Goal: Task Accomplishment & Management: Use online tool/utility

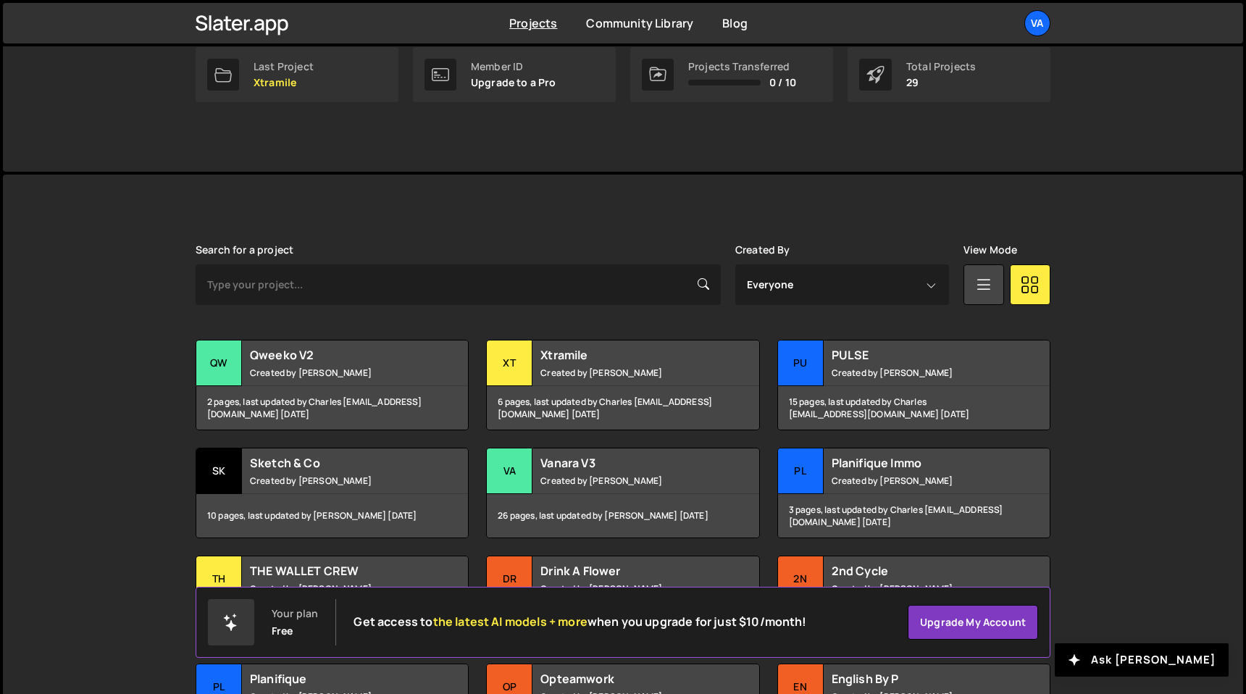
scroll to position [381, 0]
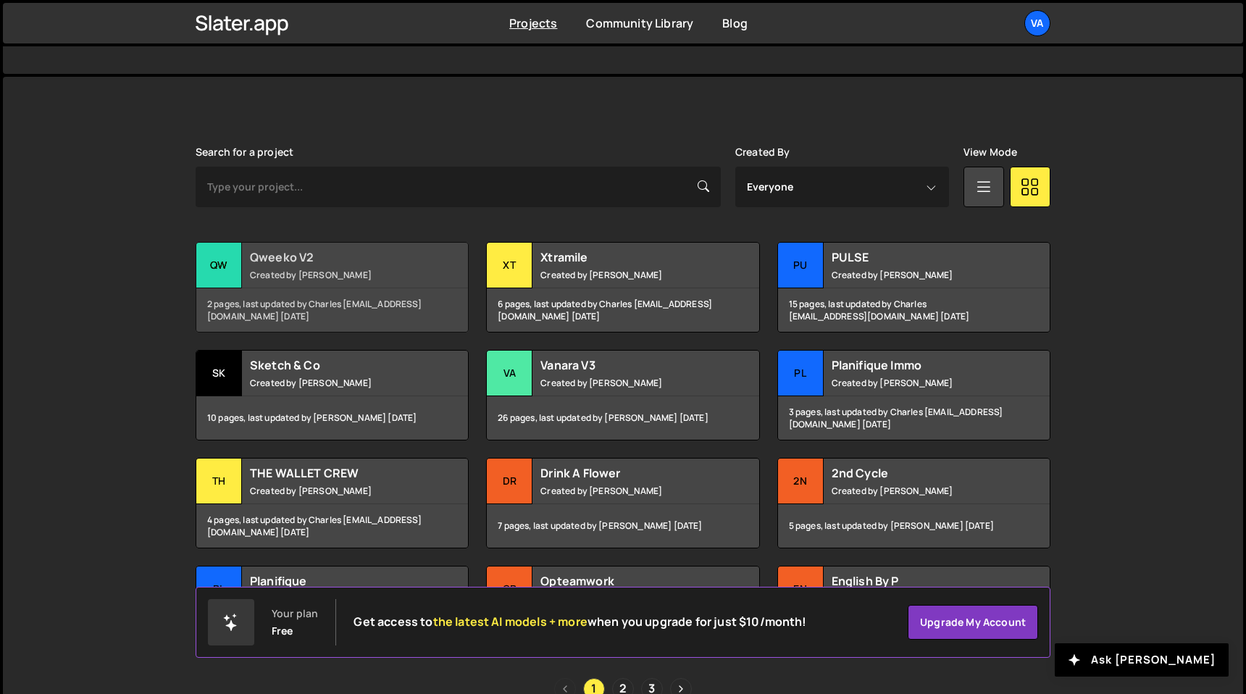
click at [336, 269] on small "Created by Terence Moulin" at bounding box center [337, 275] width 175 height 12
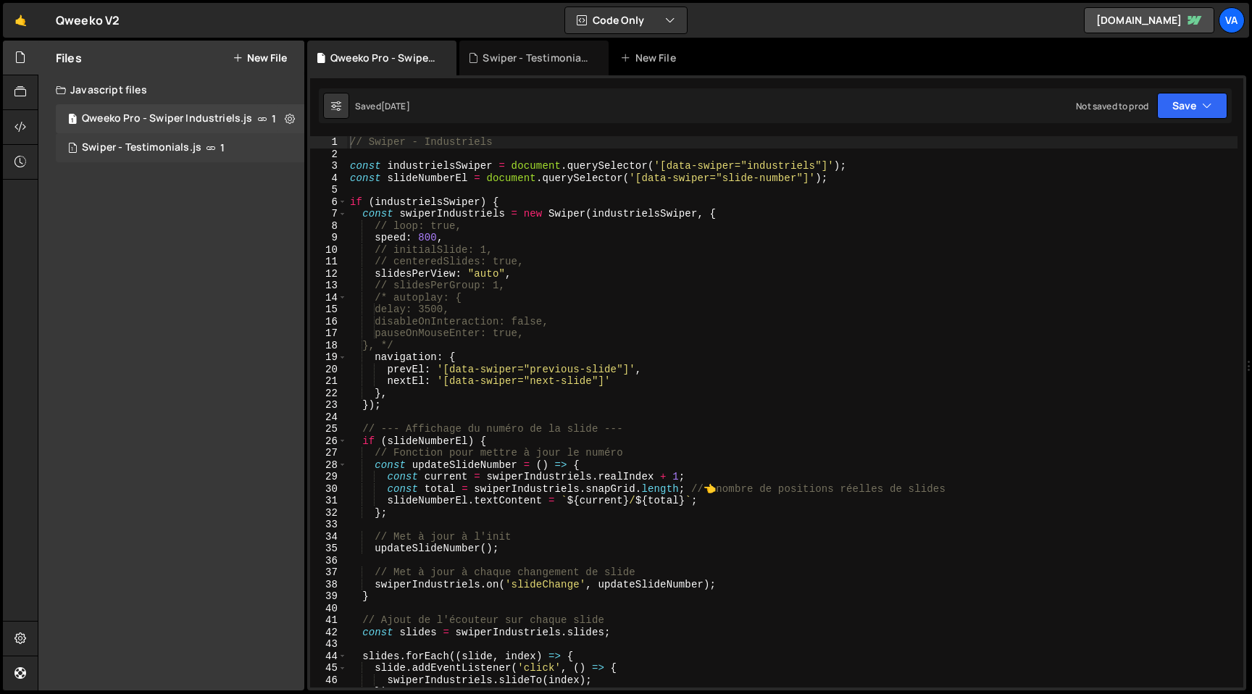
click at [251, 147] on div "1 Swiper - Testimonials.js 1" at bounding box center [180, 147] width 249 height 29
click at [289, 146] on icon at bounding box center [290, 148] width 10 height 14
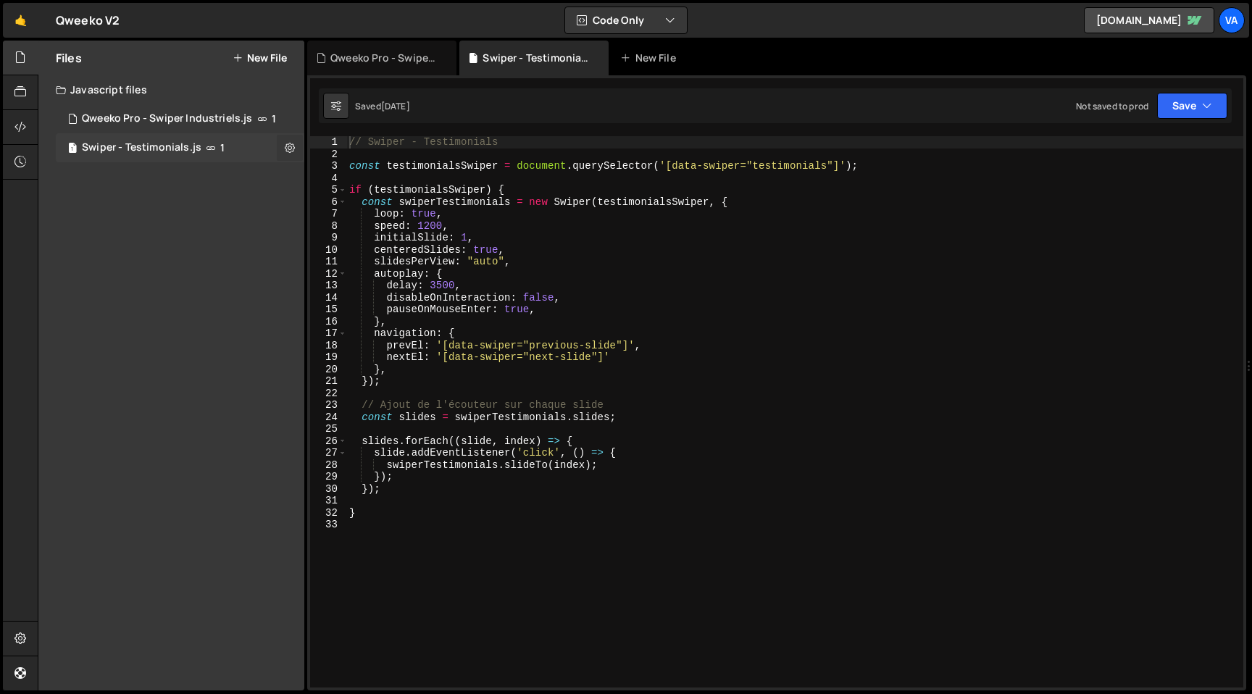
click at [289, 149] on icon at bounding box center [290, 148] width 10 height 14
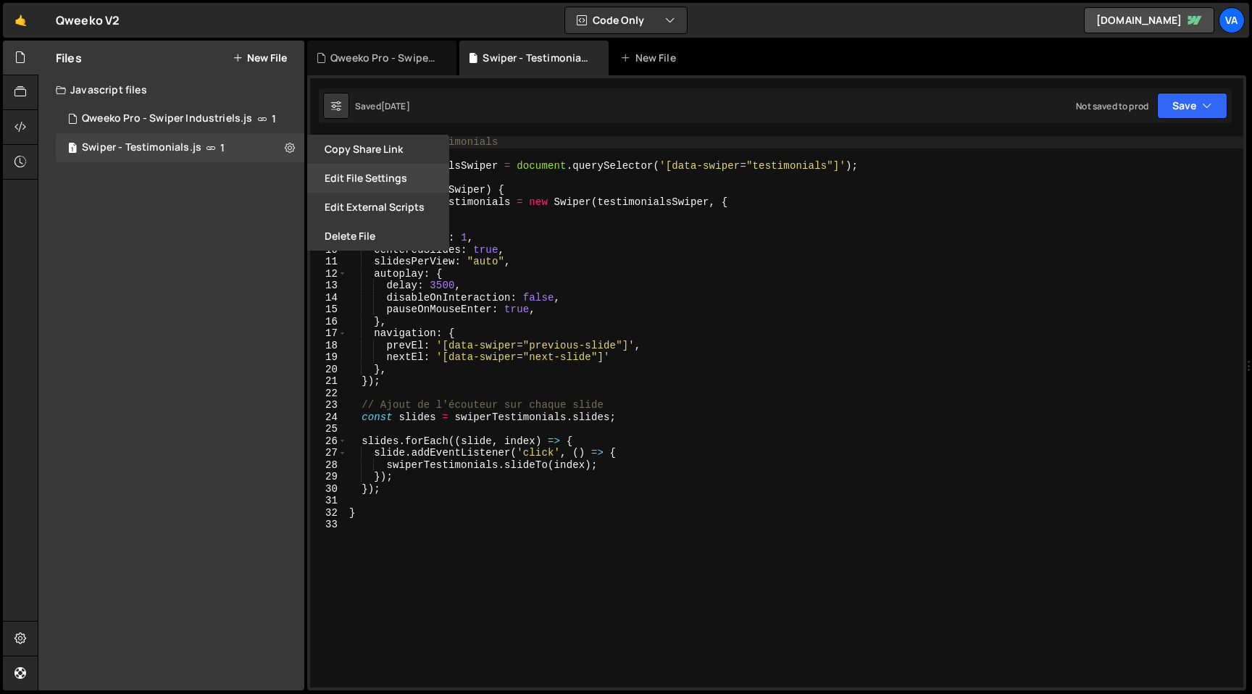
click at [353, 182] on button "Edit File Settings" at bounding box center [378, 178] width 142 height 29
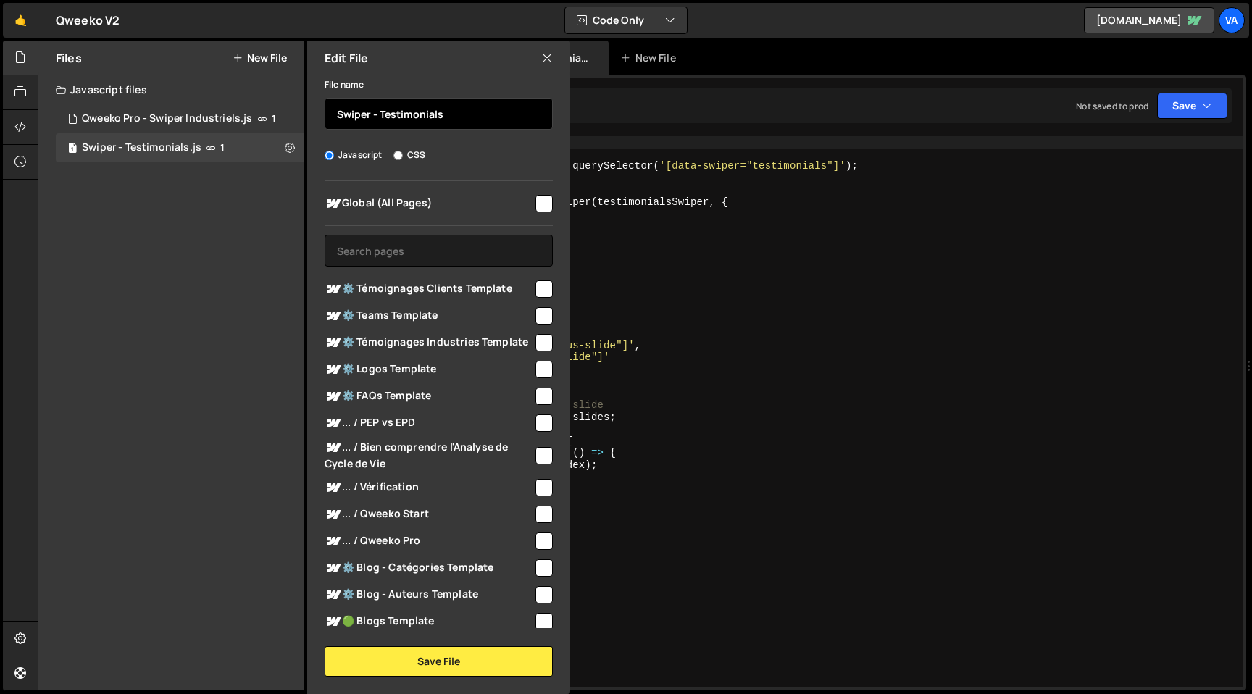
click at [459, 117] on input "Swiper - Testimonials" at bounding box center [439, 114] width 228 height 32
click at [449, 112] on input "Swiper - Testimonials industrie" at bounding box center [439, 114] width 228 height 32
type input "Swiper - Testimonials Industrie"
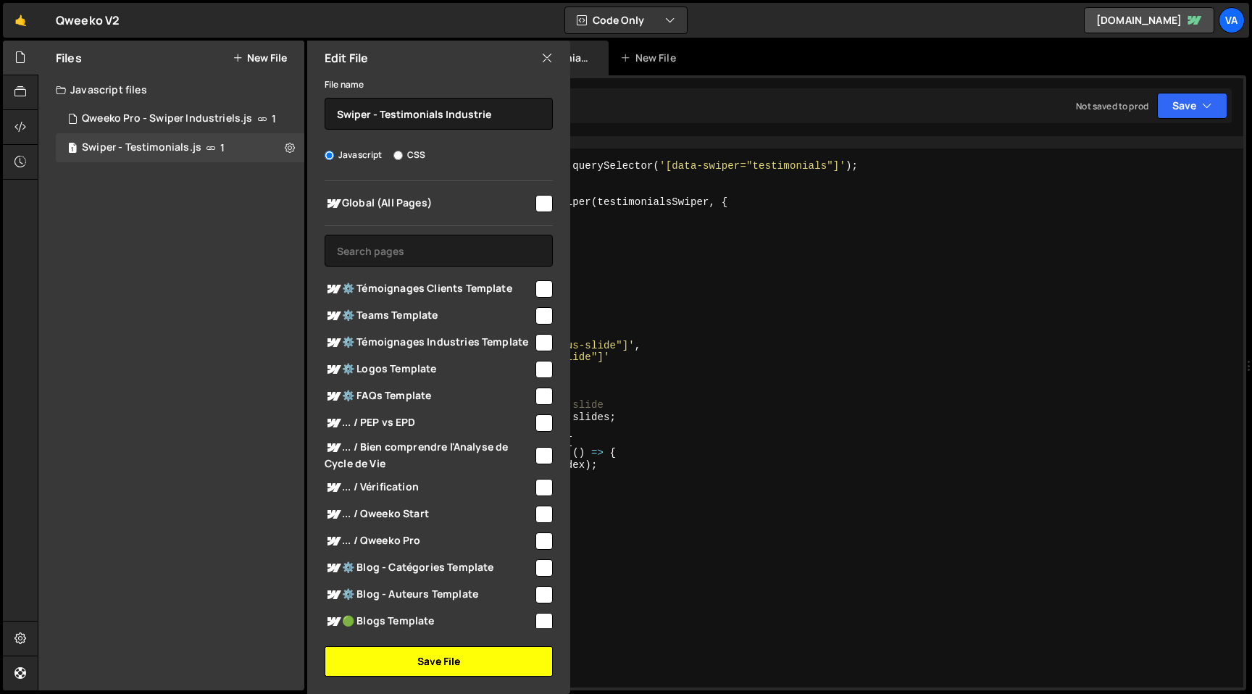
click at [420, 668] on button "Save File" at bounding box center [439, 661] width 228 height 30
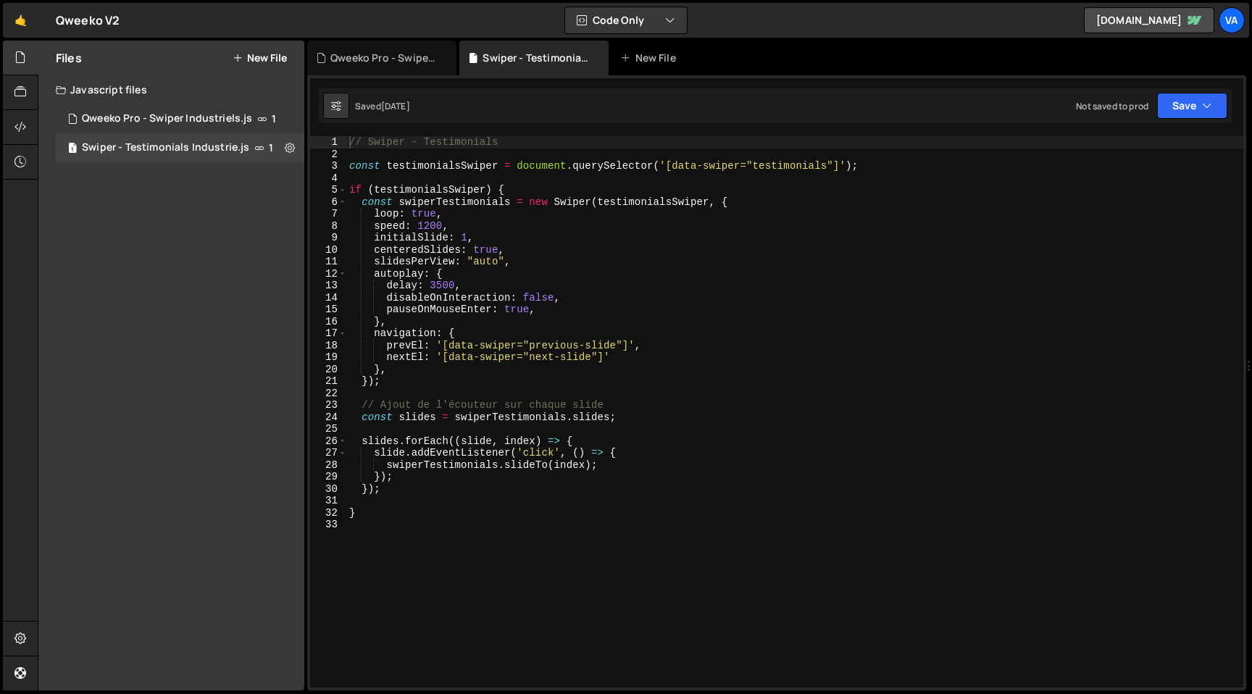
click at [463, 546] on div "// Swiper - Testimonials const testimonialsSwiper = document . querySelector ( …" at bounding box center [794, 423] width 897 height 575
type textarea "}"
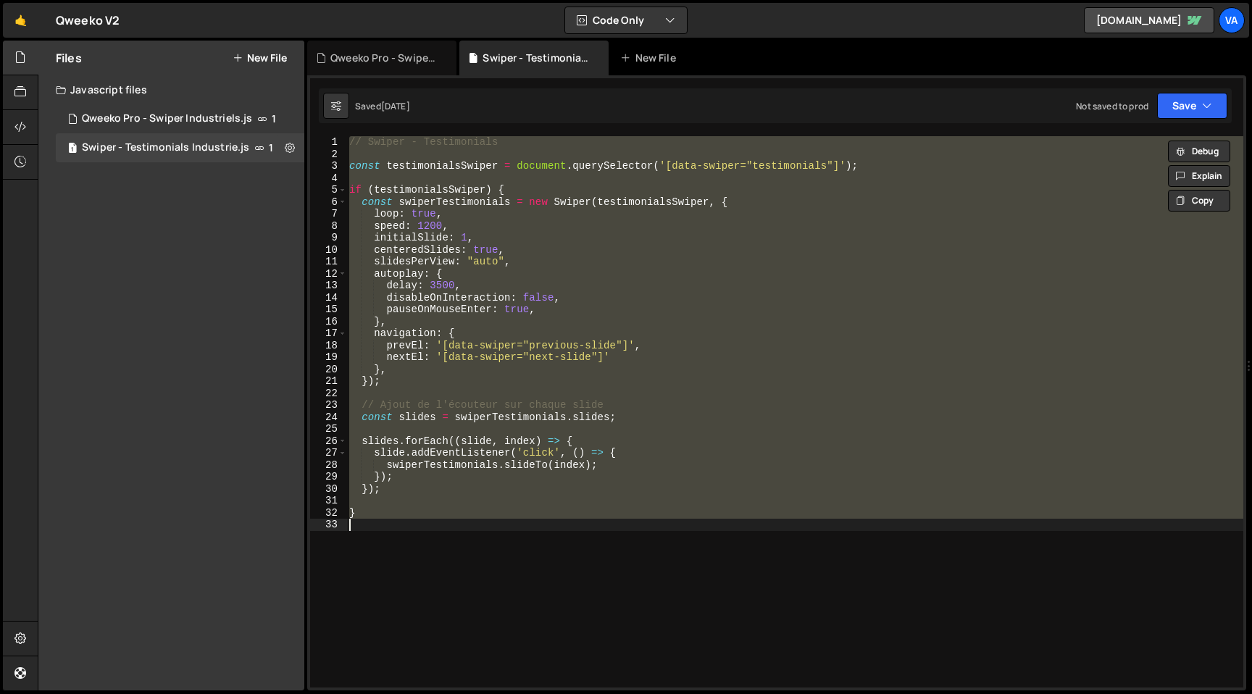
click at [476, 588] on div "// Swiper - Testimonials const testimonialsSwiper = document . querySelector ( …" at bounding box center [794, 423] width 897 height 575
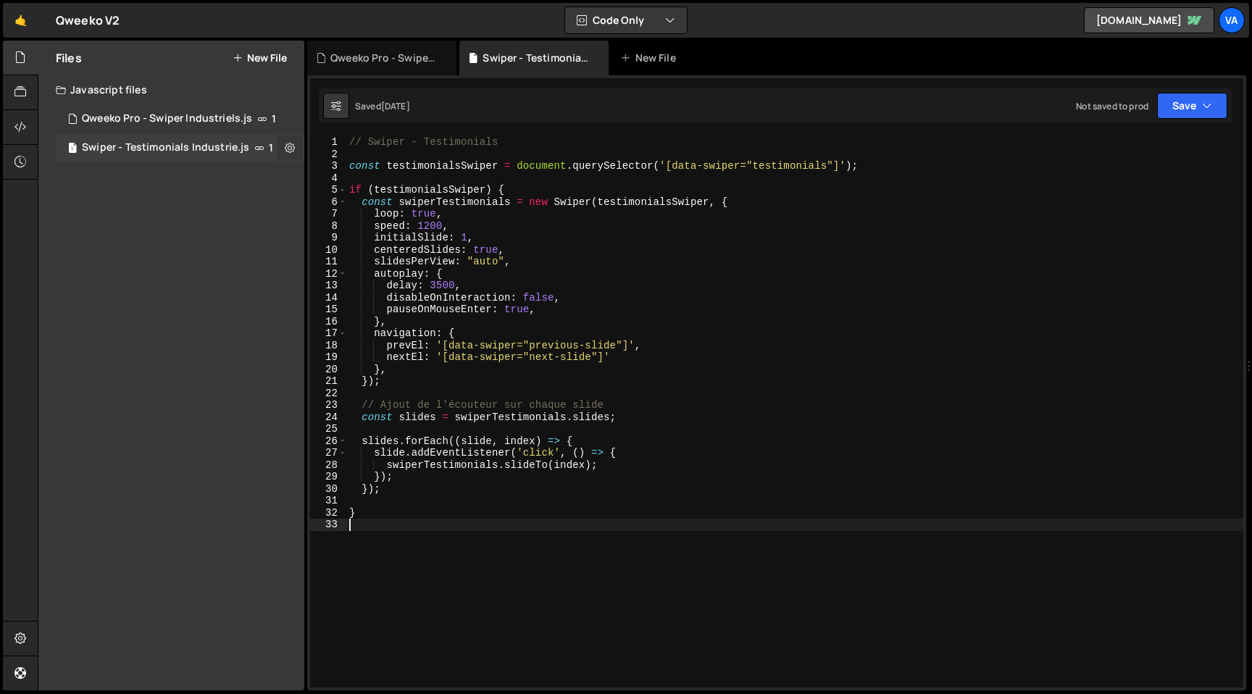
click at [286, 148] on icon at bounding box center [290, 148] width 10 height 14
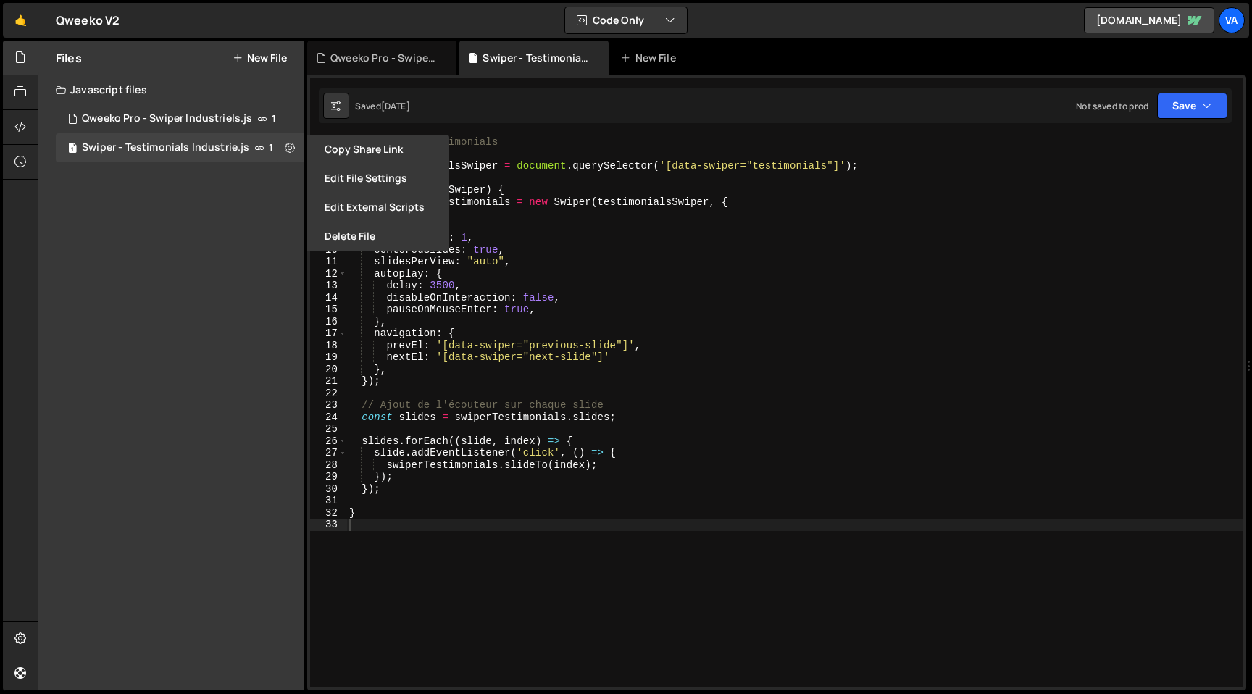
click at [222, 238] on div "Files New File Javascript files 1 Qweeko Pro - Swiper Industriels.js 1 1 Swiper…" at bounding box center [171, 366] width 266 height 650
click at [267, 54] on button "New File" at bounding box center [260, 58] width 54 height 12
checkbox input "false"
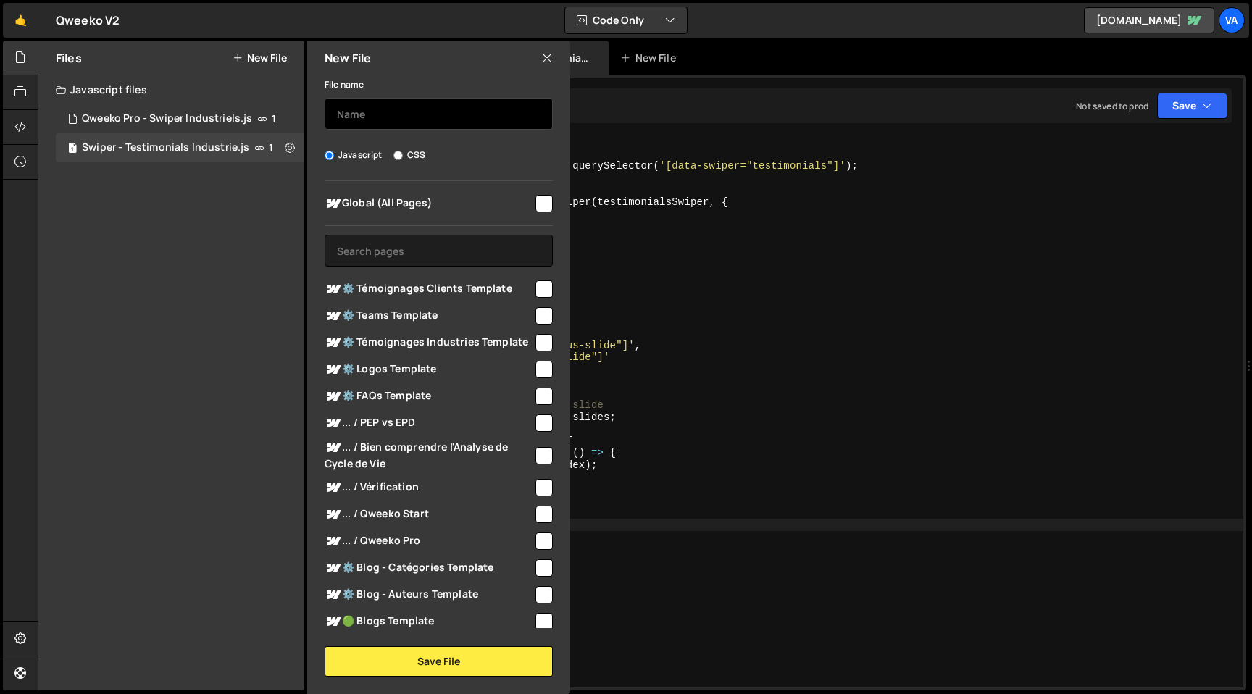
click at [362, 107] on input "text" at bounding box center [439, 114] width 228 height 32
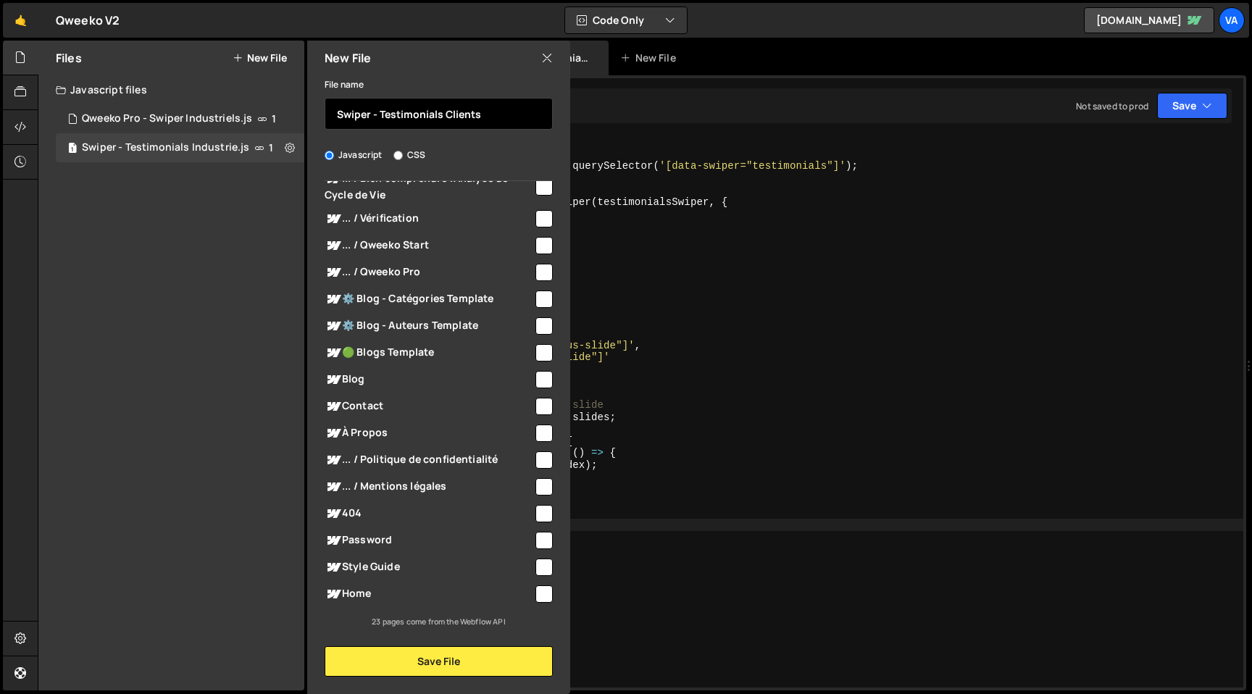
type input "Swiper - Testimonials Clients"
click at [539, 593] on input "checkbox" at bounding box center [544, 594] width 17 height 17
checkbox input "true"
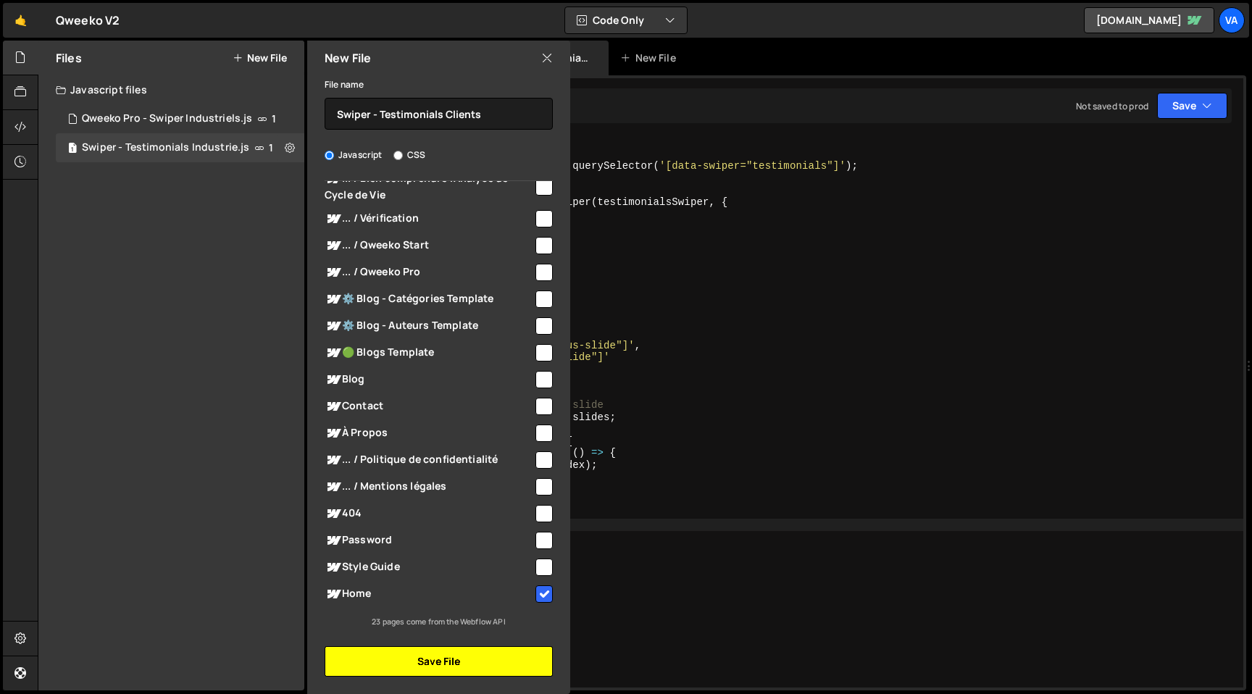
click at [434, 658] on button "Save File" at bounding box center [439, 661] width 228 height 30
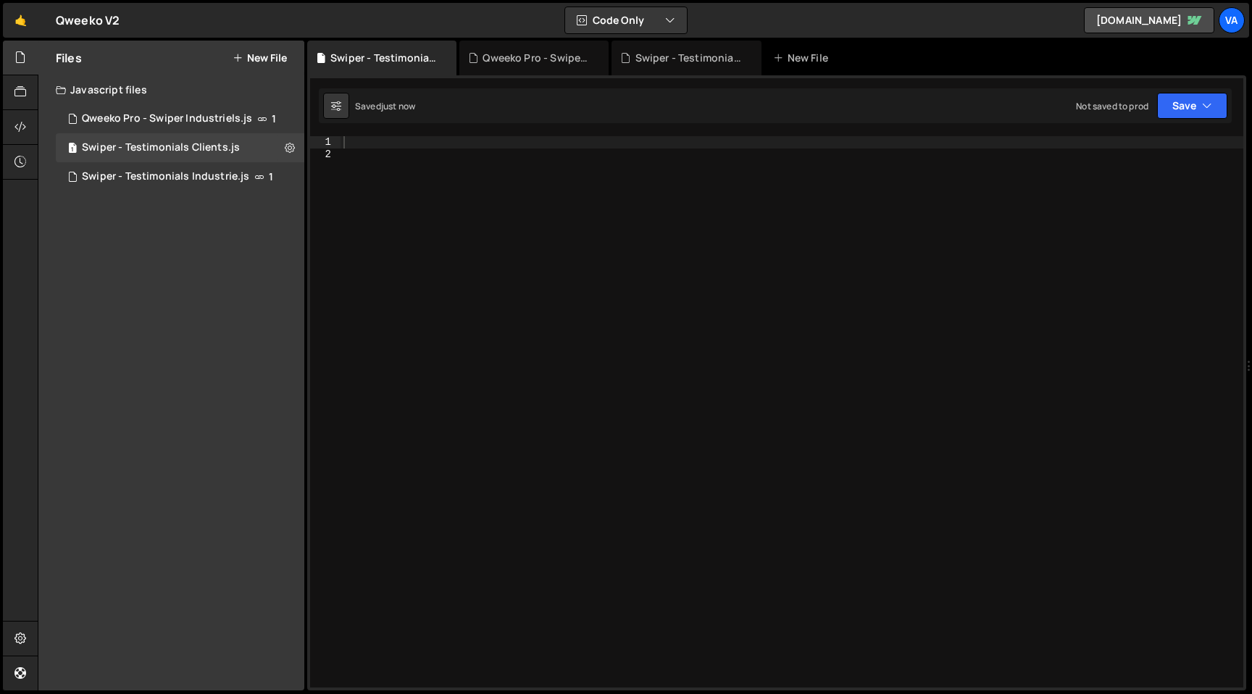
click at [443, 251] on div at bounding box center [792, 423] width 903 height 575
paste textarea "// Swiper - Testimonials"
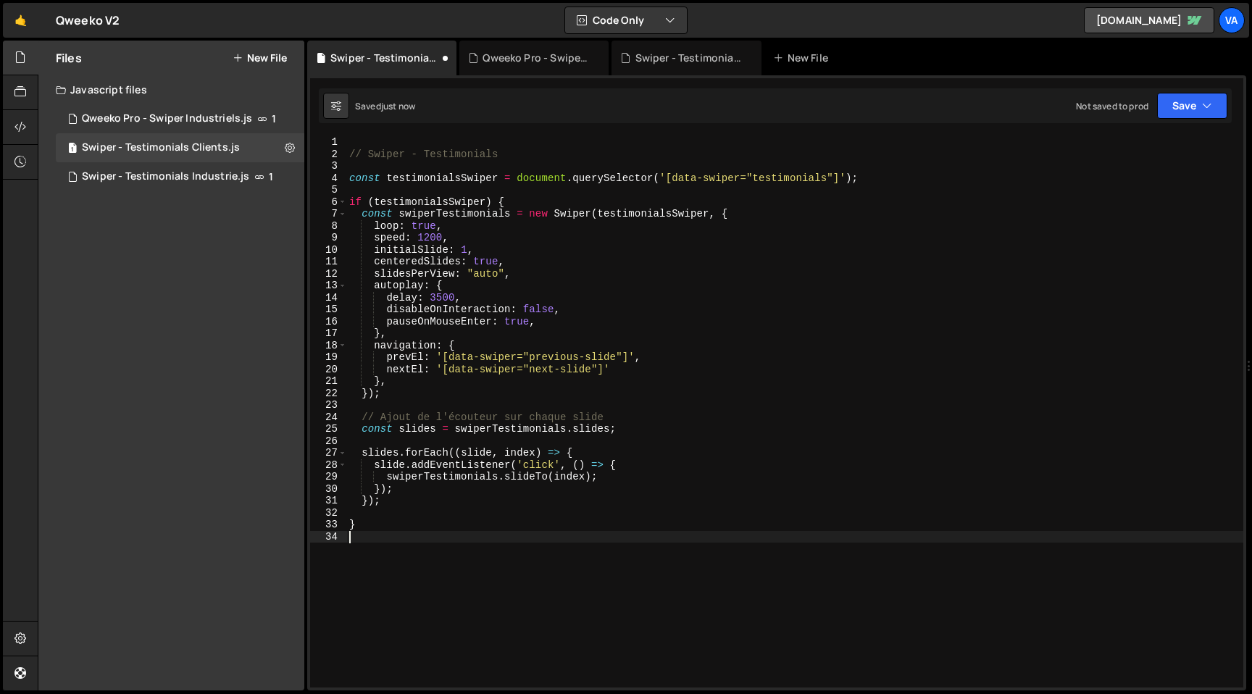
click at [519, 156] on div "// Swiper - Testimonials const testimonialsSwiper = document . querySelector ( …" at bounding box center [794, 423] width 897 height 575
type textarea "// Swiper - Testimonials Clients"
click at [501, 571] on div "// Swiper - Testimonials Clients const testimonialsSwiper = document . querySel…" at bounding box center [794, 423] width 897 height 575
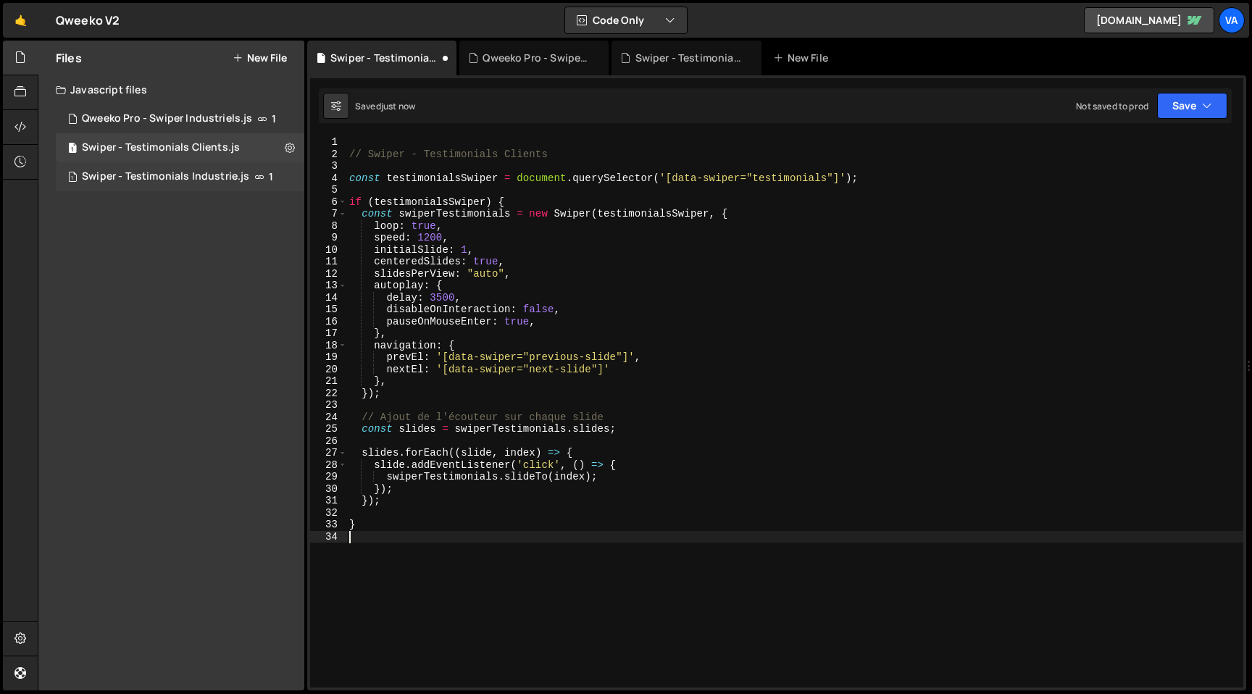
click at [285, 182] on div "1 Swiper - Testimonials Industrie.js 1" at bounding box center [180, 176] width 249 height 29
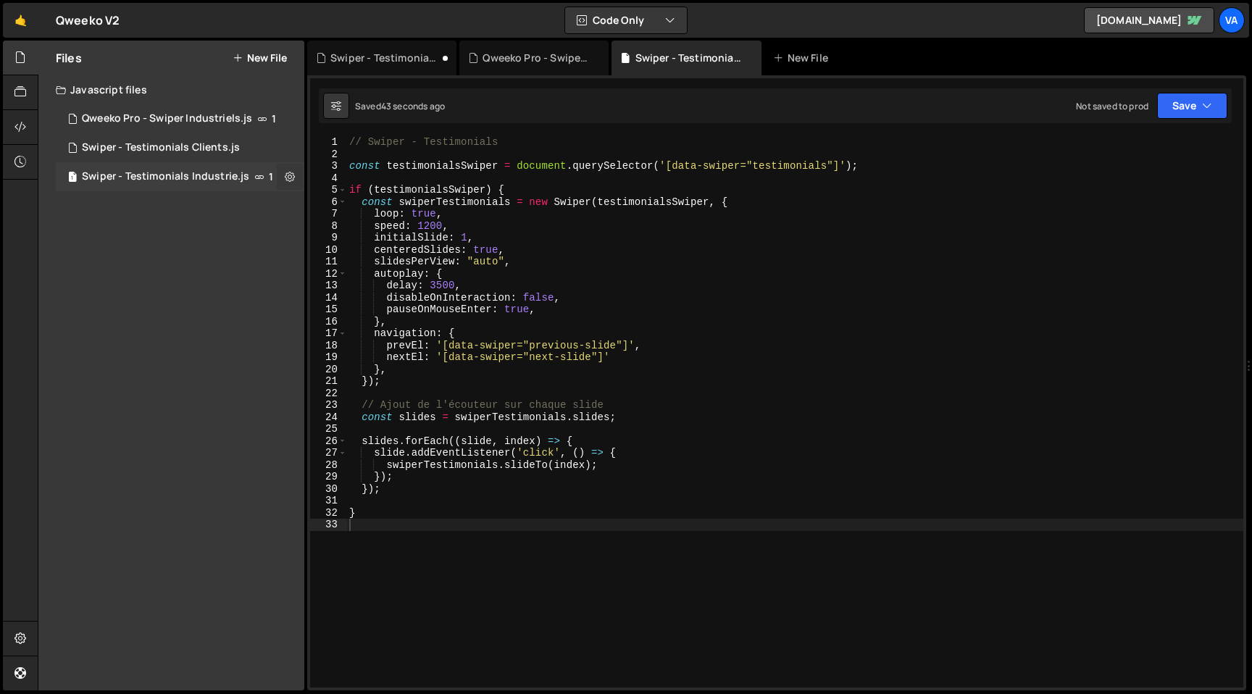
click at [289, 179] on icon at bounding box center [290, 177] width 10 height 14
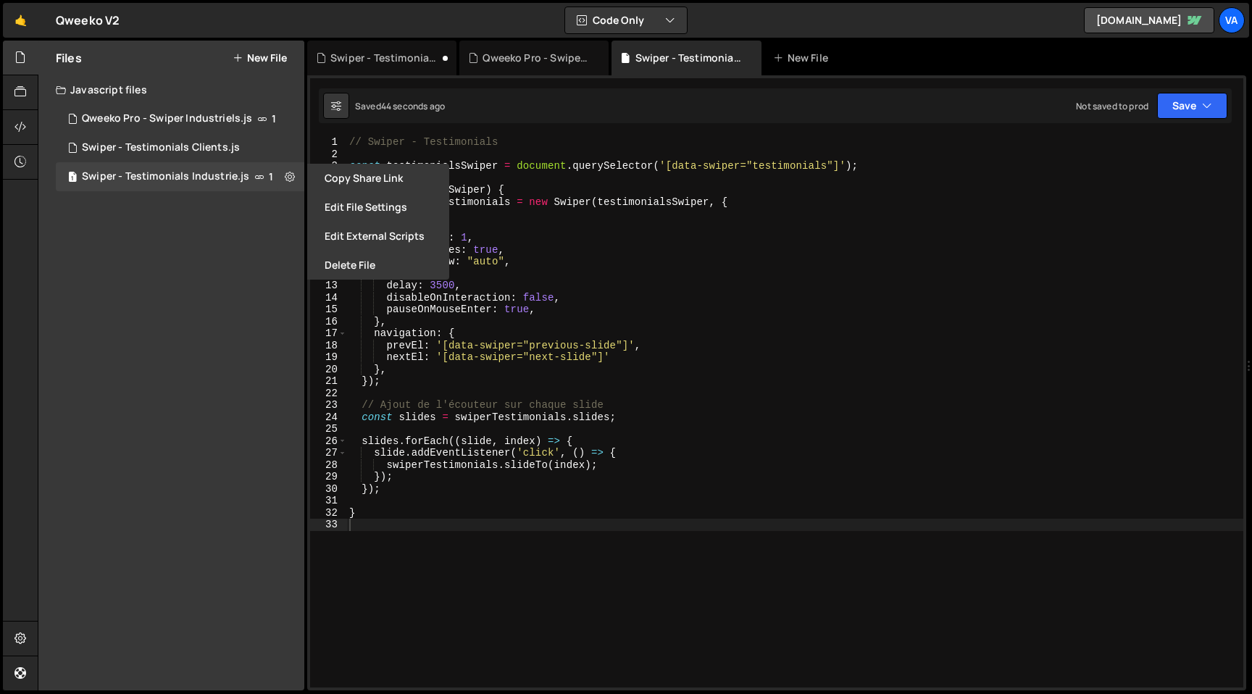
click at [507, 138] on div "// Swiper - Testimonials const testimonialsSwiper = document . querySelector ( …" at bounding box center [794, 423] width 897 height 575
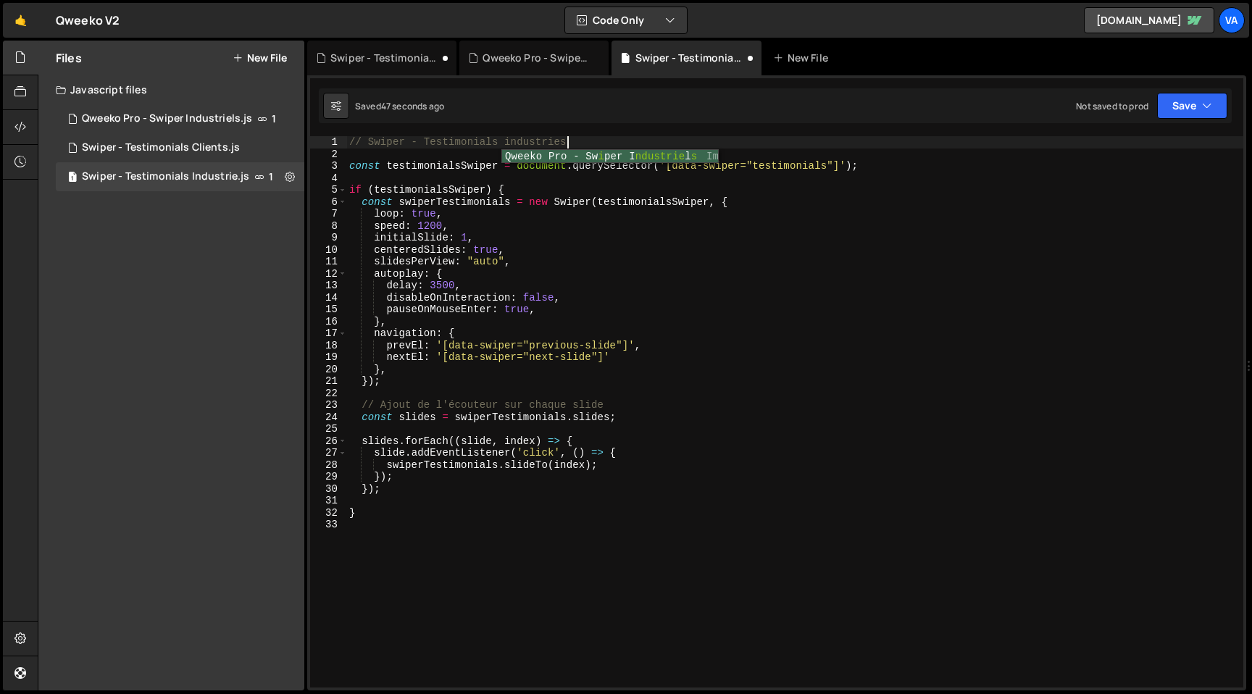
scroll to position [0, 14]
click at [512, 141] on div "// Swiper - Testimonials industrie const testimonialsSwiper = document . queryS…" at bounding box center [794, 423] width 897 height 575
type textarea "// Swiper - Testimonials Industrie"
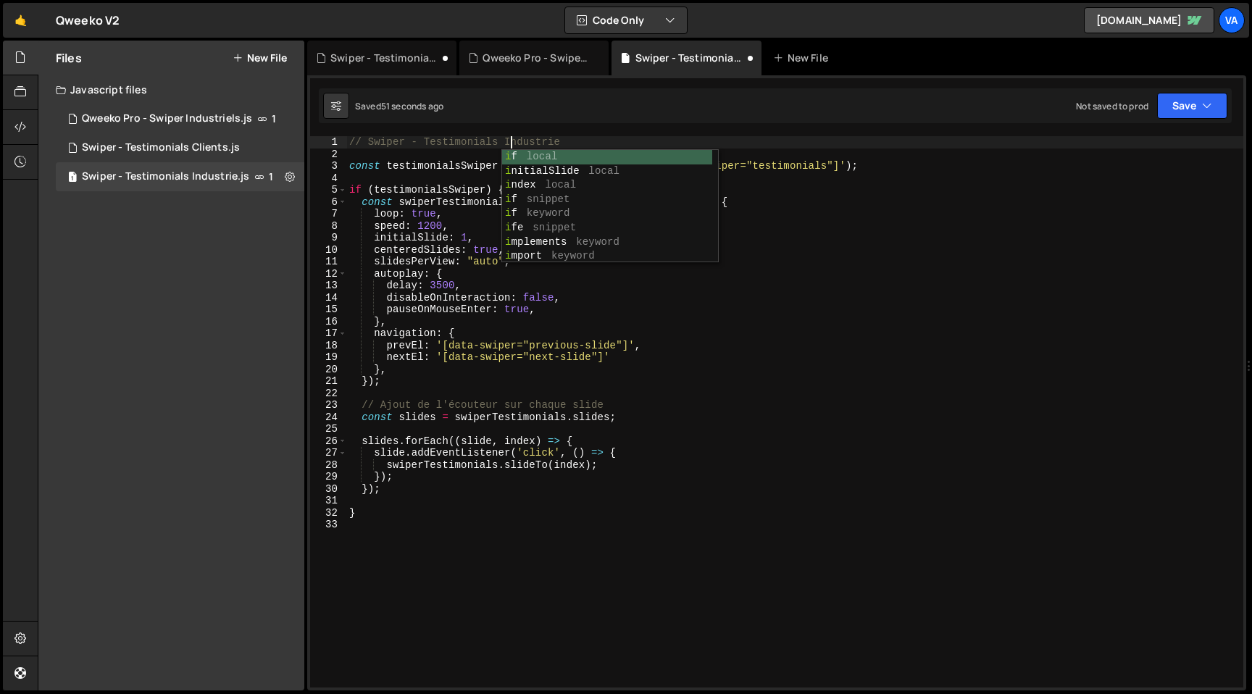
click at [687, 553] on div "// Swiper - Testimonials Industrie const testimonialsSwiper = document . queryS…" at bounding box center [794, 423] width 897 height 575
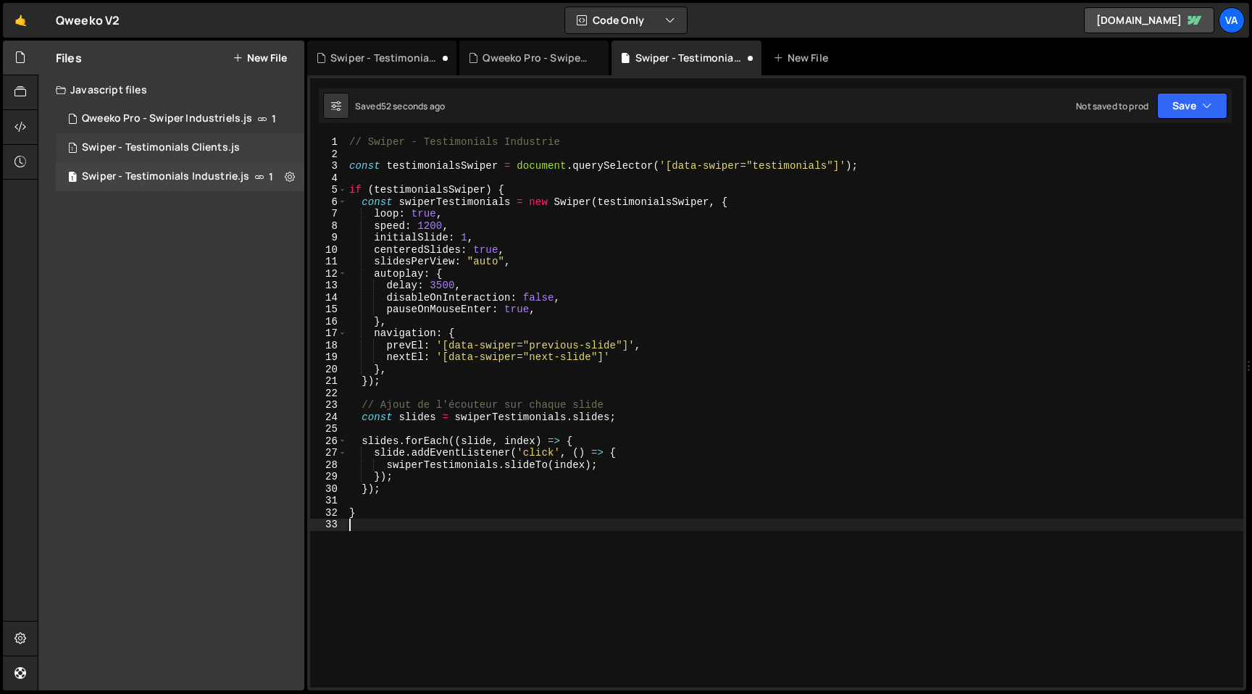
click at [270, 151] on div "1 Swiper - Testimonials Clients.js 0" at bounding box center [180, 147] width 249 height 29
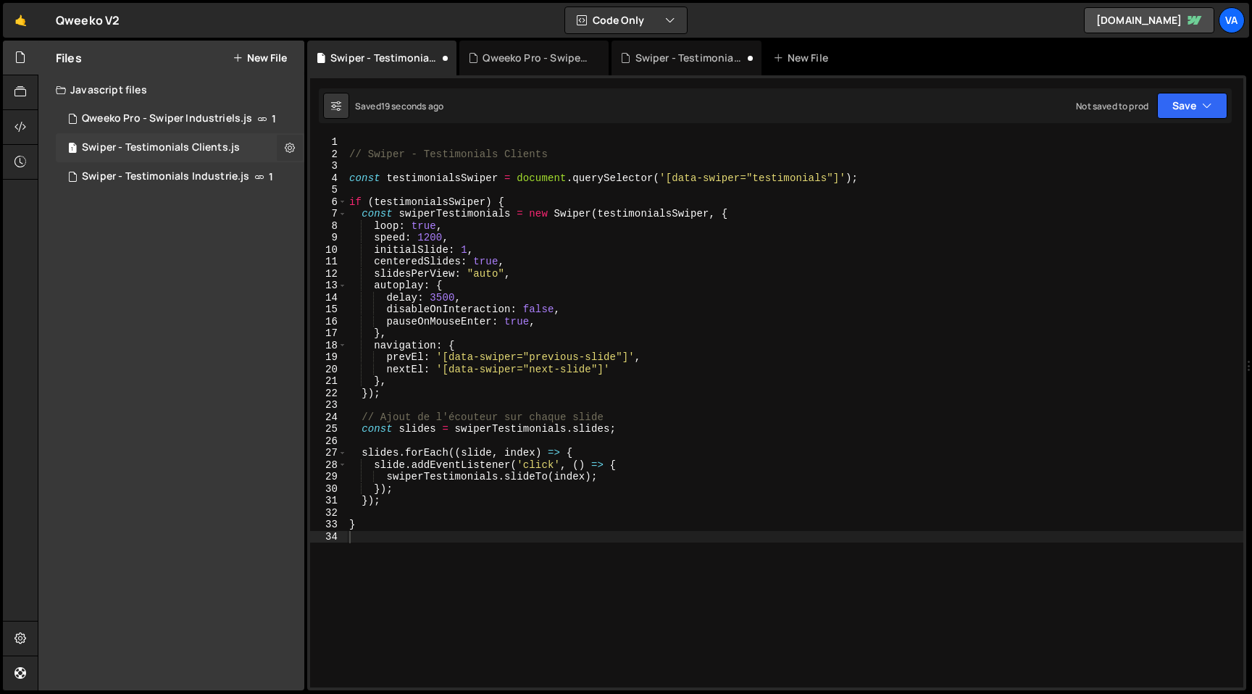
click at [293, 146] on icon at bounding box center [290, 148] width 10 height 14
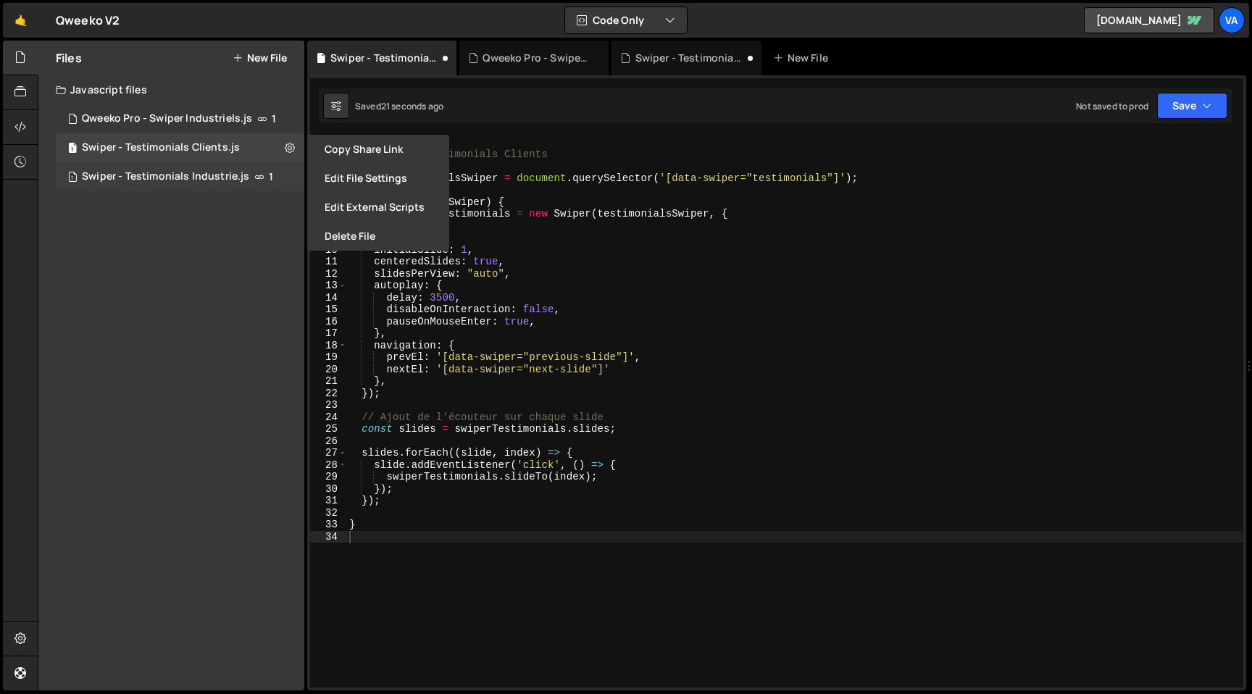
click at [233, 178] on div "Swiper - Testimonials Industrie.js" at bounding box center [165, 176] width 167 height 13
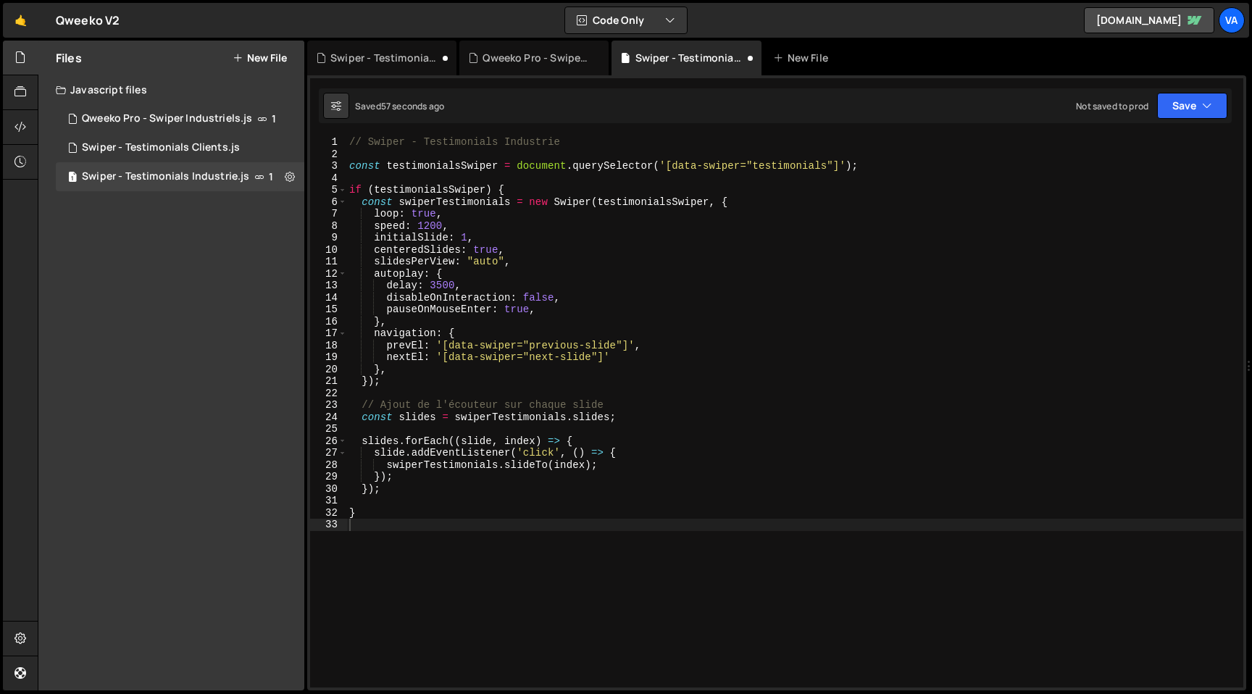
click at [629, 551] on div "// Swiper - Testimonials Industrie const testimonialsSwiper = document . queryS…" at bounding box center [794, 423] width 897 height 575
click at [169, 144] on div "Swiper - Testimonials Clients.js" at bounding box center [161, 147] width 158 height 13
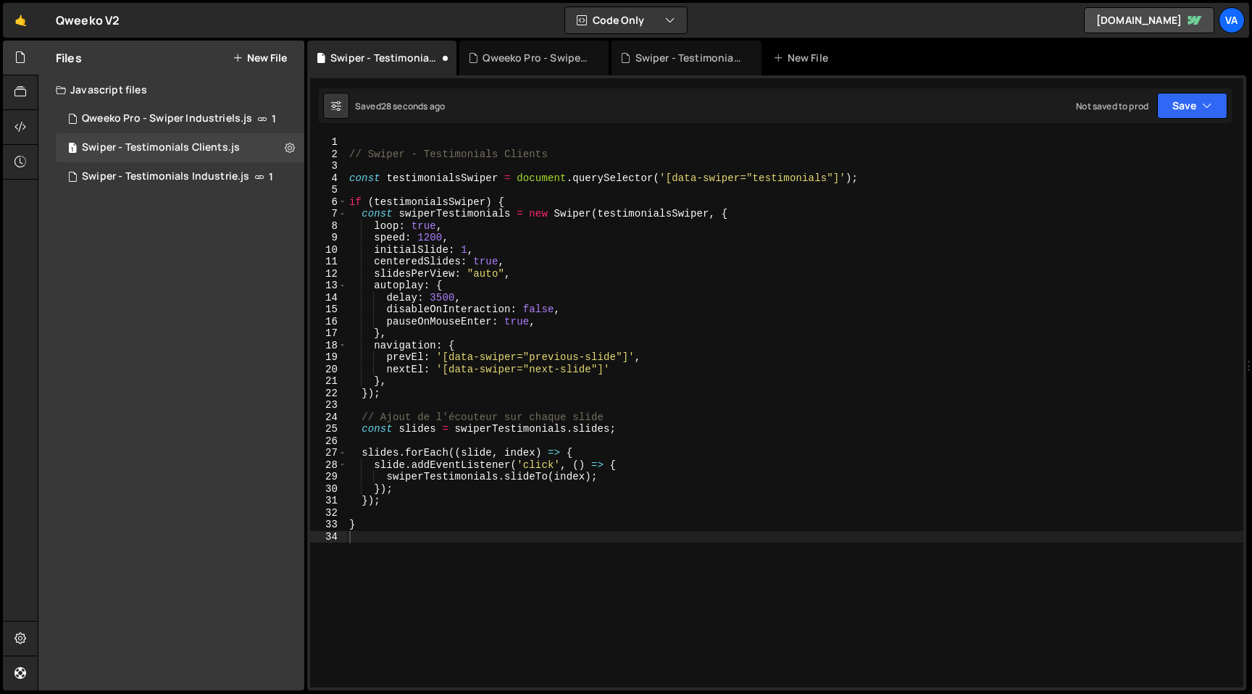
click at [470, 574] on div "// Swiper - Testimonials Clients const testimonialsSwiper = document . querySel…" at bounding box center [794, 423] width 897 height 575
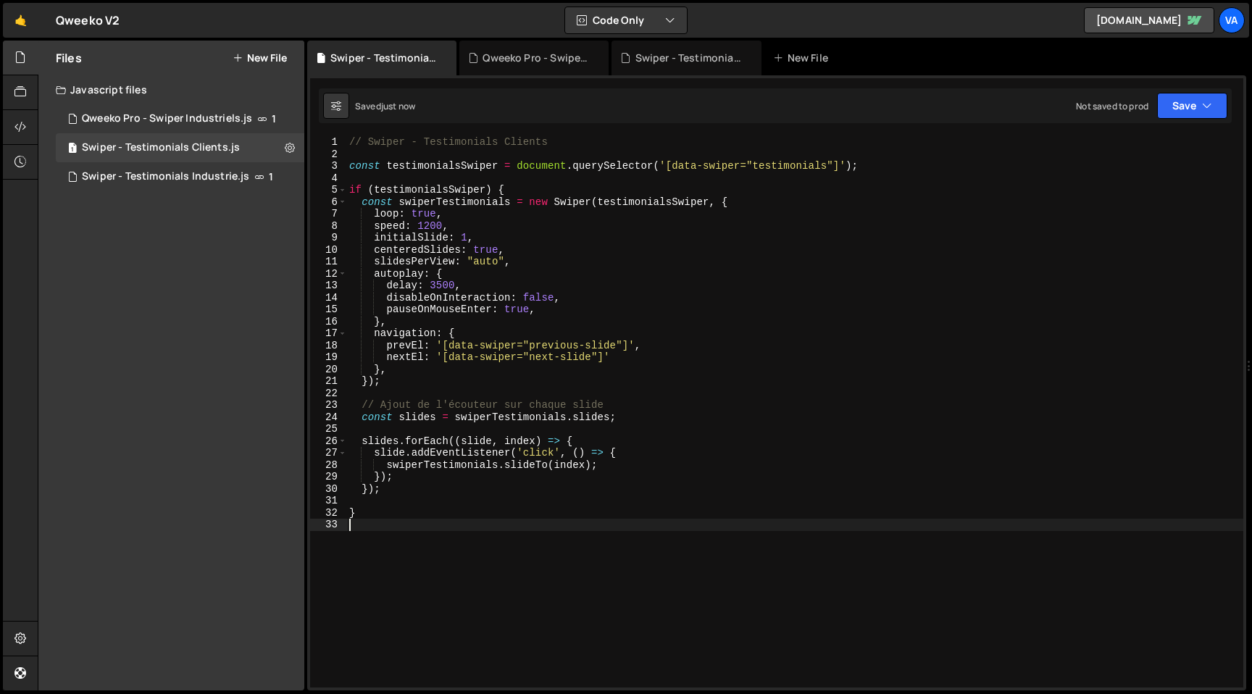
click at [828, 168] on div "// Swiper - Testimonials Clients const testimonialsSwiper = document . querySel…" at bounding box center [794, 423] width 897 height 575
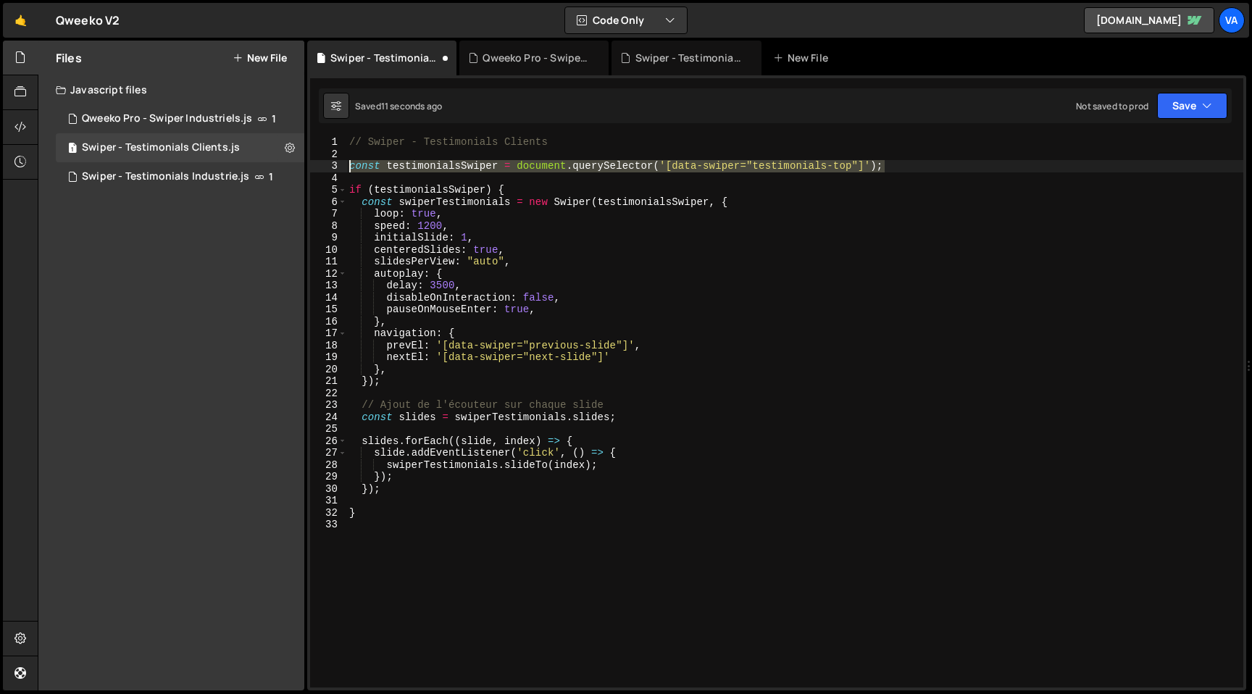
drag, startPoint x: 889, startPoint y: 167, endPoint x: 330, endPoint y: 161, distance: 558.8
click at [330, 161] on div "const testimonialsSwiper = document.querySelector('[data-swiper="testimonials-t…" at bounding box center [776, 411] width 933 height 551
type textarea "const testimonialsSwiper = document.querySelector('[data-swiper="testimonials-t…"
click at [891, 165] on div "// Swiper - Testimonials Clients const testimonialsSwiper = document . querySel…" at bounding box center [794, 411] width 897 height 551
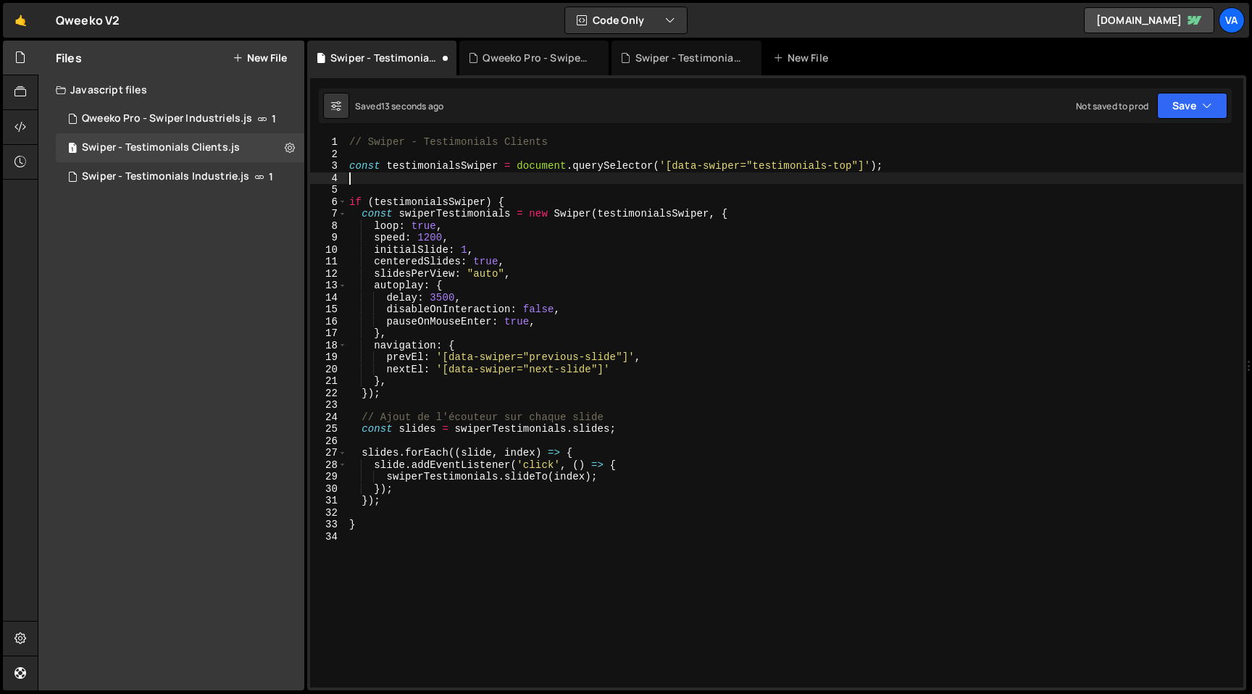
scroll to position [0, 0]
paste textarea "const testimonialsSwiper = document.querySelector('[data-swiper="testimonials-t…"
click at [851, 178] on div "// Swiper - Testimonials Clients const testimonialsSwiper = document . querySel…" at bounding box center [794, 423] width 897 height 575
click at [843, 178] on div "// Swiper - Testimonials Clients const testimonialsSwiper = document . querySel…" at bounding box center [794, 423] width 897 height 575
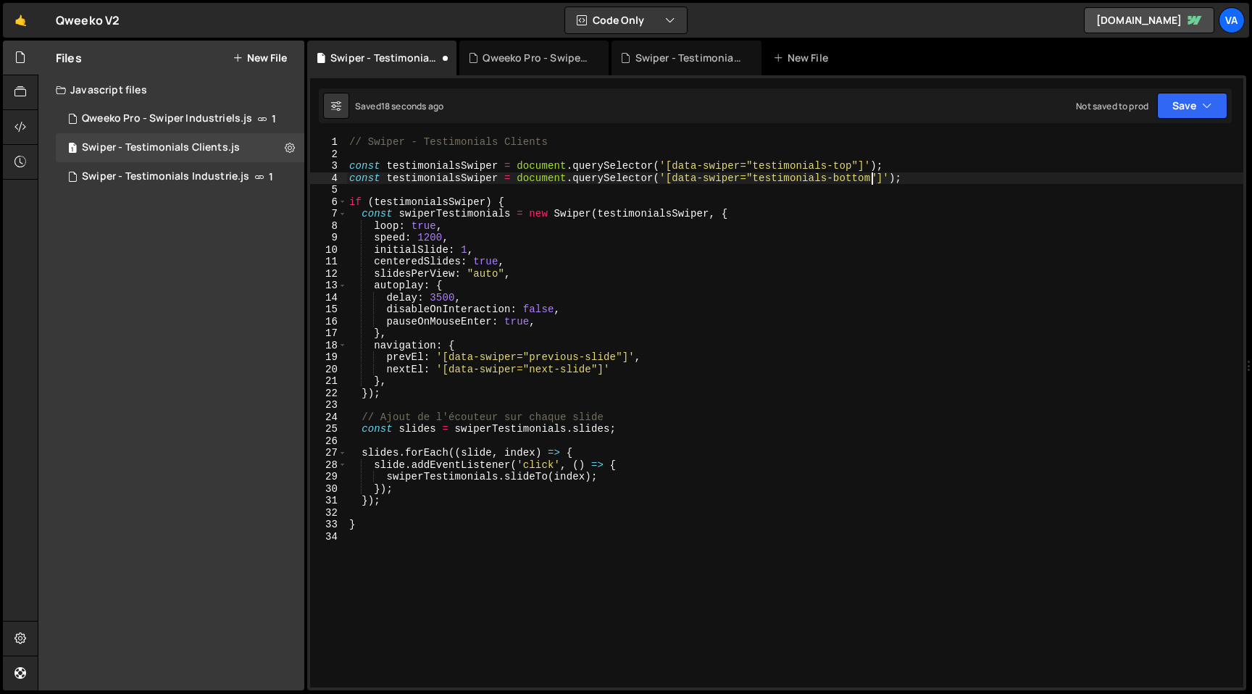
click at [837, 301] on div "// Swiper - Testimonials Clients const testimonialsSwiper = document . querySel…" at bounding box center [794, 423] width 897 height 575
click at [430, 237] on div "// Swiper - Testimonials Clients const testimonialsSwiper = document . querySel…" at bounding box center [794, 423] width 897 height 575
click at [561, 312] on div "// Swiper - Testimonials Clients const testimonialsSwiper = document . querySel…" at bounding box center [794, 423] width 897 height 575
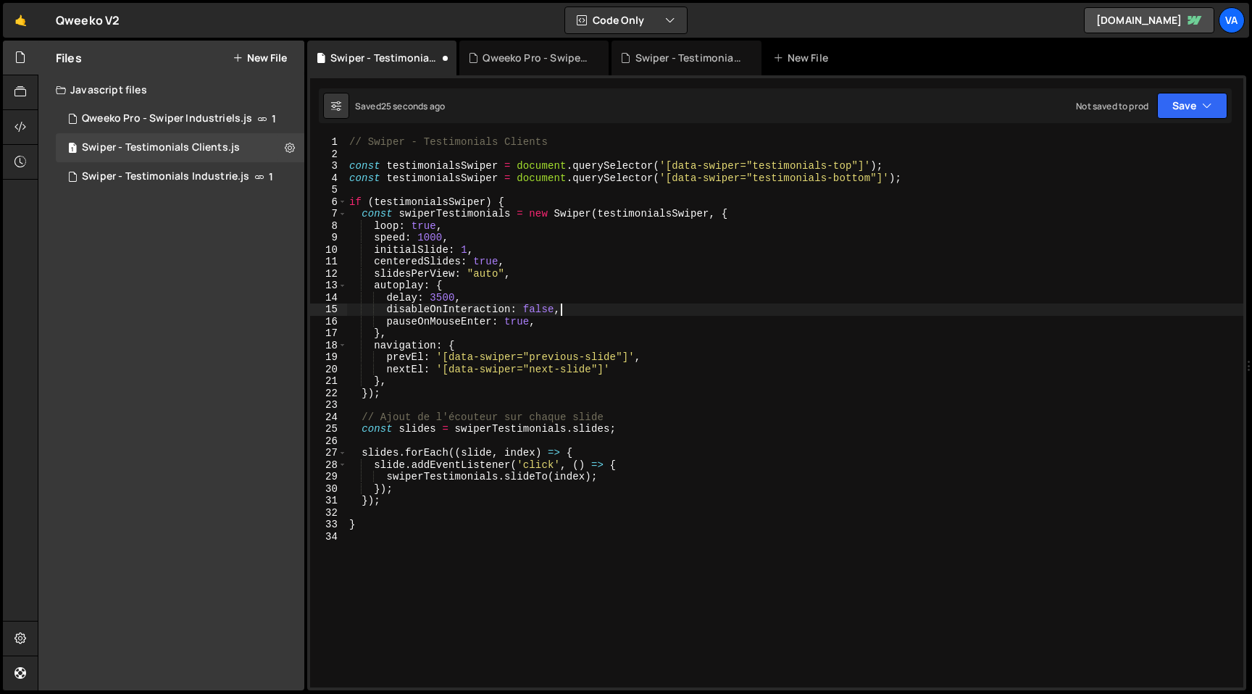
click at [374, 247] on div "// Swiper - Testimonials Clients const testimonialsSwiper = document . querySel…" at bounding box center [794, 423] width 897 height 575
click at [372, 261] on div "// Swiper - Testimonials Clients const testimonialsSwiper = document . querySel…" at bounding box center [794, 423] width 897 height 575
click at [677, 366] on div "// Swiper - Testimonials Clients const testimonialsSwiper = document . querySel…" at bounding box center [794, 423] width 897 height 575
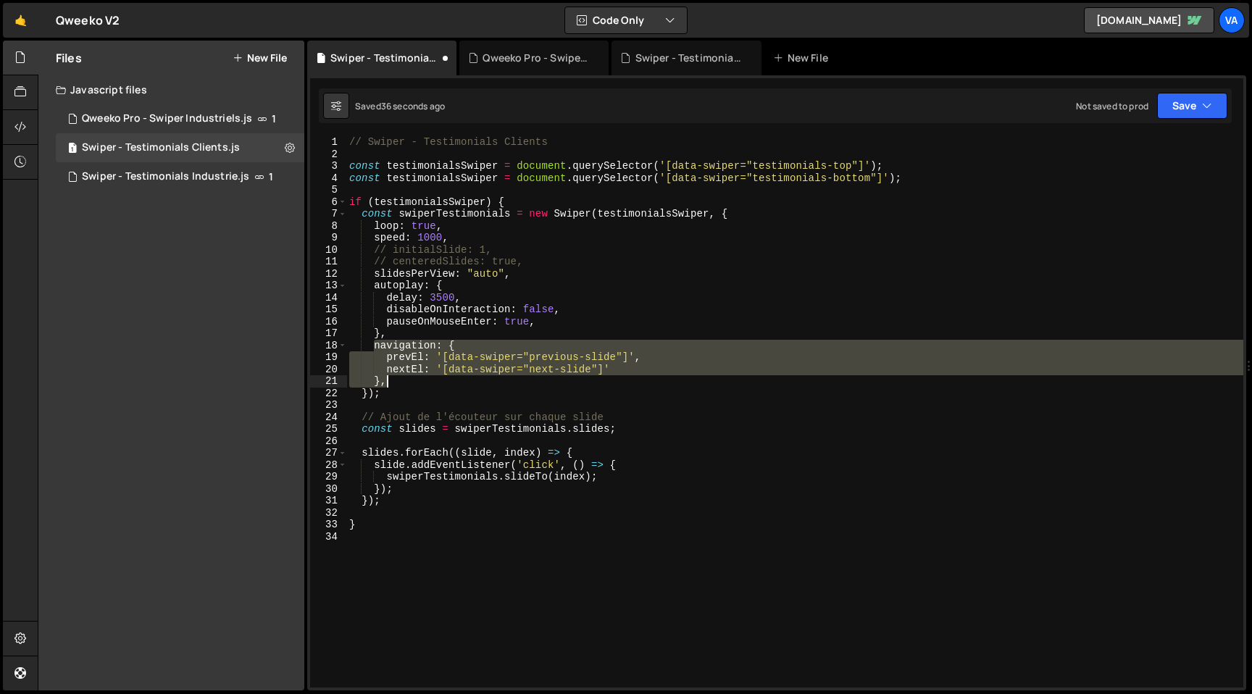
drag, startPoint x: 374, startPoint y: 346, endPoint x: 393, endPoint y: 381, distance: 39.9
click at [393, 381] on div "// Swiper - Testimonials Clients const testimonialsSwiper = document . querySel…" at bounding box center [794, 423] width 897 height 575
type textarea "nextEl: '[data-swiper="next-slide"]' },"
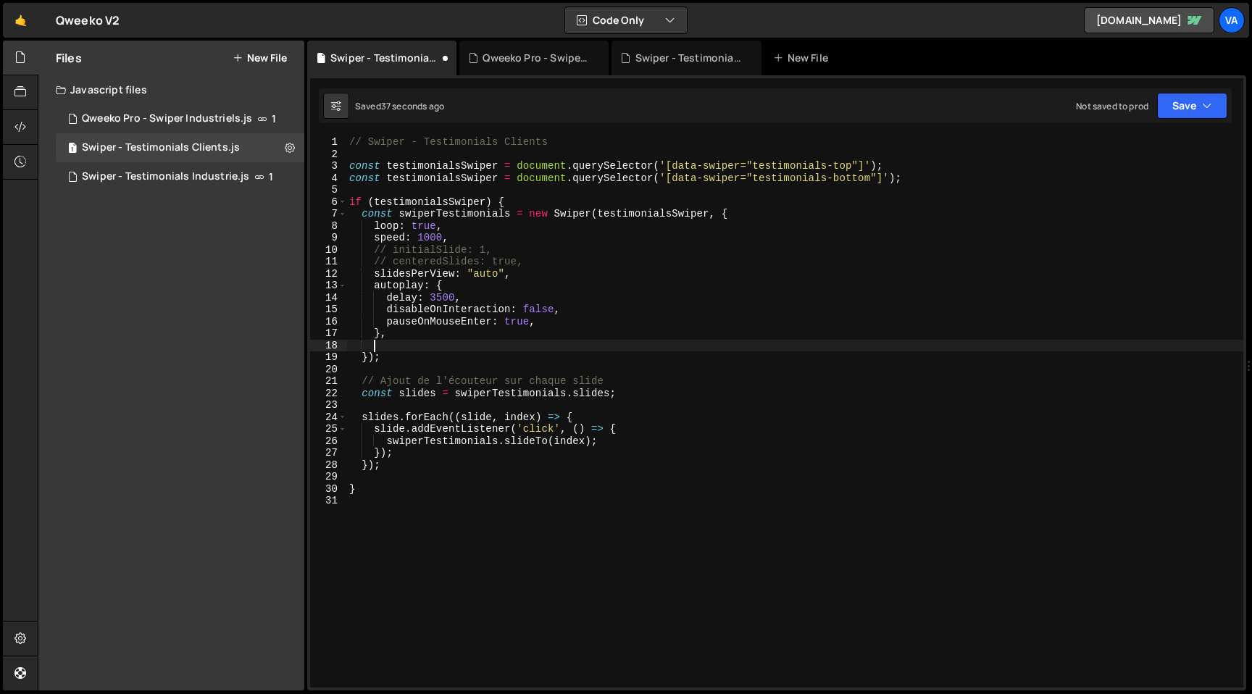
scroll to position [0, 0]
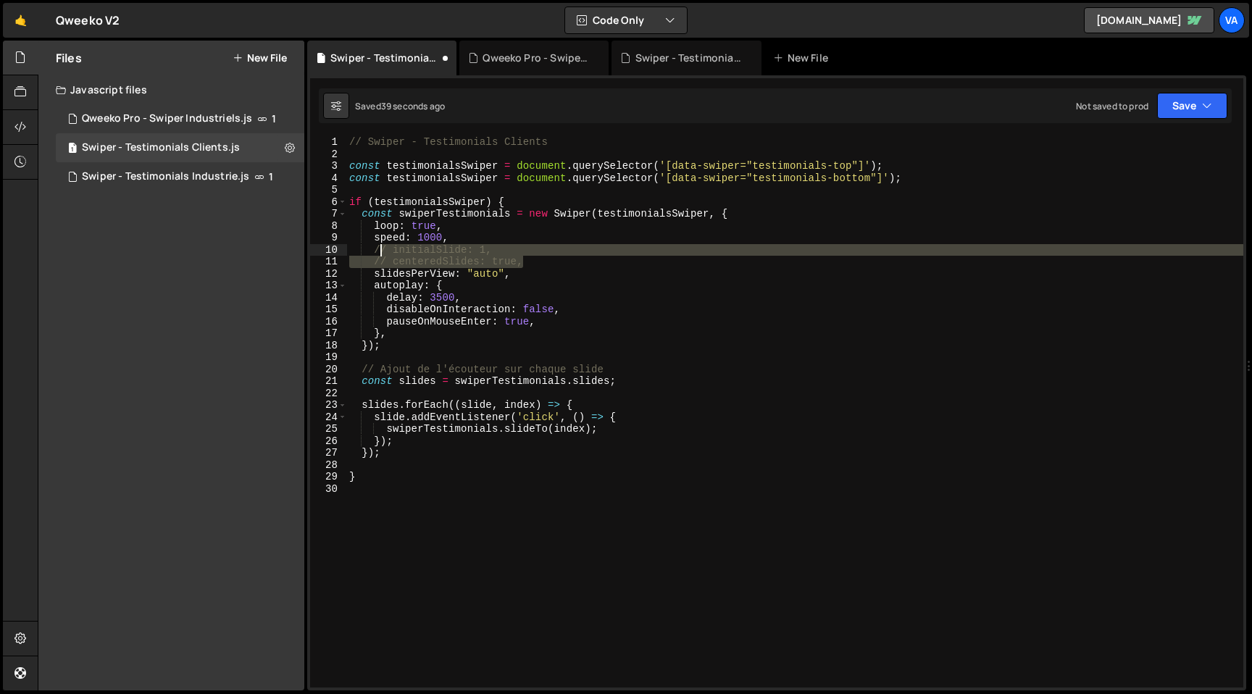
drag, startPoint x: 528, startPoint y: 264, endPoint x: 375, endPoint y: 251, distance: 153.4
click at [375, 251] on div "// Swiper - Testimonials Clients const testimonialsSwiper = document . querySel…" at bounding box center [794, 423] width 897 height 575
type textarea "// initialSlide: 1, // centeredSlides: true,"
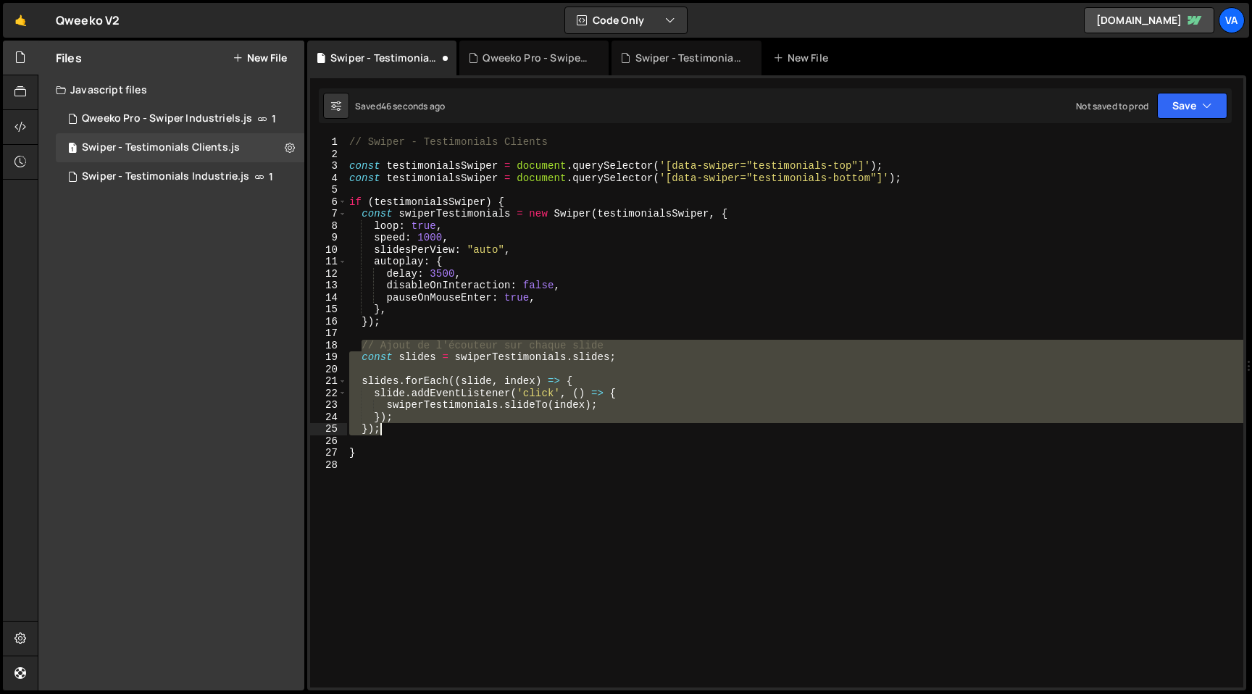
drag, startPoint x: 363, startPoint y: 346, endPoint x: 415, endPoint y: 433, distance: 100.4
click at [415, 433] on div "// Swiper - Testimonials Clients const testimonialsSwiper = document . querySel…" at bounding box center [794, 423] width 897 height 575
type textarea "}); });"
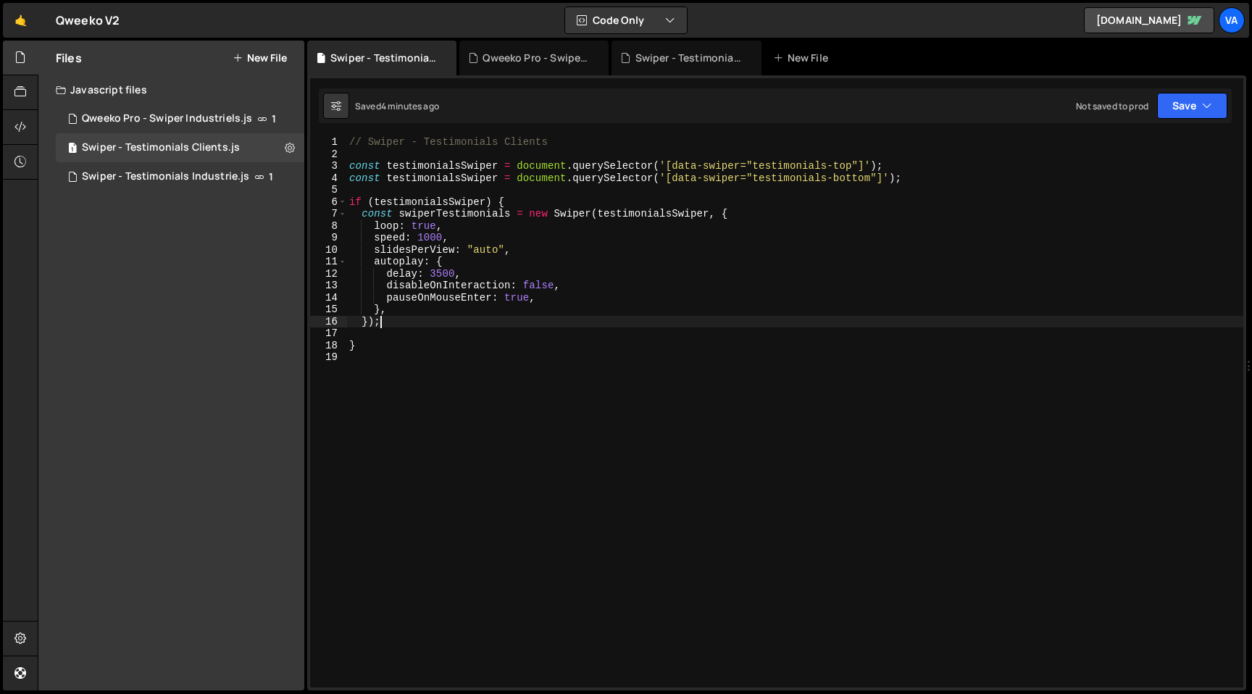
click at [457, 165] on div "// Swiper - Testimonials Clients const testimonialsSwiper = document . querySel…" at bounding box center [794, 423] width 897 height 575
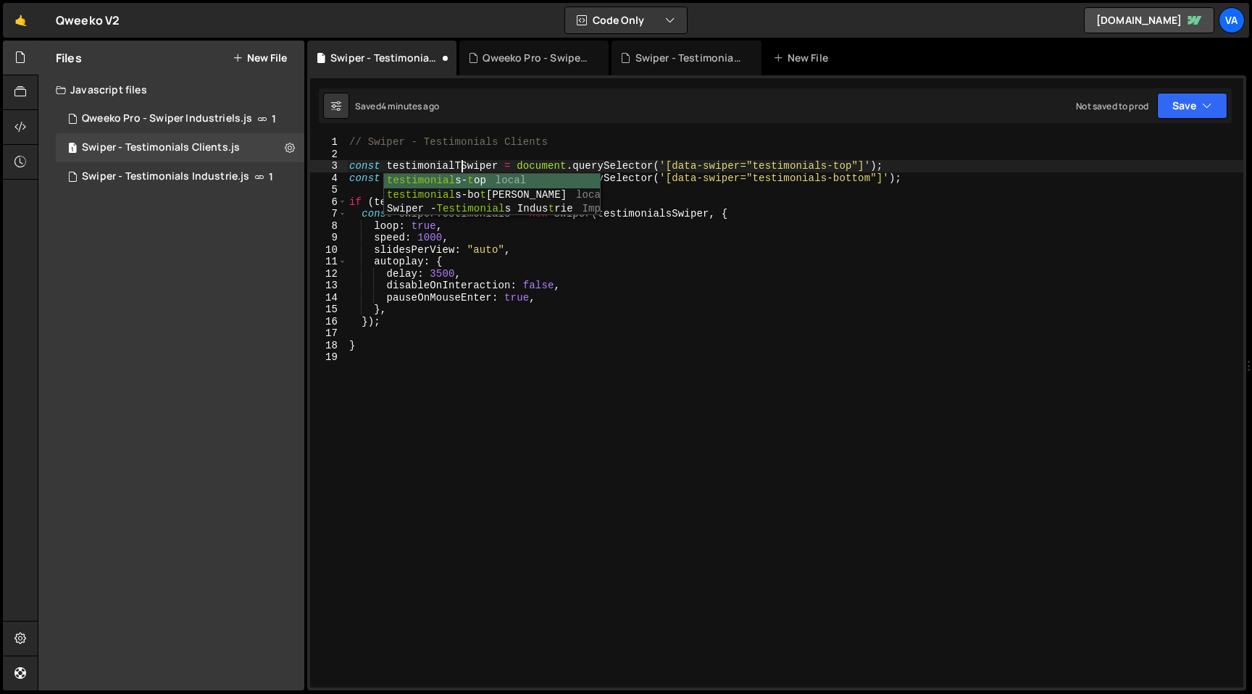
scroll to position [0, 8]
click at [520, 148] on div "// Swiper - Testimonials Clients const testimonialTopSwiper = document . queryS…" at bounding box center [794, 423] width 897 height 575
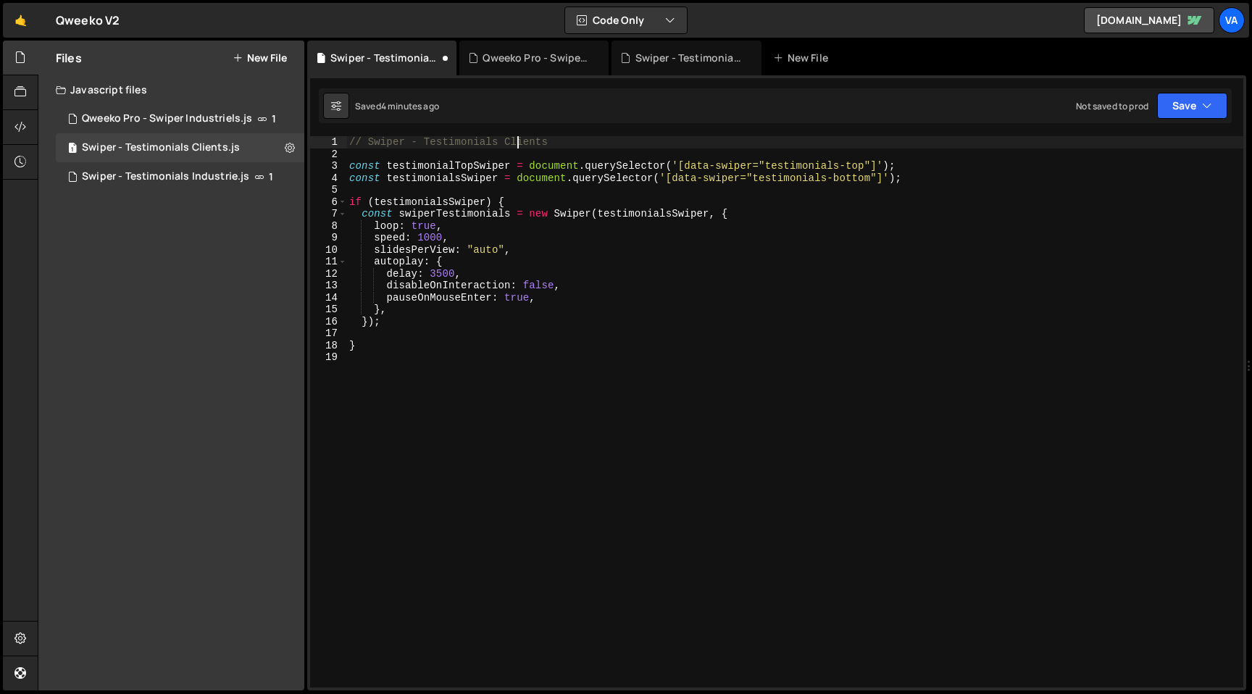
click at [457, 175] on div "// Swiper - Testimonials Clients const testimonialTopSwiper = document . queryS…" at bounding box center [794, 423] width 897 height 575
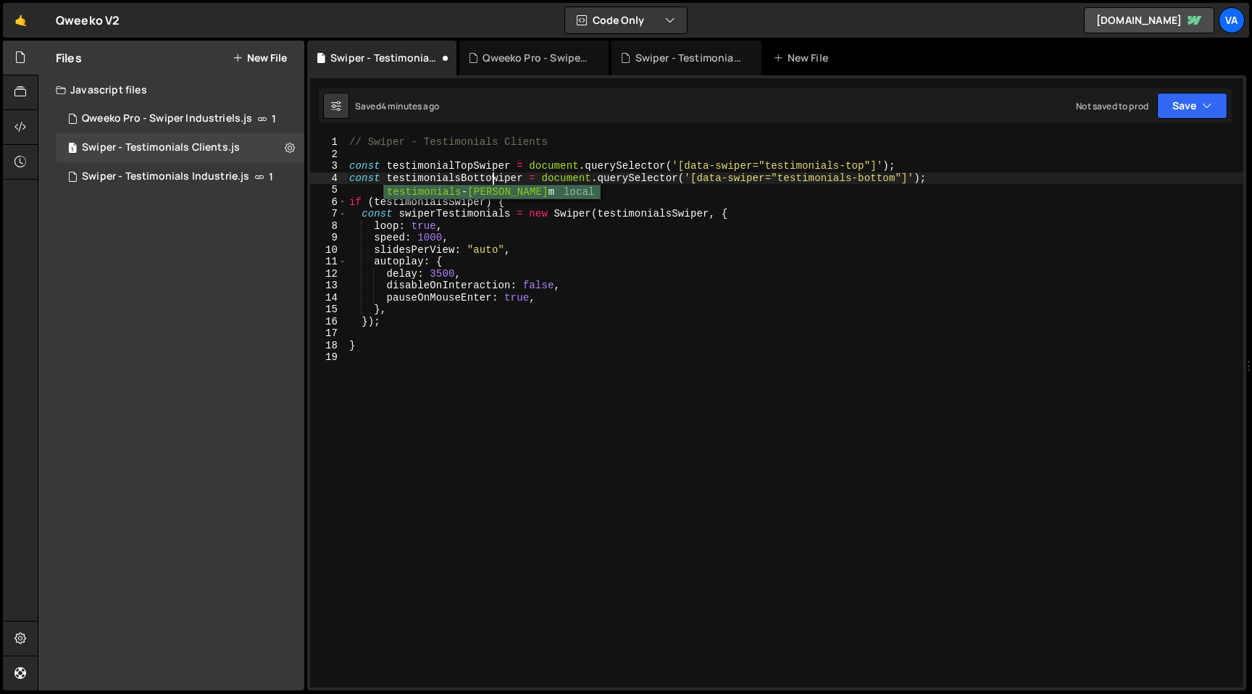
type textarea "const testimonialsBottomwiper = document.querySelector('[data-swiper="testimoni…"
click at [746, 416] on div "// Swiper - Testimonials Clients const testimonialTopSwiper = document . queryS…" at bounding box center [794, 423] width 897 height 575
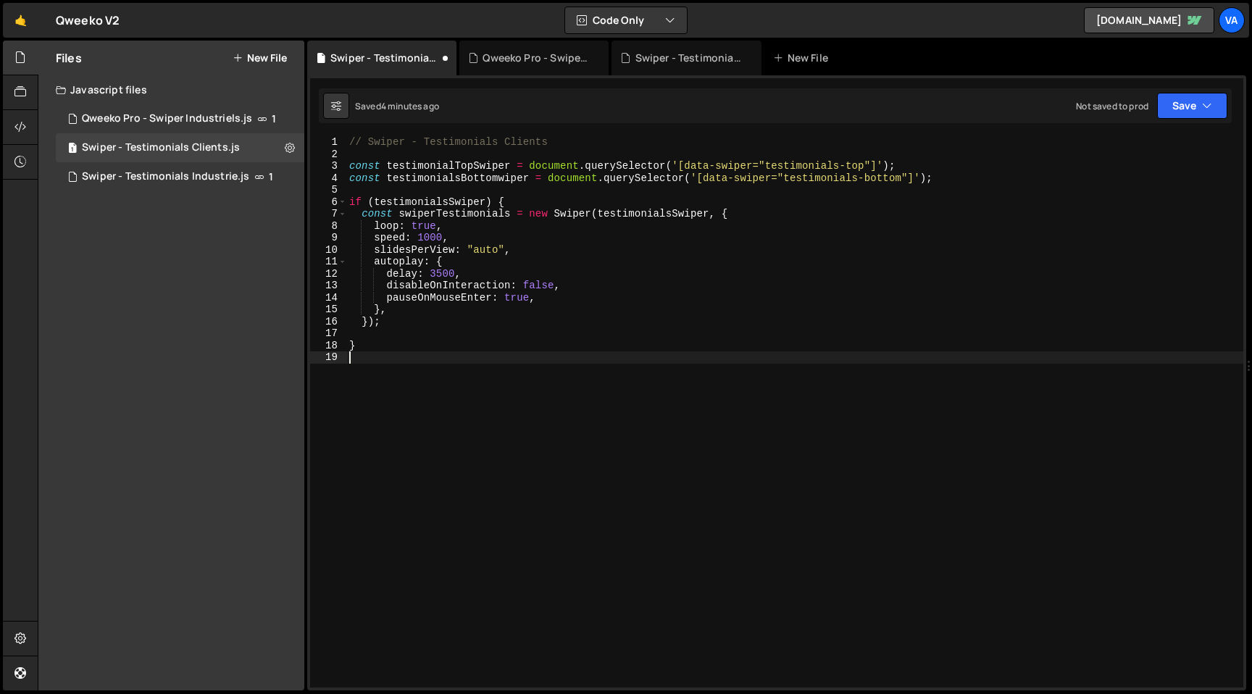
click at [461, 180] on div "// Swiper - Testimonials Clients const testimonialTopSwiper = document . queryS…" at bounding box center [794, 423] width 897 height 575
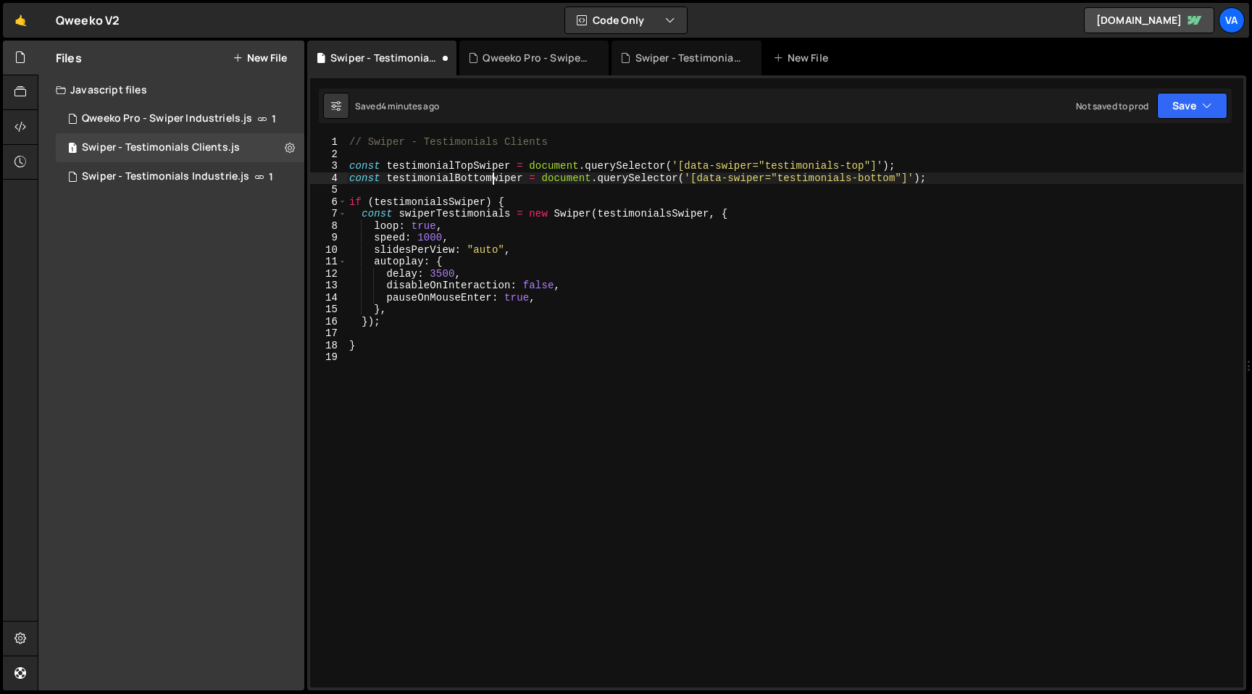
scroll to position [0, 10]
click at [443, 167] on div "// Swiper - Testimonials Clients const testimonialTopSwiper = document . queryS…" at bounding box center [794, 423] width 897 height 575
click at [433, 204] on div "// Swiper - Testimonials Clients const testimonialTopSwiper = document . queryS…" at bounding box center [794, 423] width 897 height 575
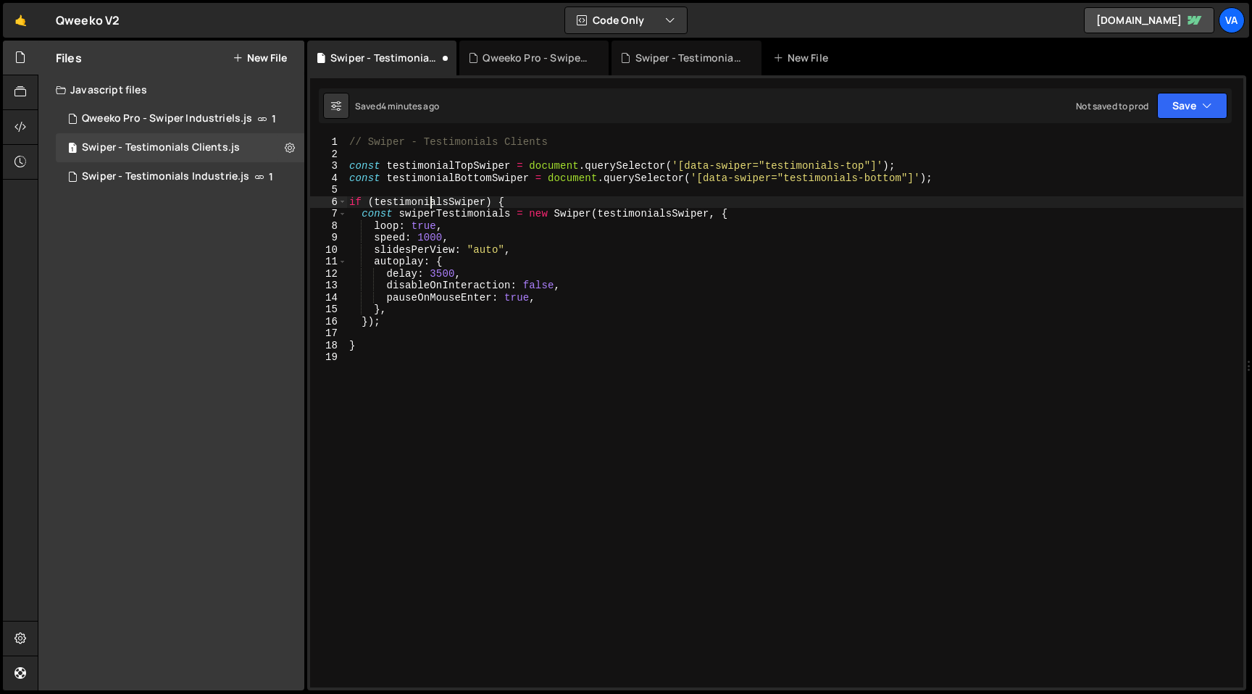
click at [433, 204] on div "// Swiper - Testimonials Clients const testimonialTopSwiper = document . queryS…" at bounding box center [794, 423] width 897 height 575
paste textarea "Top"
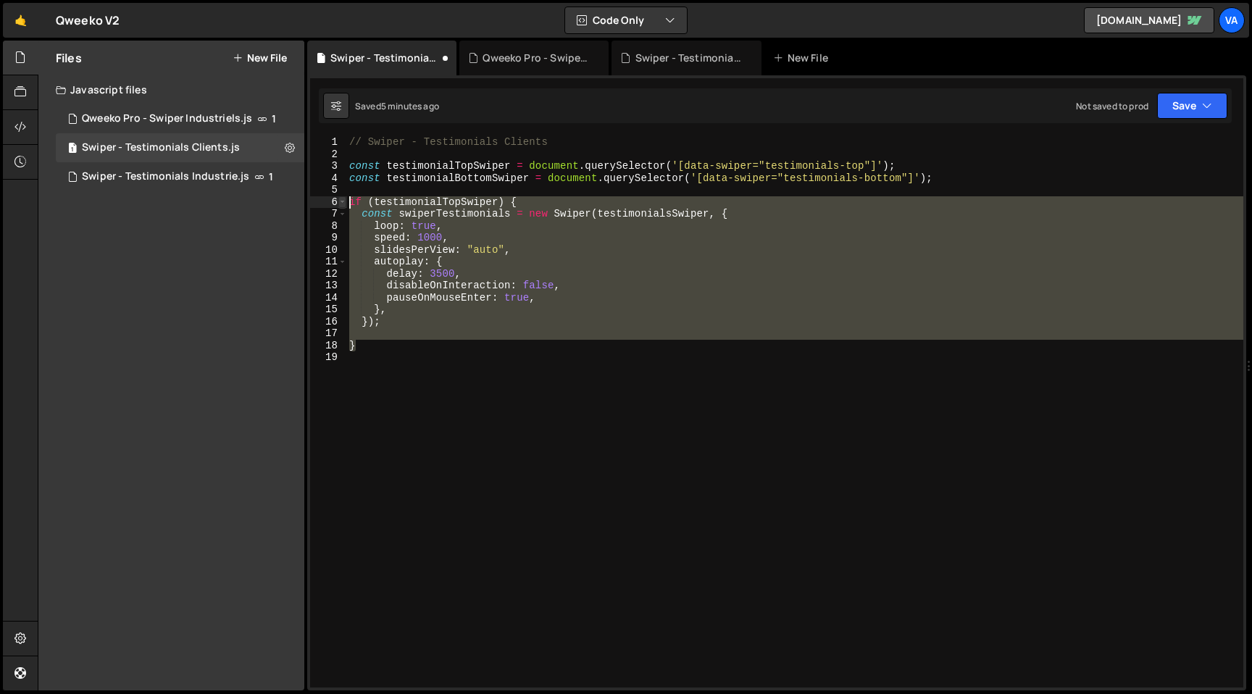
drag, startPoint x: 369, startPoint y: 346, endPoint x: 345, endPoint y: 201, distance: 147.6
click at [345, 201] on div "if (testimonialTopSwiper) { 1 2 3 4 5 6 7 8 9 10 11 12 13 14 15 16 17 18 19 // …" at bounding box center [776, 411] width 933 height 551
type textarea "if (testimonialTopSwiper) { const swiperTestimonials = new Swiper(testimonialsS…"
click at [376, 189] on div "// Swiper - Testimonials Clients const testimonialTopSwiper = document . queryS…" at bounding box center [794, 423] width 897 height 575
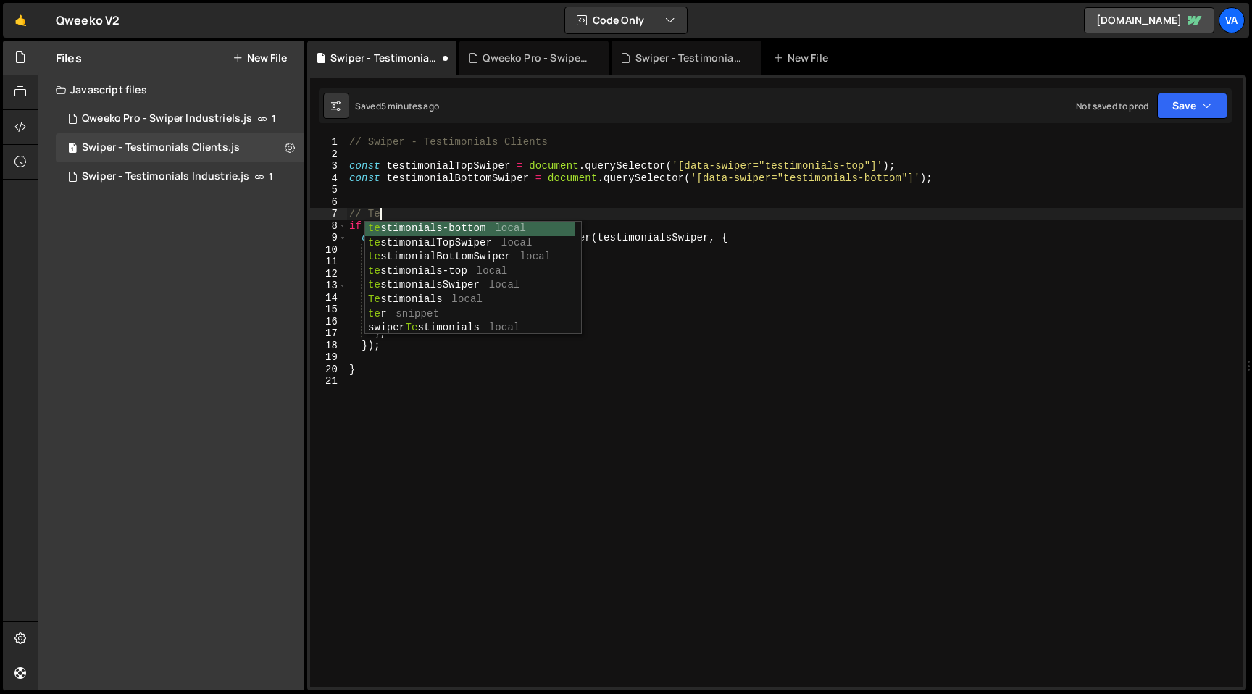
scroll to position [0, 1]
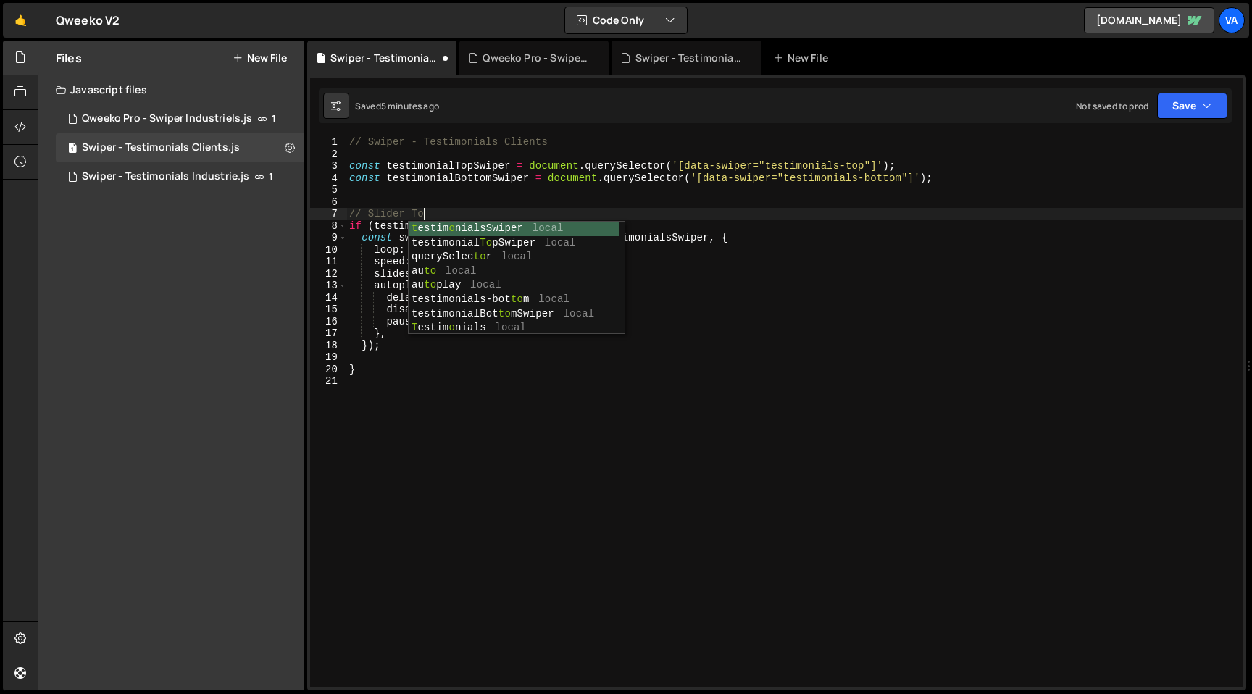
type textarea "// Slider Top"
click at [407, 447] on div "// Swiper - Testimonials Clients const testimonialTopSwiper = document . queryS…" at bounding box center [794, 423] width 897 height 575
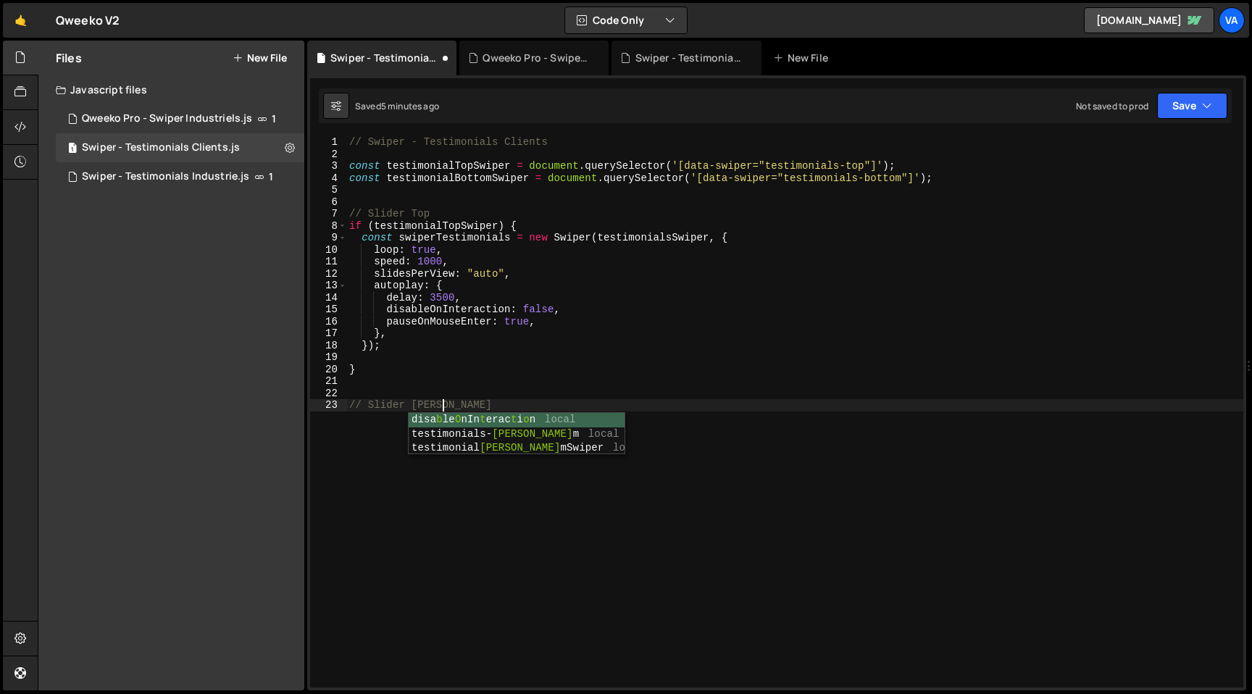
scroll to position [0, 6]
paste textarea "}"
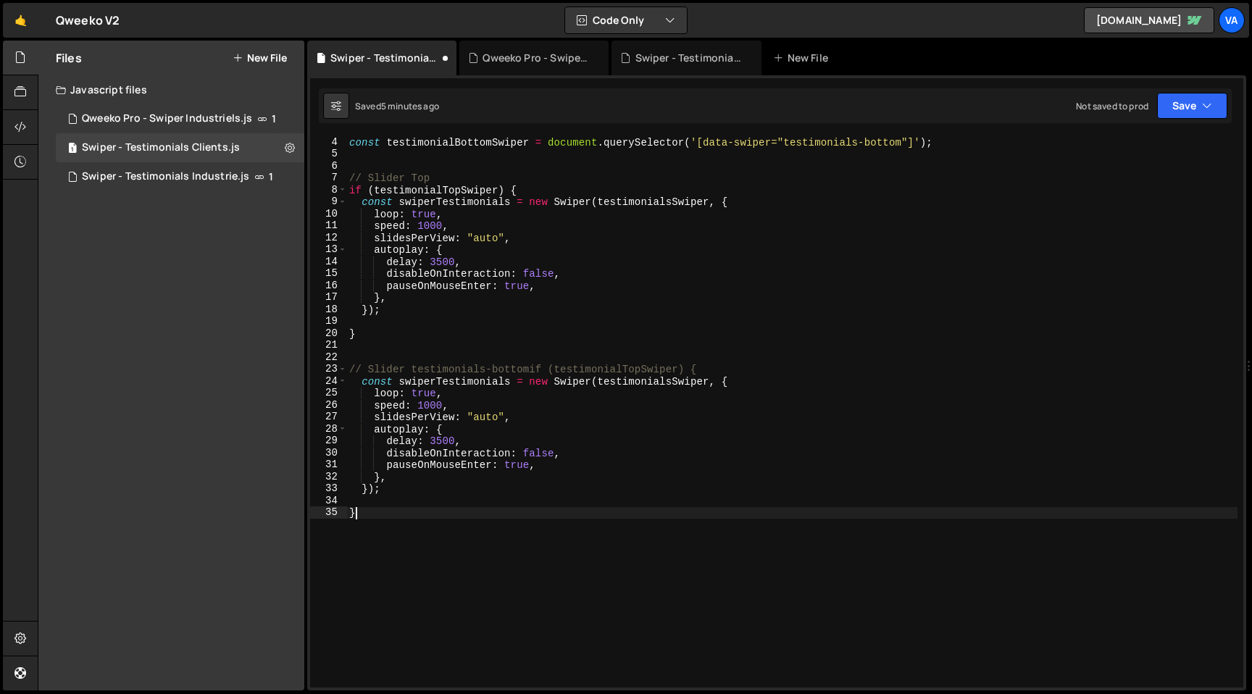
scroll to position [0, 0]
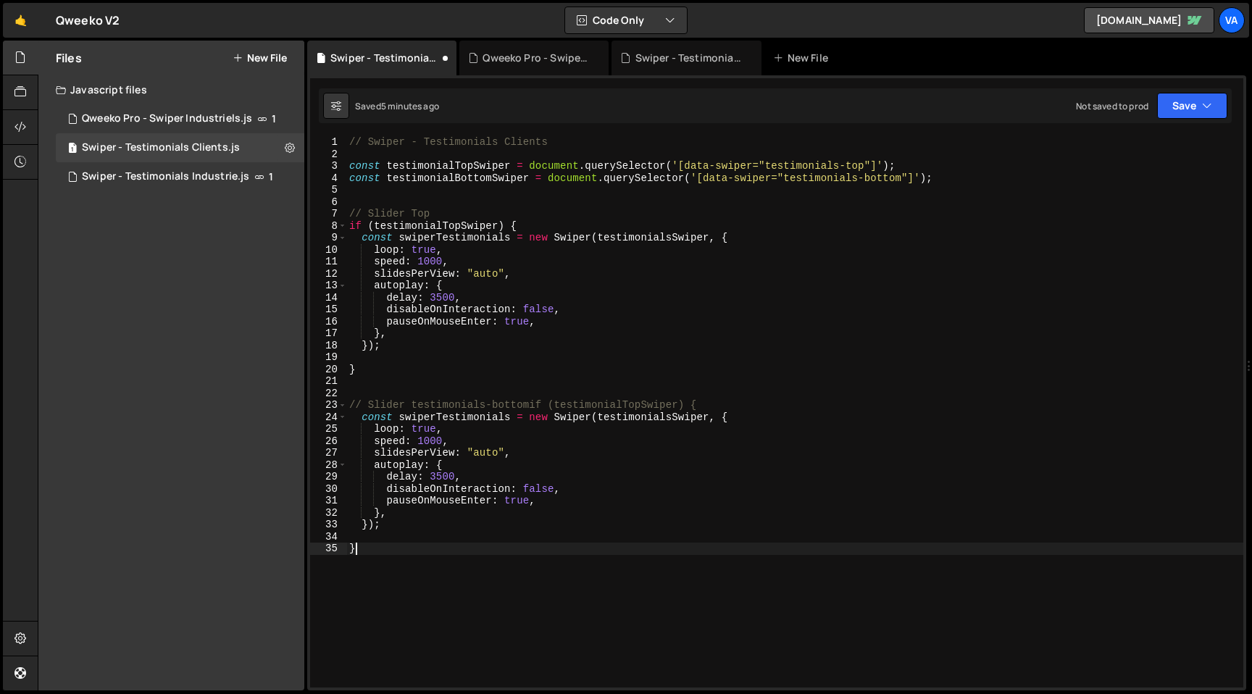
click at [442, 181] on div "// Swiper - Testimonials Clients const testimonialTopSwiper = document . queryS…" at bounding box center [794, 423] width 897 height 575
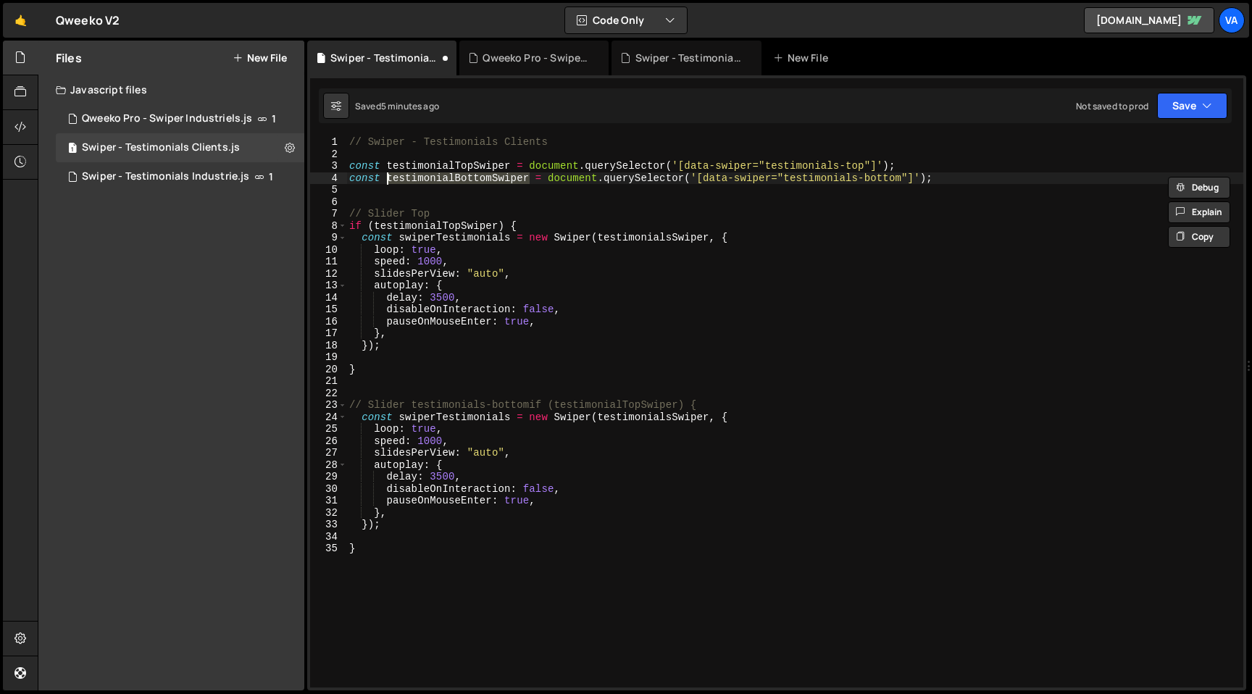
click at [446, 415] on div "// Swiper - Testimonials Clients const testimonialTopSwiper = document . queryS…" at bounding box center [794, 423] width 897 height 575
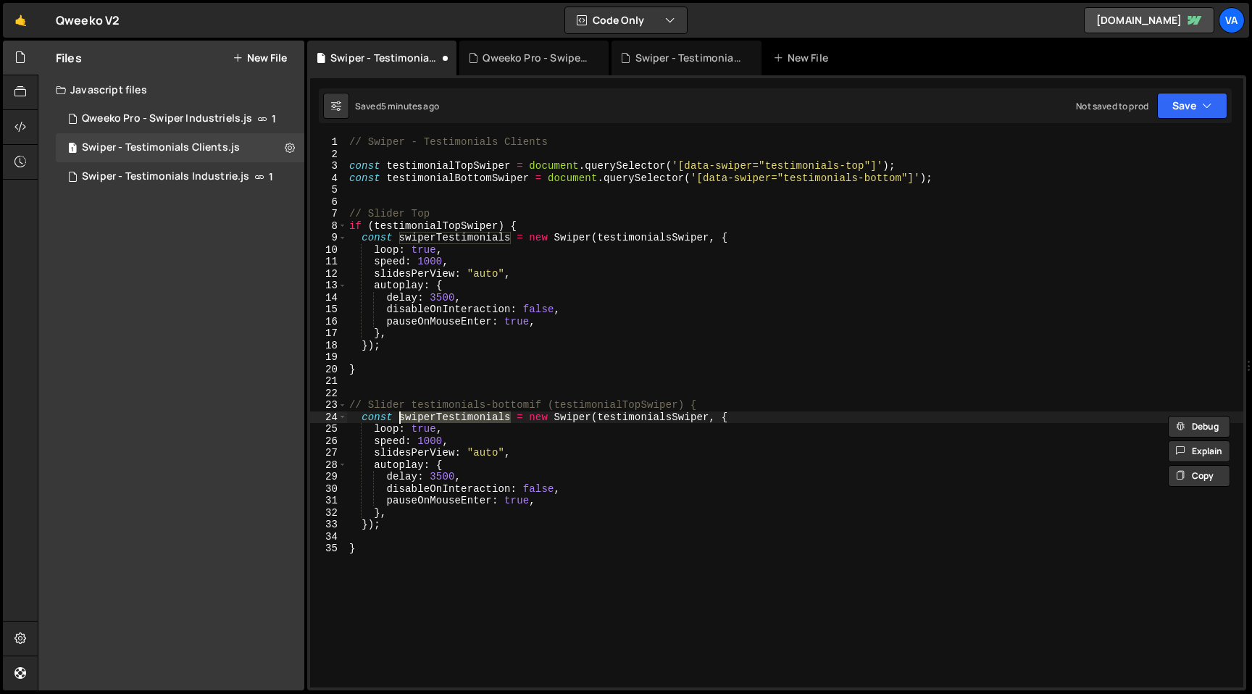
paste textarea "testimonialBottomSwiper"
click at [446, 228] on div "// Swiper - Testimonials Clients const testimonialTopSwiper = document . queryS…" at bounding box center [794, 423] width 897 height 575
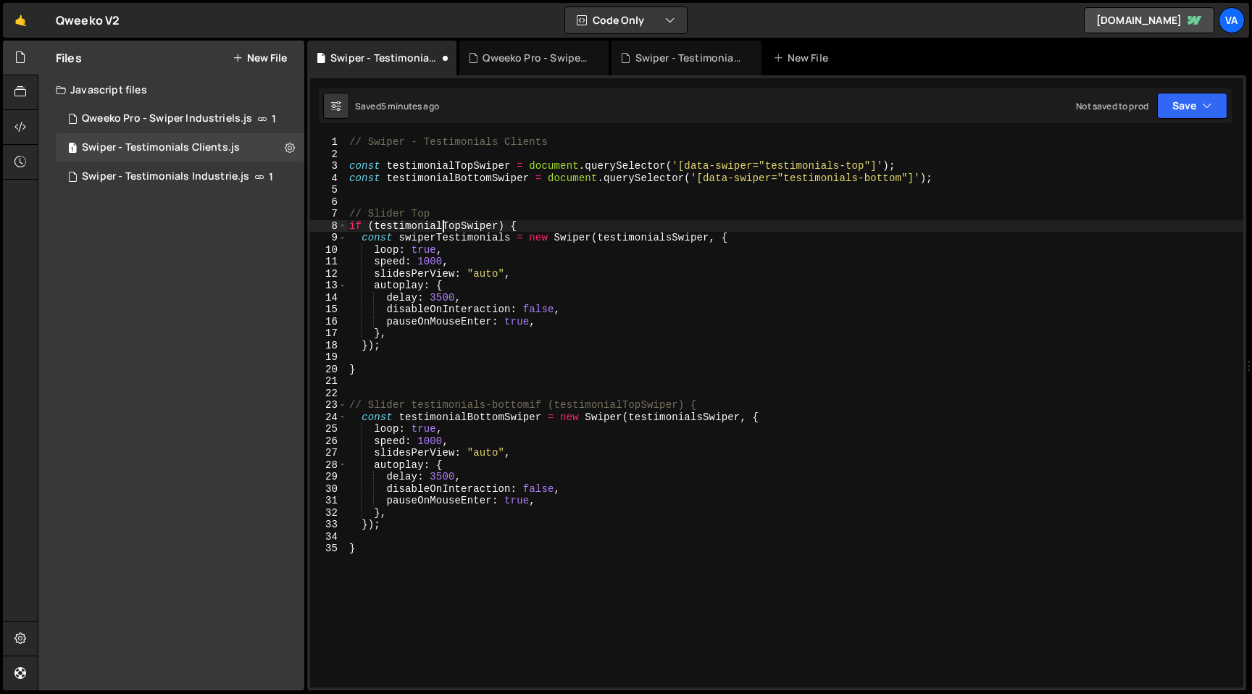
click at [446, 228] on div "// Swiper - Testimonials Clients const testimonialTopSwiper = document . queryS…" at bounding box center [794, 423] width 897 height 575
click at [641, 236] on div "// Swiper - Testimonials Clients const testimonialTopSwiper = document . queryS…" at bounding box center [794, 423] width 897 height 575
paste textarea "Top"
click at [510, 239] on div "// Swiper - Testimonials Clients const testimonialTopSwiper = document . queryS…" at bounding box center [794, 423] width 897 height 575
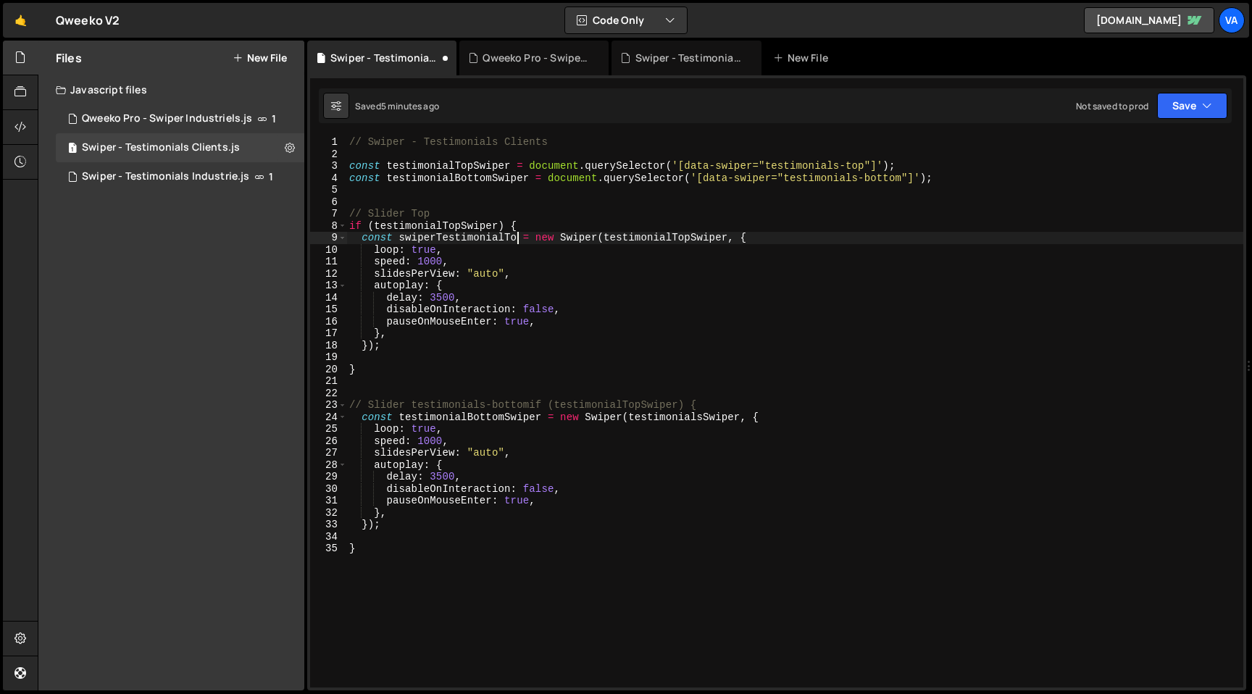
scroll to position [0, 12]
click at [488, 417] on div "// Swiper - Testimonials Clients const testimonialTopSwiper = document . queryS…" at bounding box center [794, 423] width 897 height 575
type textarea "const testimonialBottomSwiper = new Swiper(testimonialsSwiper, {"
click at [488, 417] on div "// Swiper - Testimonials Clients const testimonialTopSwiper = document . queryS…" at bounding box center [794, 423] width 897 height 575
click at [677, 417] on div "// Swiper - Testimonials Clients const testimonialTopSwiper = document . queryS…" at bounding box center [794, 423] width 897 height 575
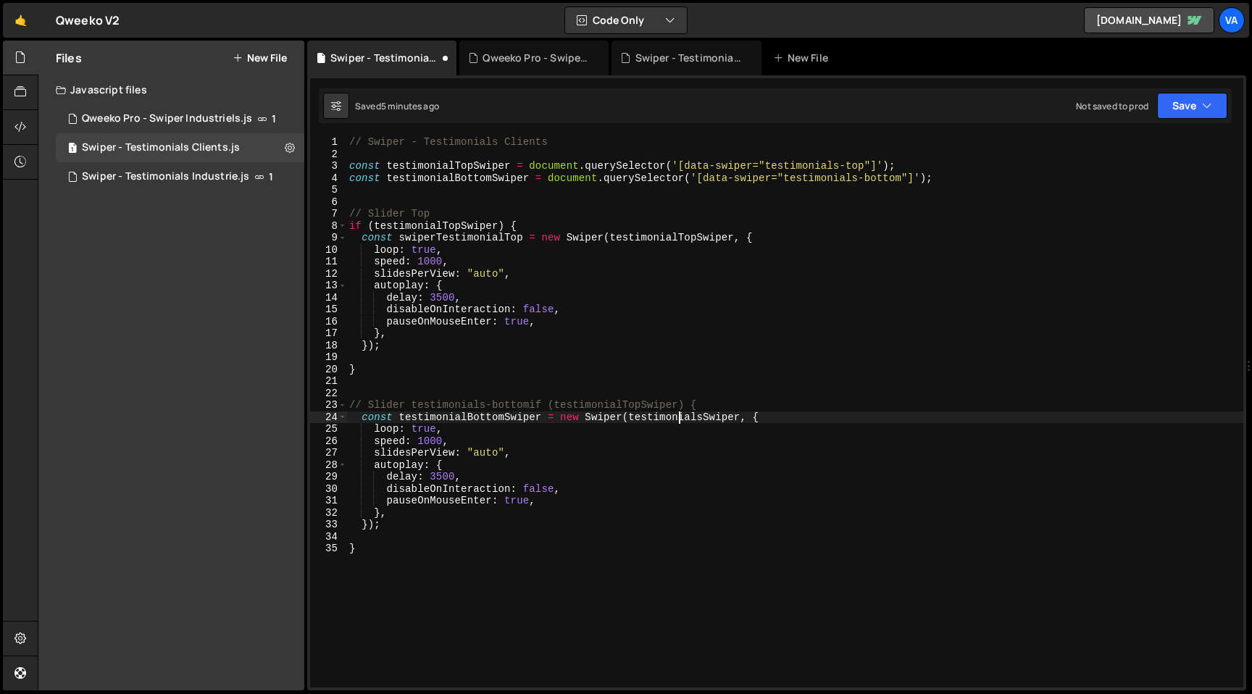
click at [677, 417] on div "// Swiper - Testimonials Clients const testimonialTopSwiper = document . queryS…" at bounding box center [794, 423] width 897 height 575
click at [425, 387] on div "// Swiper - Testimonials Clients const testimonialTopSwiper = document . queryS…" at bounding box center [794, 423] width 897 height 575
click at [530, 407] on div "// Swiper - Testimonials Clients const testimonialTopSwiper = document . queryS…" at bounding box center [794, 423] width 897 height 575
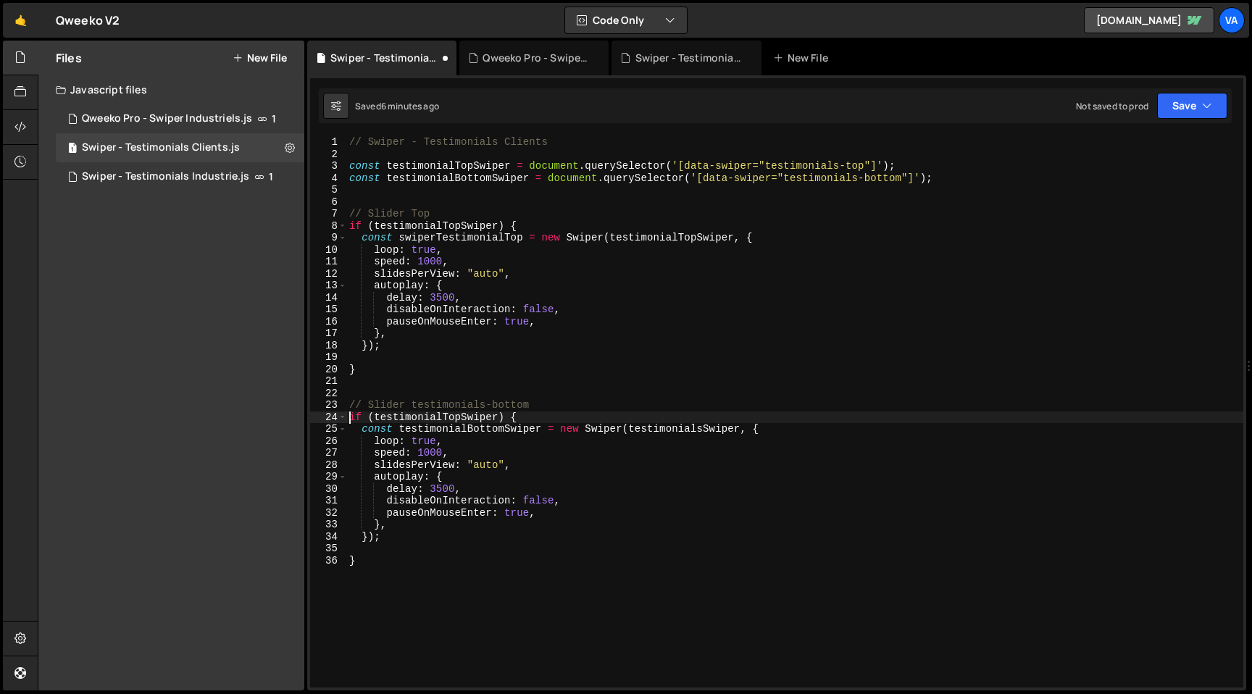
click at [546, 405] on div "// Swiper - Testimonials Clients const testimonialTopSwiper = document . queryS…" at bounding box center [794, 423] width 897 height 575
click at [464, 417] on div "// Swiper - Testimonials Clients const testimonialTopSwiper = document . queryS…" at bounding box center [794, 423] width 897 height 575
click at [665, 425] on div "// Swiper - Testimonials Clients const testimonialTopSwiper = document . queryS…" at bounding box center [794, 423] width 897 height 575
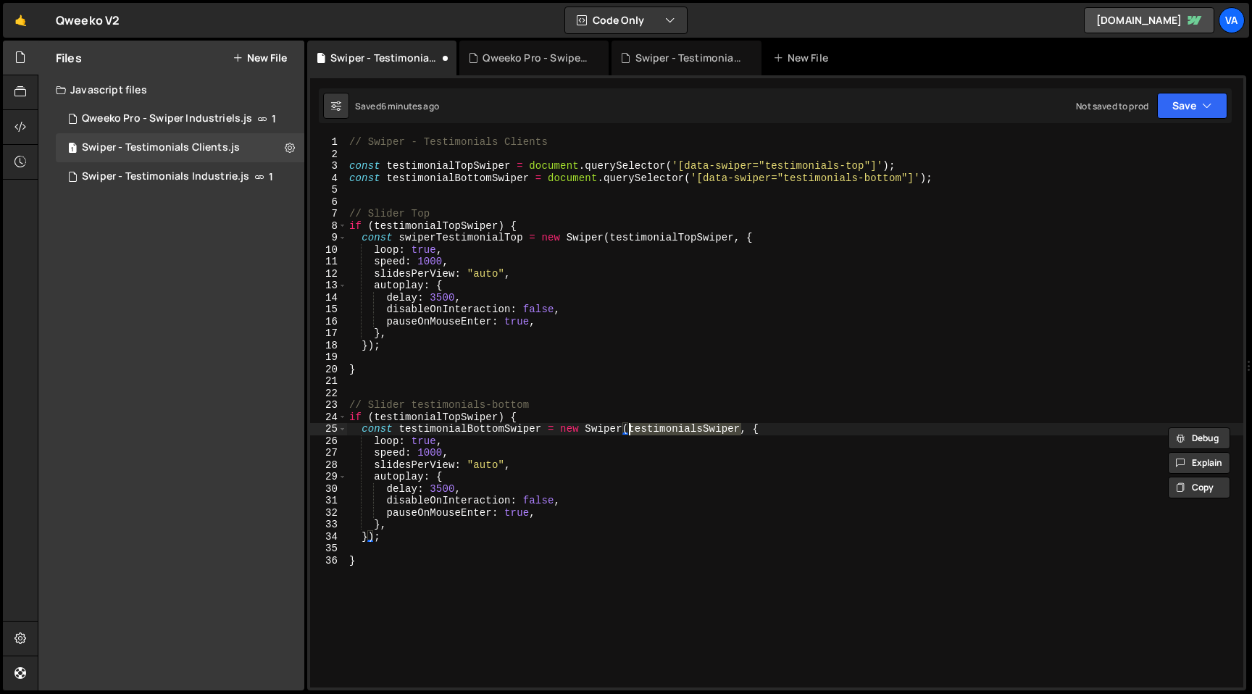
paste textarea "if (testimonialTopSwiper)"
click at [467, 417] on div "// Swiper - Testimonials Clients const testimonialTopSwiper = document . queryS…" at bounding box center [794, 423] width 897 height 575
click at [472, 182] on div "// Swiper - Testimonials Clients const testimonialTopSwiper = document . queryS…" at bounding box center [794, 423] width 897 height 575
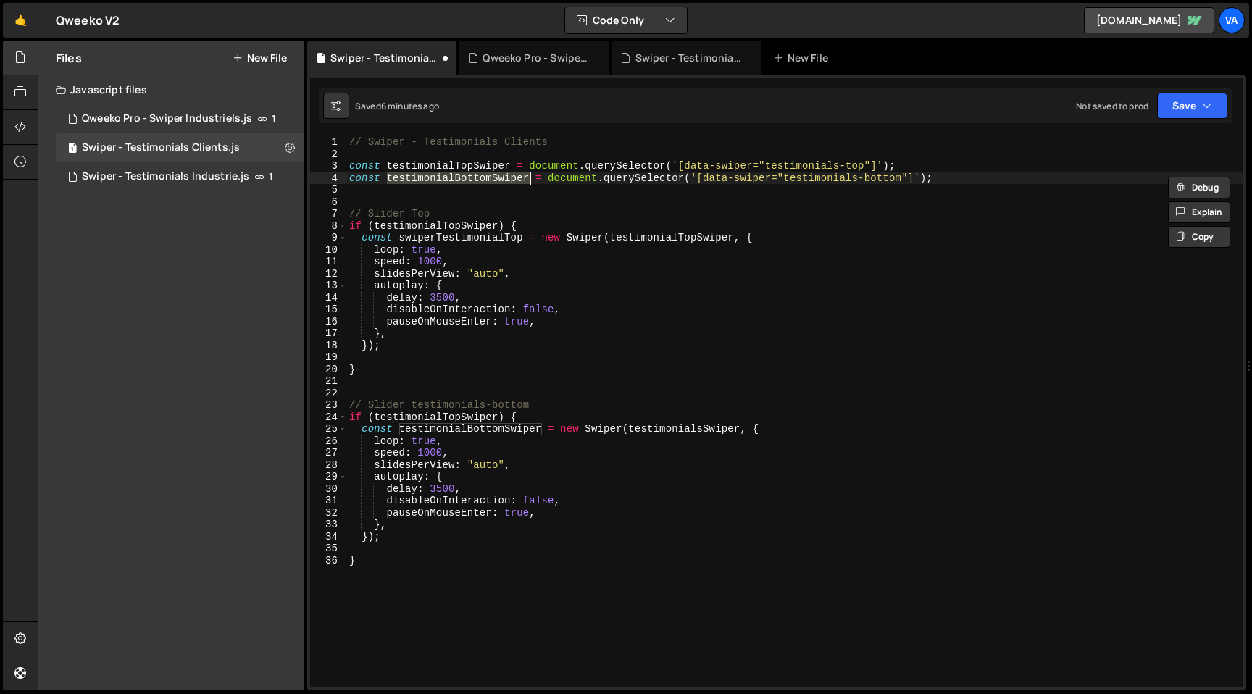
click at [426, 418] on div "// Swiper - Testimonials Clients const testimonialTopSwiper = document . queryS…" at bounding box center [794, 423] width 897 height 575
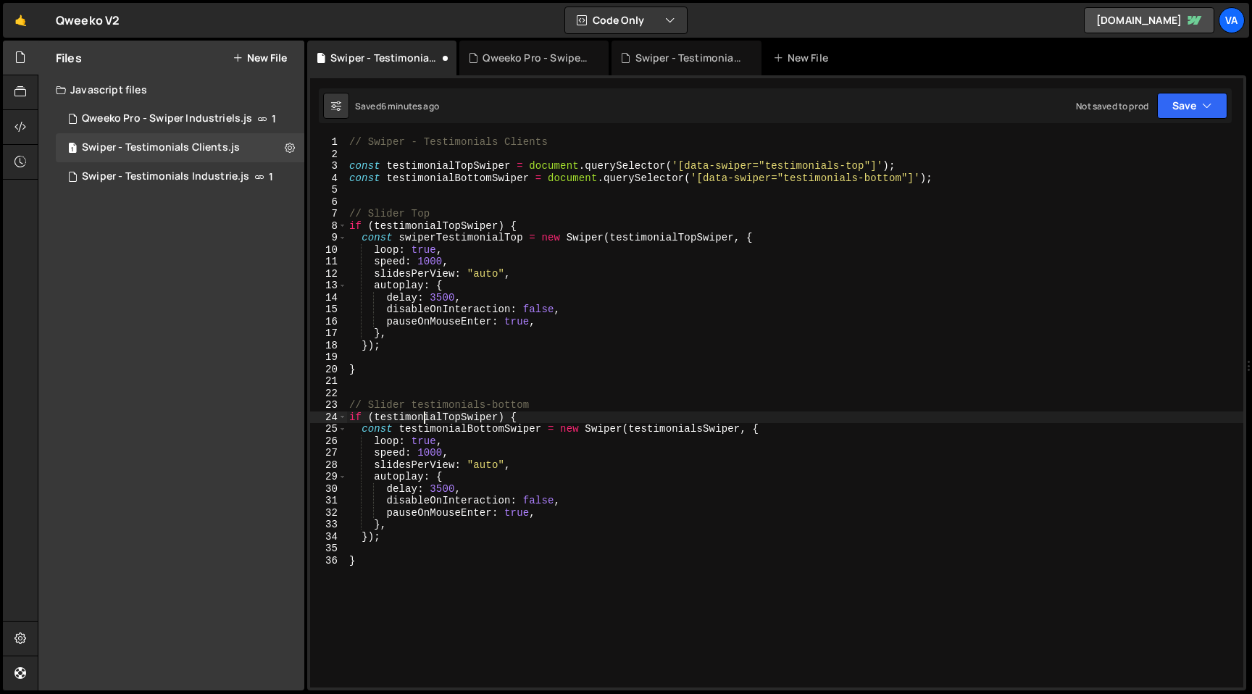
click at [426, 418] on div "// Swiper - Testimonials Clients const testimonialTopSwiper = document . queryS…" at bounding box center [794, 423] width 897 height 575
paste textarea "Bottom"
click at [680, 429] on div "// Swiper - Testimonials Clients const testimonialTopSwiper = document . queryS…" at bounding box center [794, 423] width 897 height 575
paste textarea "Bottom"
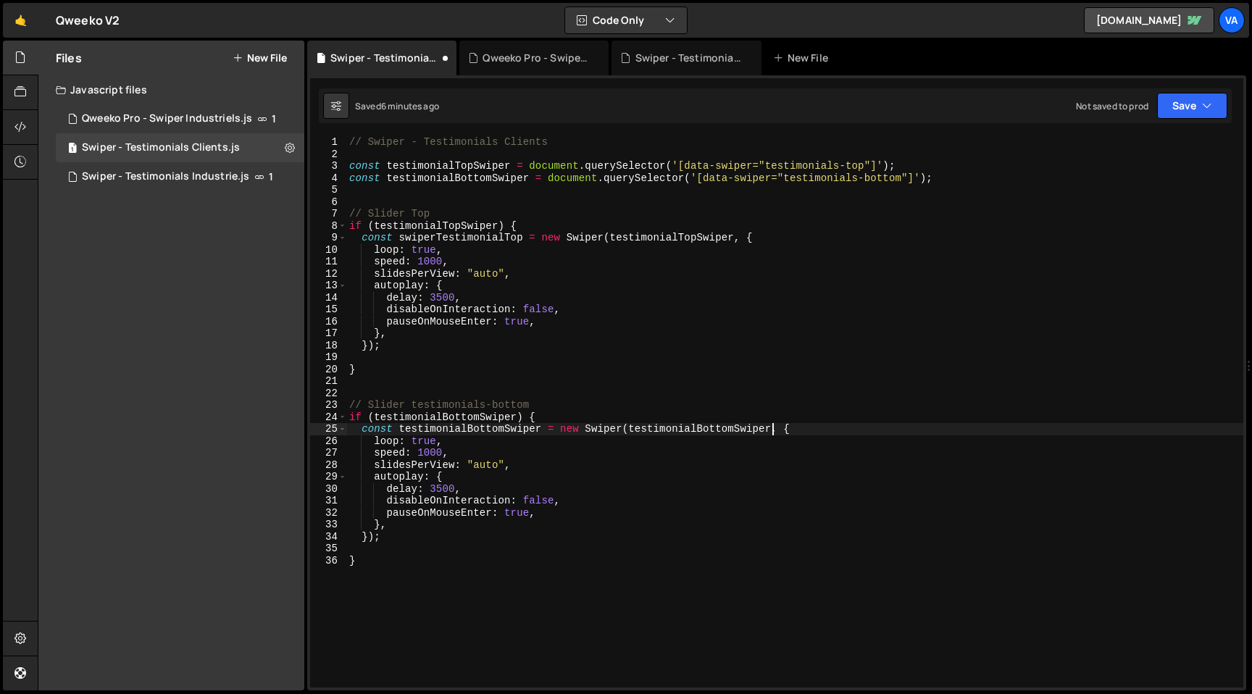
click at [466, 238] on div "// Swiper - Testimonials Clients const testimonialTopSwiper = document . queryS…" at bounding box center [794, 423] width 897 height 575
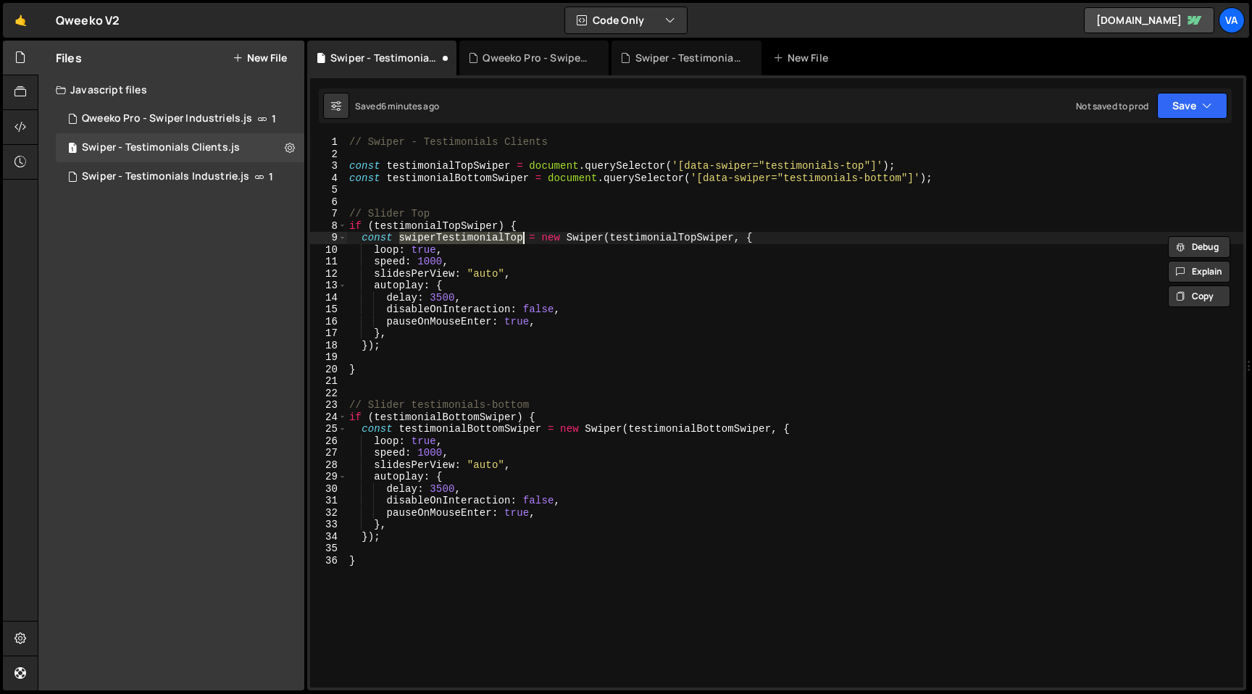
click at [470, 426] on div "// Swiper - Testimonials Clients const testimonialTopSwiper = document . queryS…" at bounding box center [794, 423] width 897 height 575
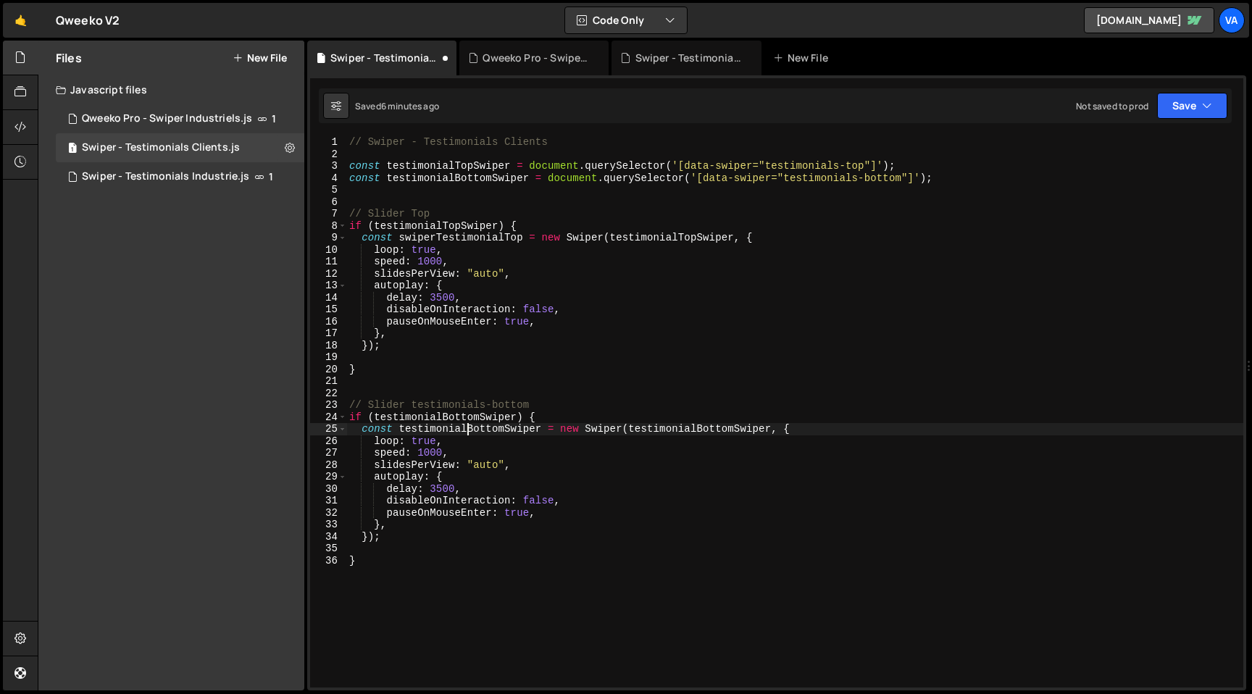
click at [470, 426] on div "// Swiper - Testimonials Clients const testimonialTopSwiper = document . queryS…" at bounding box center [794, 423] width 897 height 575
paste textarea "swiperTestimonialTop"
click at [607, 478] on div "// Swiper - Testimonials Clients const testimonialTopSwiper = document . queryS…" at bounding box center [794, 423] width 897 height 575
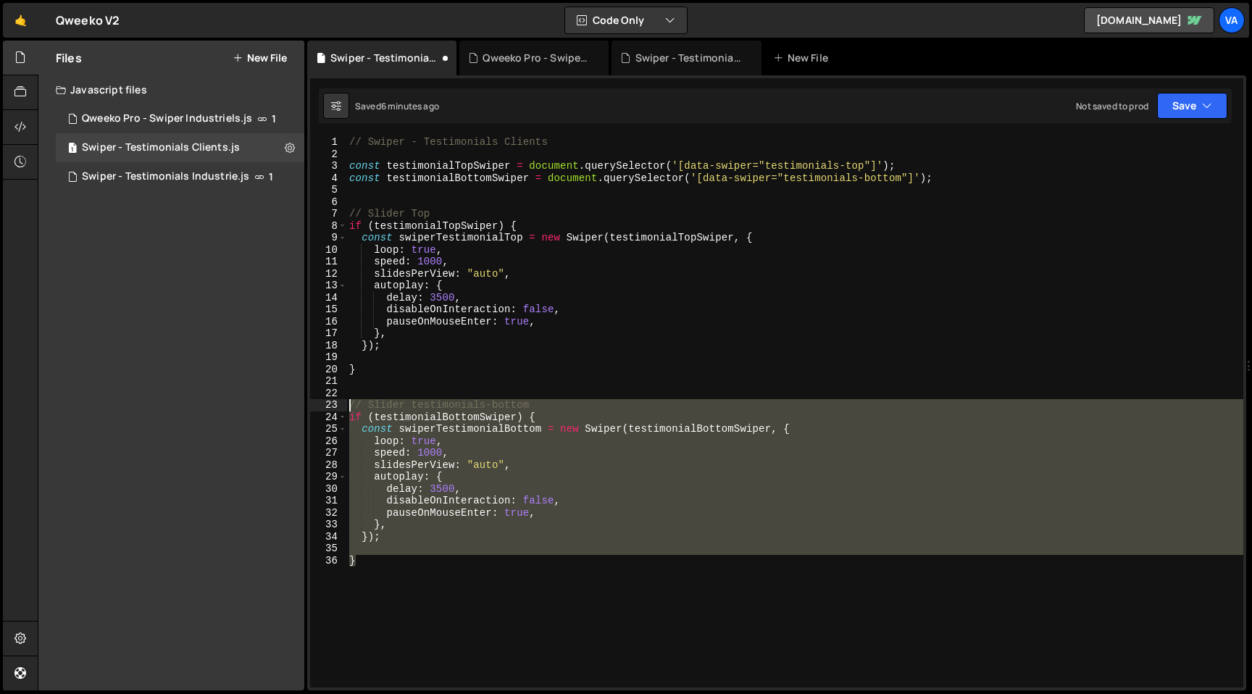
drag, startPoint x: 359, startPoint y: 558, endPoint x: 336, endPoint y: 405, distance: 154.7
click at [336, 405] on div "autoplay: { 1 2 3 4 5 6 7 8 9 10 11 12 13 14 15 16 17 18 19 20 21 22 23 24 25 2…" at bounding box center [776, 411] width 933 height 551
click at [553, 566] on div "// Swiper - Testimonials Clients const testimonialTopSwiper = document . queryS…" at bounding box center [794, 423] width 897 height 575
type textarea "}"
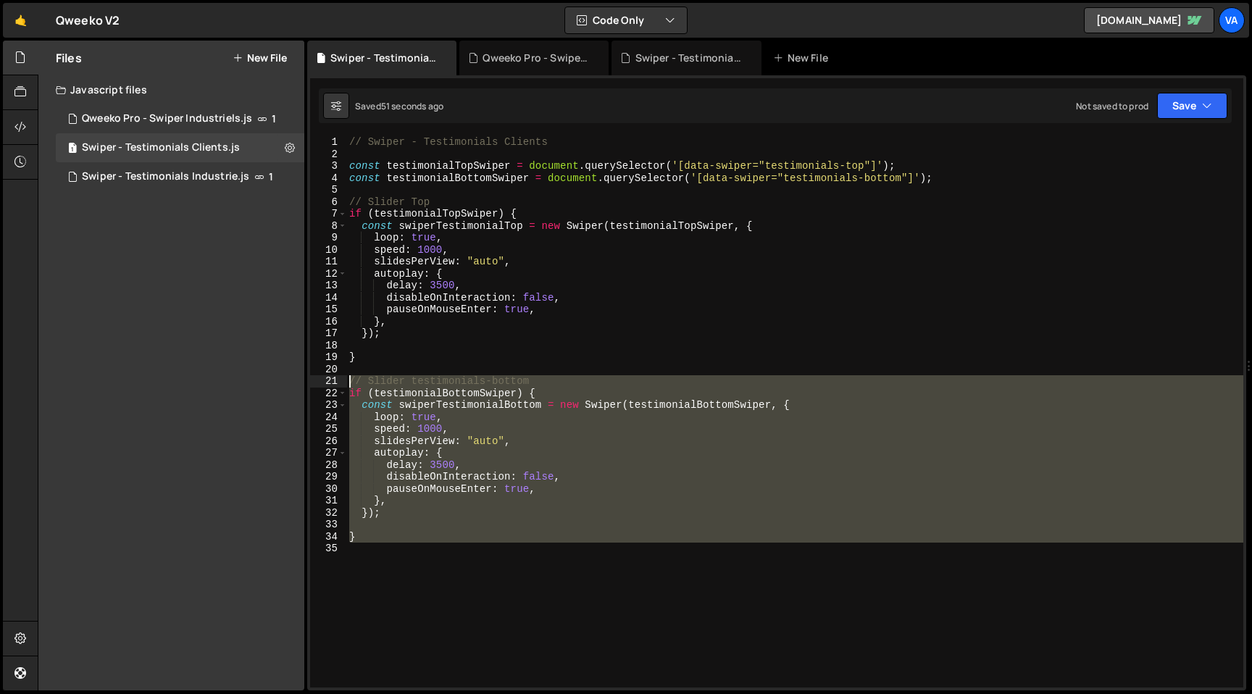
drag, startPoint x: 388, startPoint y: 543, endPoint x: 320, endPoint y: 379, distance: 177.7
click at [320, 379] on div "1 2 3 4 5 6 7 8 9 10 11 12 13 14 15 16 17 18 19 20 21 22 23 24 25 26 27 28 29 3…" at bounding box center [776, 411] width 933 height 551
click at [635, 499] on div "// Swiper - Testimonials Clients const testimonialTopSwiper = document . queryS…" at bounding box center [794, 423] width 897 height 575
type textarea "},"
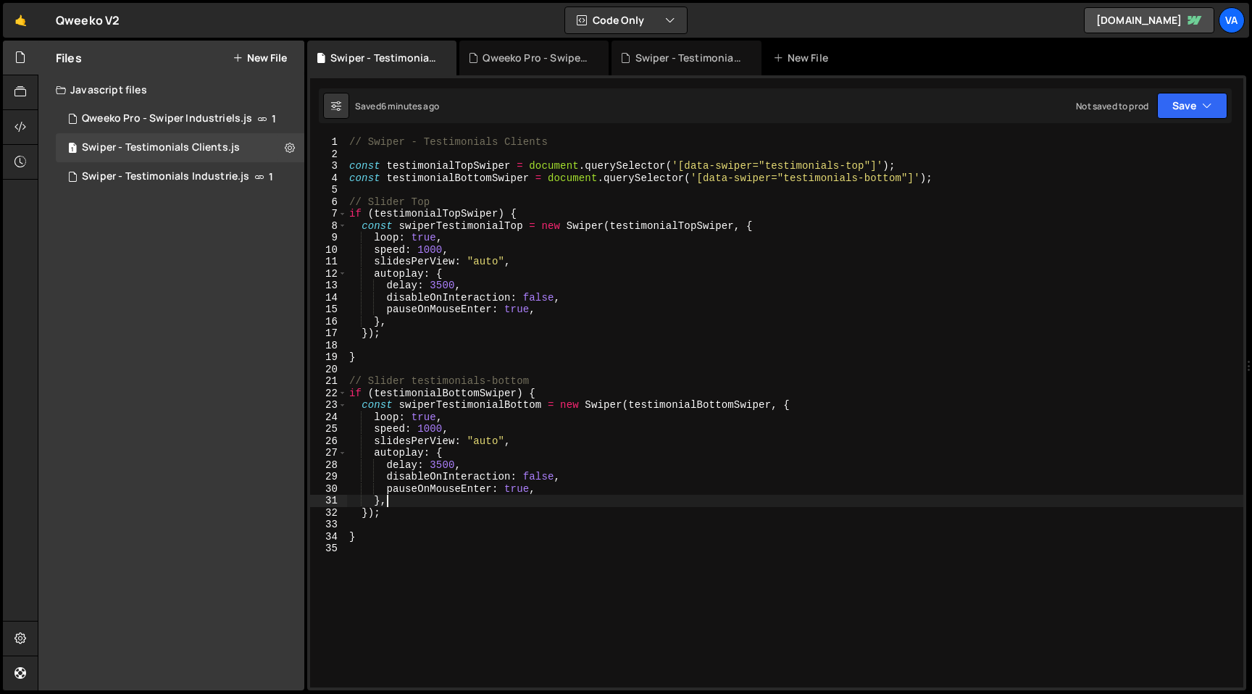
click at [521, 524] on div "// Swiper - Testimonials Clients const testimonialTopSwiper = document . queryS…" at bounding box center [794, 423] width 897 height 575
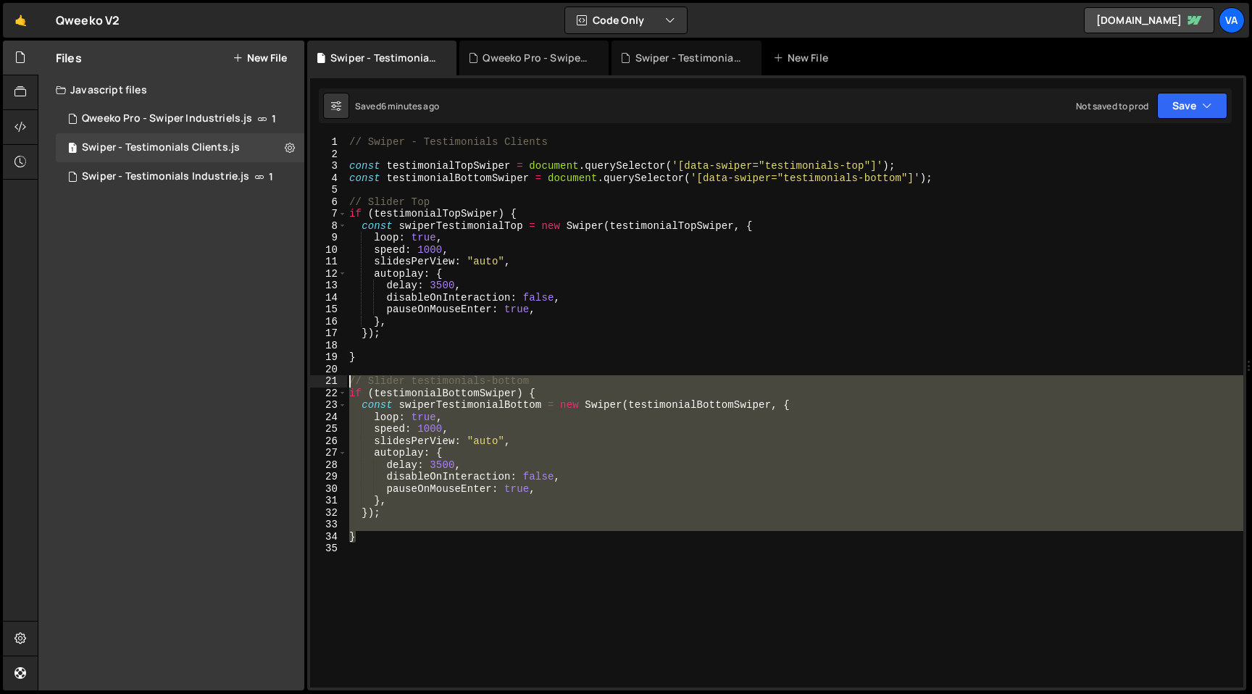
drag, startPoint x: 451, startPoint y: 535, endPoint x: 307, endPoint y: 379, distance: 212.3
click at [307, 379] on div "Files New File Javascript files 1 Qweeko Pro - Swiper Industriels.js 1 1 Swiper…" at bounding box center [645, 366] width 1215 height 651
type textarea "// Slider testimonials-bottom if (testimonialBottomSwiper) {"
click at [517, 579] on div "// Swiper - Testimonials Clients const testimonialTopSwiper = document . queryS…" at bounding box center [794, 423] width 897 height 575
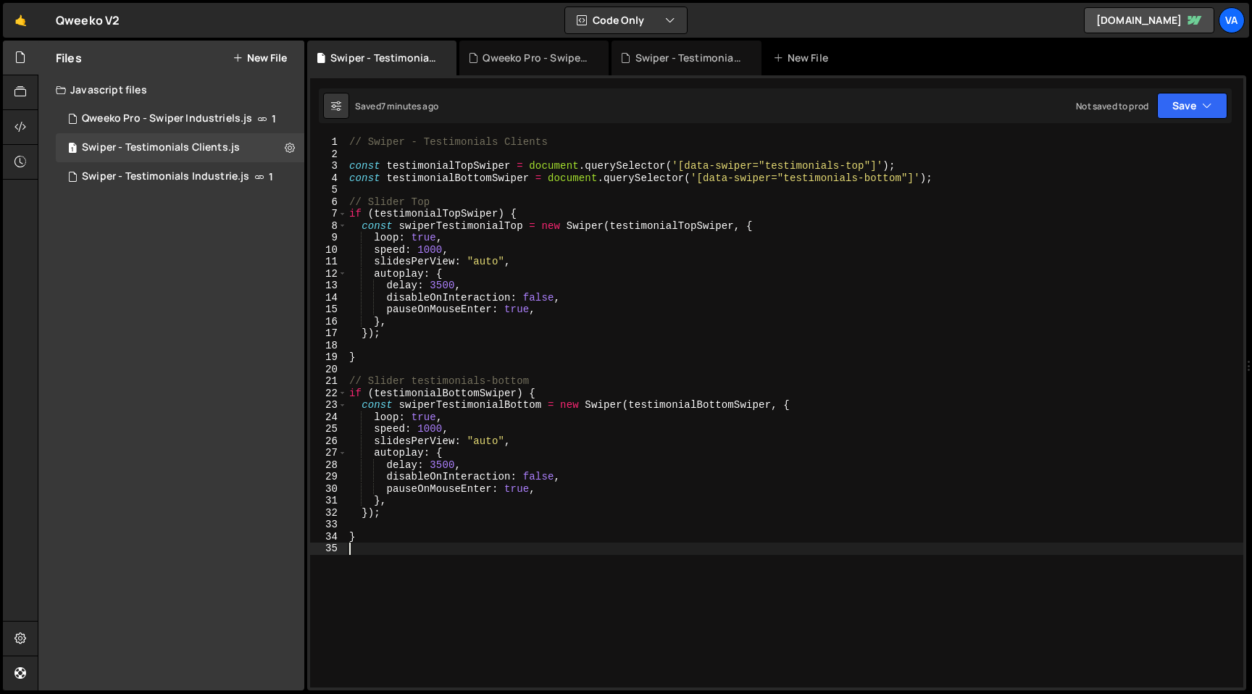
click at [456, 430] on div "// Swiper - Testimonials Clients const testimonialTopSwiper = document . queryS…" at bounding box center [794, 423] width 897 height 575
type textarea "speed: 1000,"
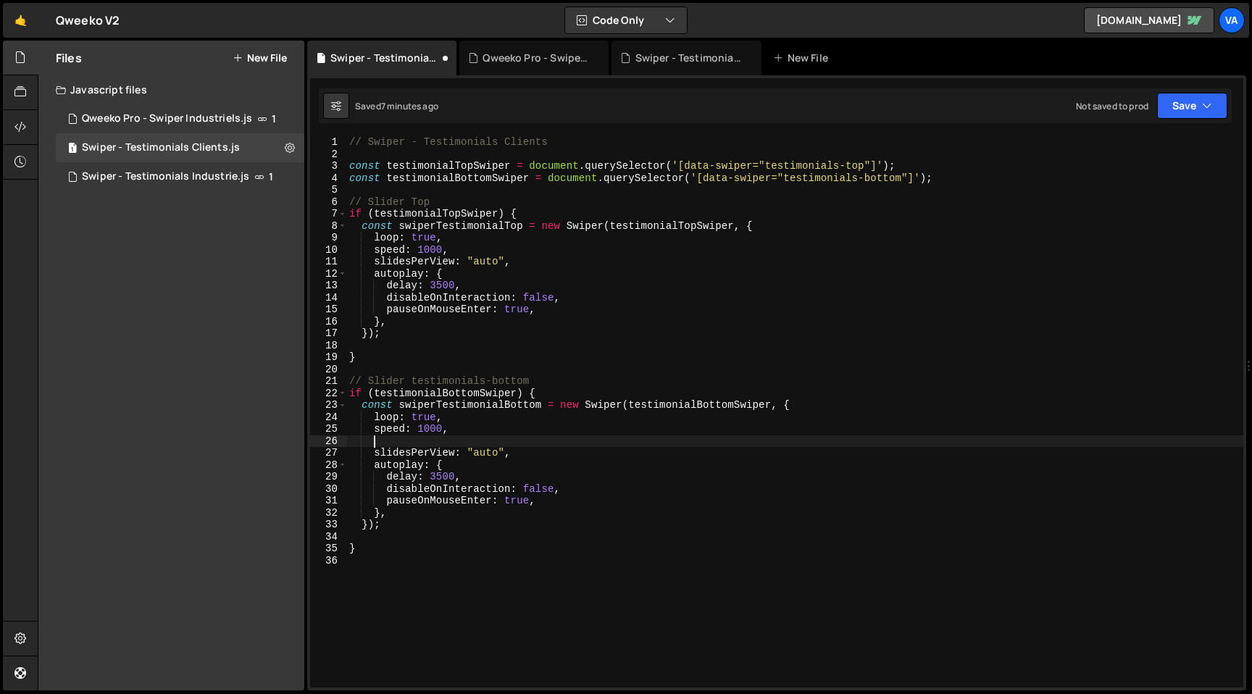
scroll to position [0, 1]
paste textarea "reverseDirection: true"
type textarea "reverseDirection: true,"
drag, startPoint x: 530, startPoint y: 444, endPoint x: 342, endPoint y: 444, distance: 187.7
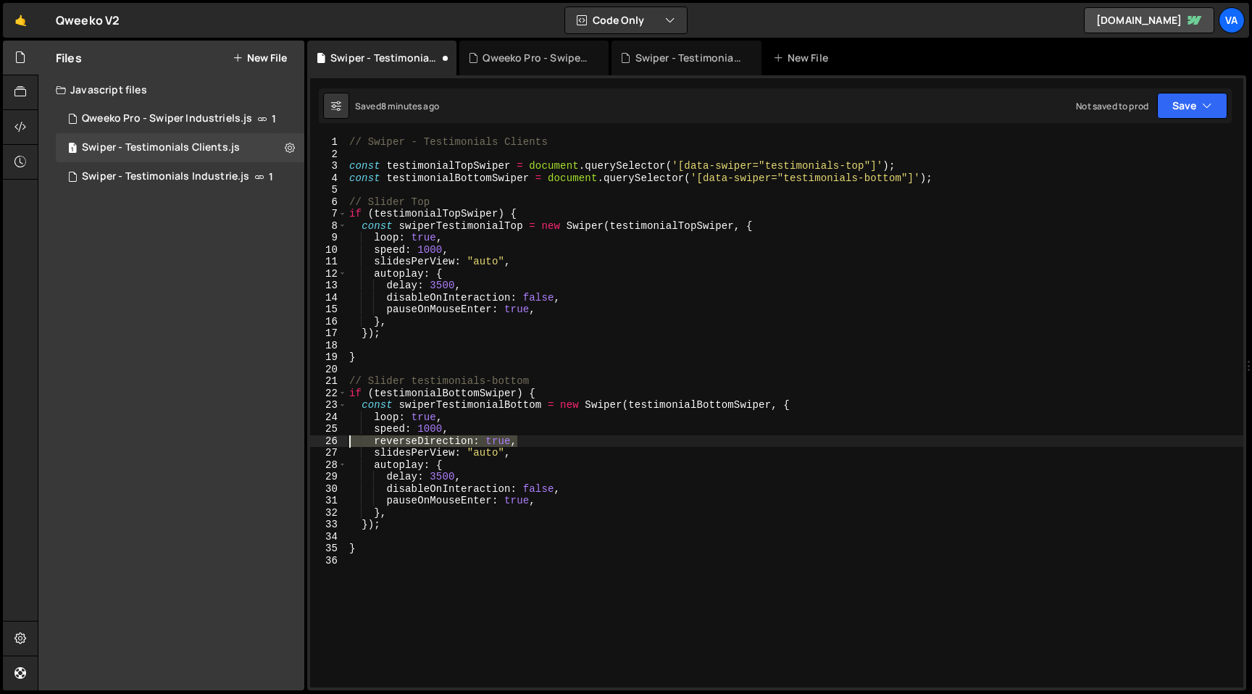
click at [342, 444] on div "reverseDirection: true, 1 2 3 4 5 6 7 8 9 10 11 12 13 14 15 16 17 18 19 20 21 2…" at bounding box center [776, 411] width 933 height 551
click at [546, 491] on div "// Swiper - Testimonials Clients const testimonialTopSwiper = document . queryS…" at bounding box center [794, 423] width 897 height 575
type textarea "pauseOnMouseEnter: true,"
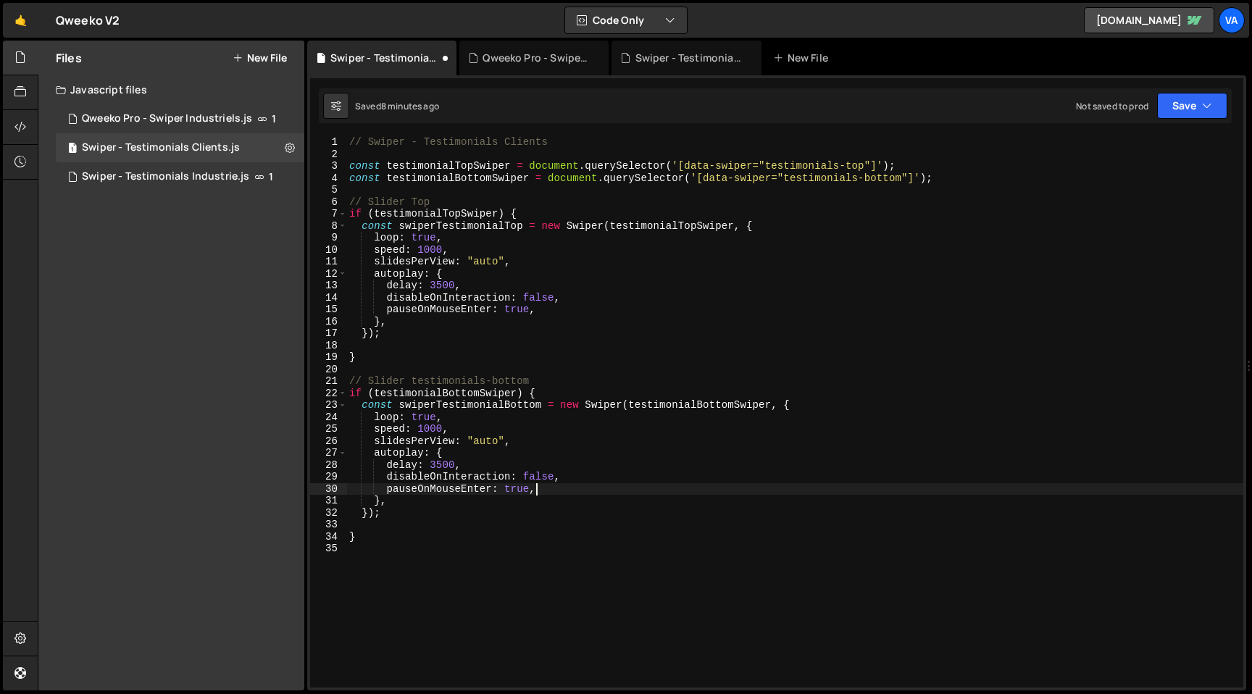
scroll to position [0, 1]
paste textarea "reverseDirection: true,"
drag, startPoint x: 539, startPoint y: 503, endPoint x: 287, endPoint y: 501, distance: 252.2
click at [287, 501] on div "Files New File Javascript files 1 Qweeko Pro - Swiper Industriels.js 1 1 Swiper…" at bounding box center [645, 366] width 1215 height 651
type textarea "pauseOnMouseEnter: true,"
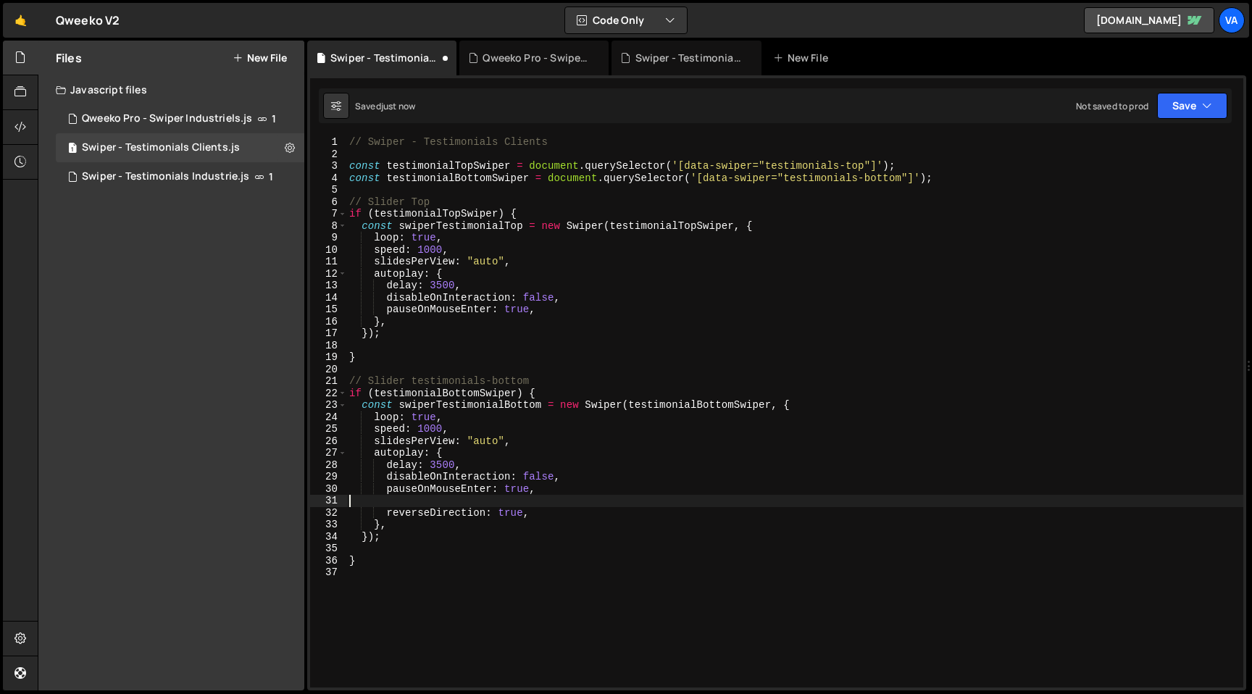
scroll to position [0, 0]
type textarea "pauseOnMouseEnter: true,"
click at [291, 146] on icon at bounding box center [290, 148] width 10 height 14
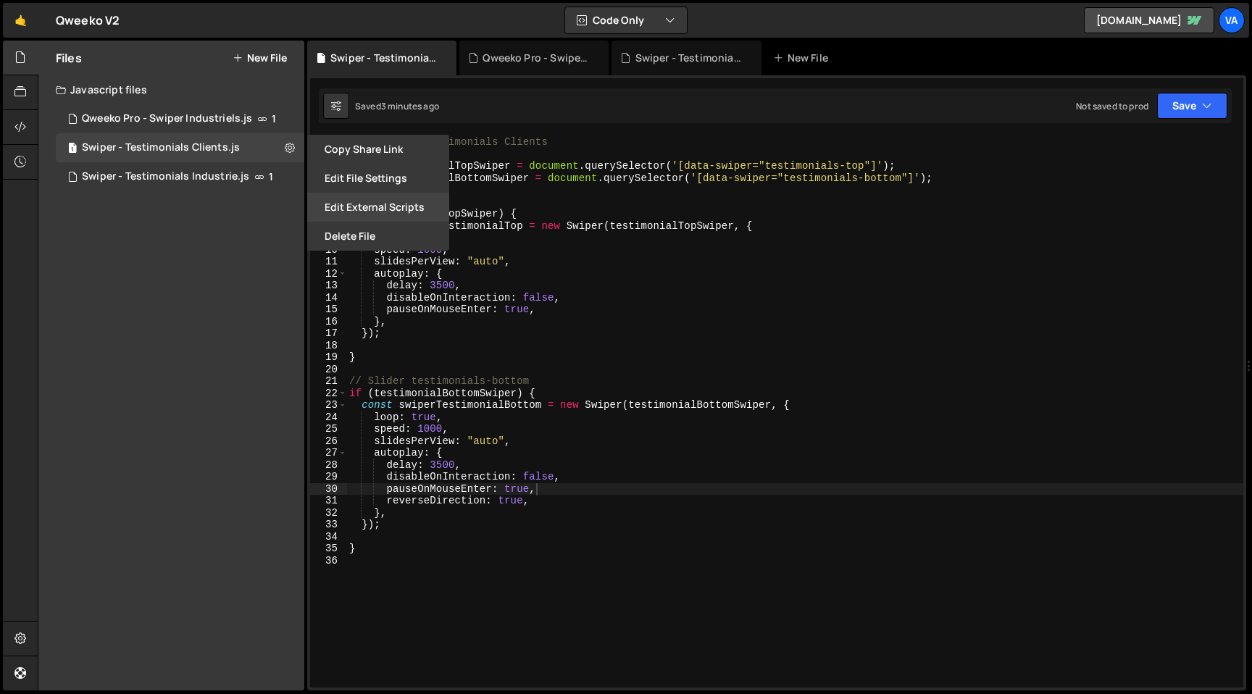
click at [379, 204] on button "Edit External Scripts" at bounding box center [378, 207] width 142 height 29
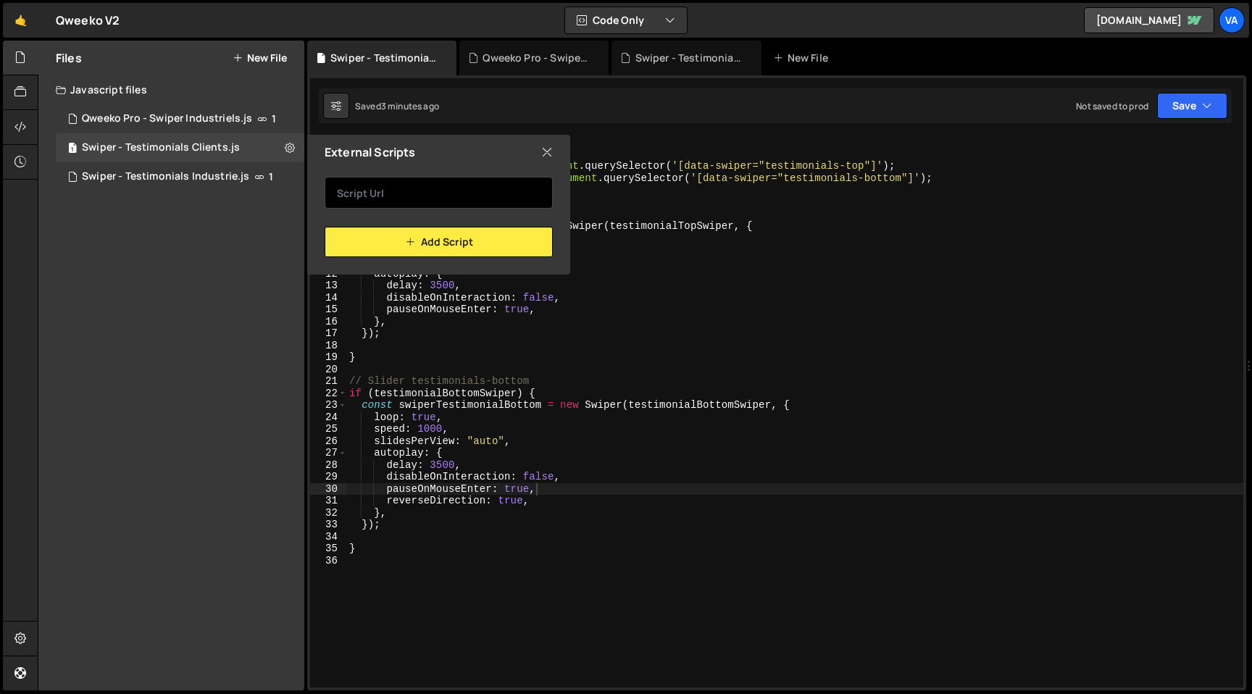
click at [458, 191] on input "text" at bounding box center [439, 193] width 228 height 32
paste input "[URL][DOMAIN_NAME]"
type input "[URL][DOMAIN_NAME]"
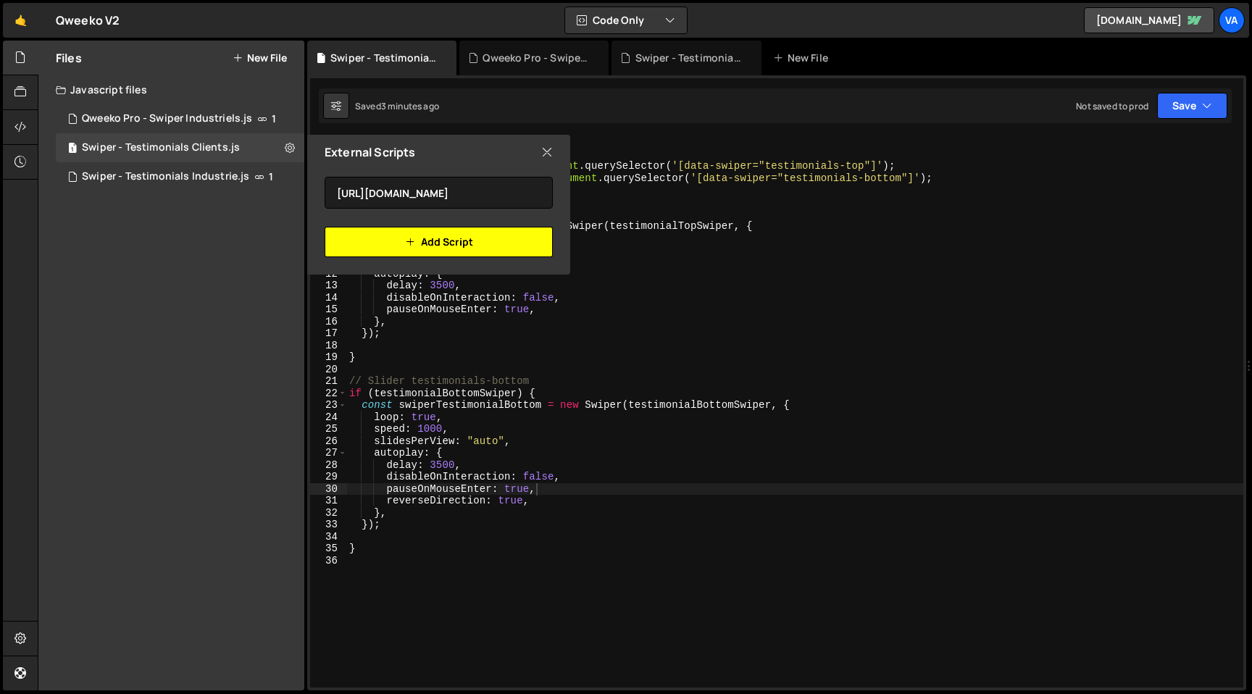
click at [447, 243] on button "Add Script" at bounding box center [439, 242] width 228 height 30
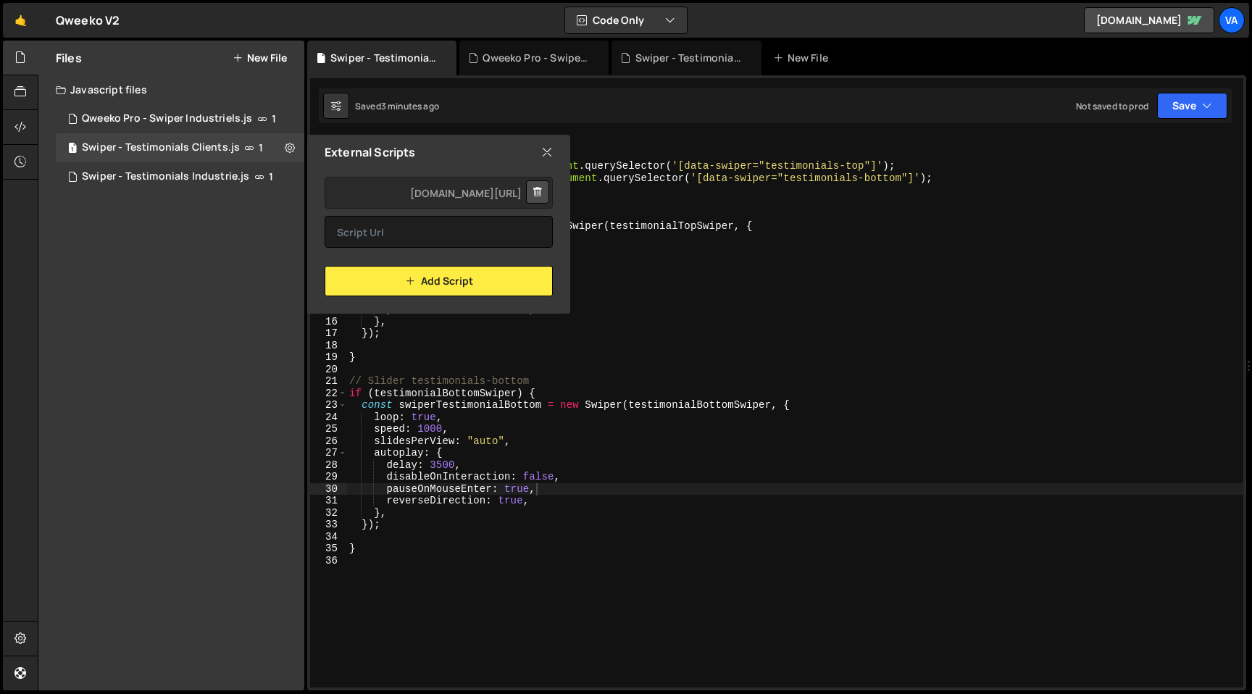
click at [448, 557] on div "// Swiper - Testimonials Clients const testimonialTopSwiper = document . queryS…" at bounding box center [794, 423] width 897 height 575
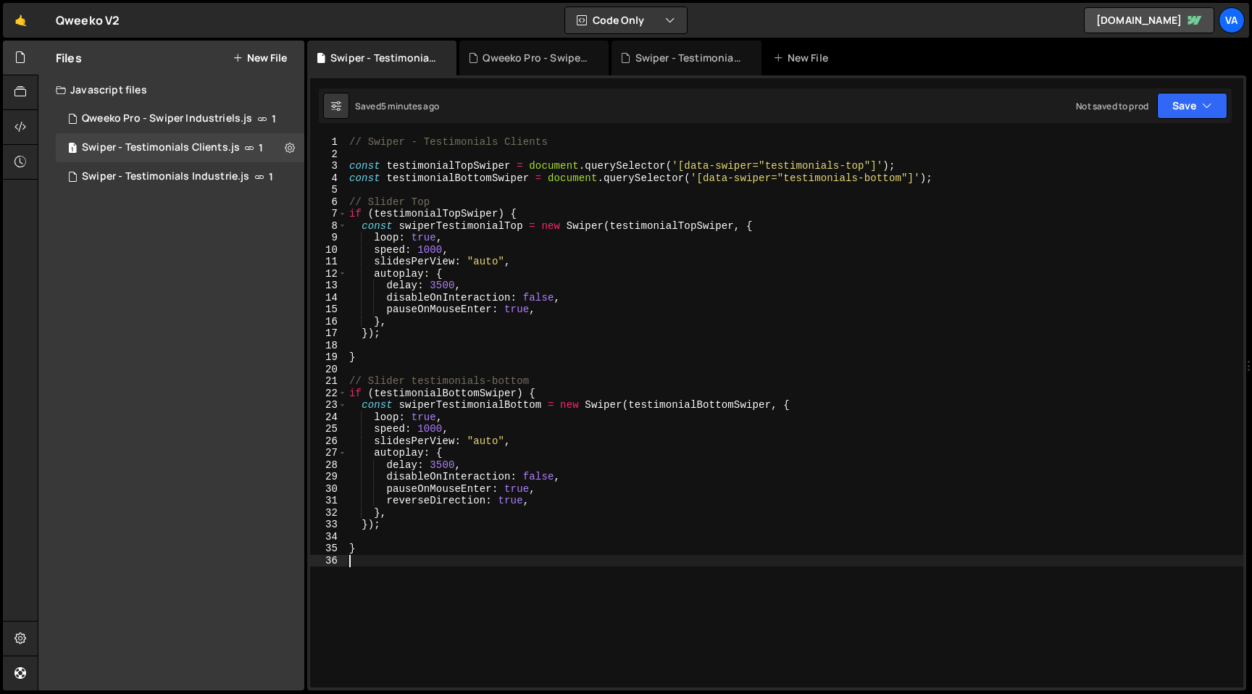
click at [375, 417] on div "// Swiper - Testimonials Clients const testimonialTopSwiper = document . queryS…" at bounding box center [794, 423] width 897 height 575
click at [376, 237] on div "// Swiper - Testimonials Clients const testimonialTopSwiper = document . queryS…" at bounding box center [794, 423] width 897 height 575
click at [374, 417] on div "// Swiper - Testimonials Clients const testimonialTopSwiper = document . queryS…" at bounding box center [794, 423] width 897 height 575
click at [622, 449] on div "// Swiper - Testimonials Clients const testimonialTopSwiper = document . queryS…" at bounding box center [794, 423] width 897 height 575
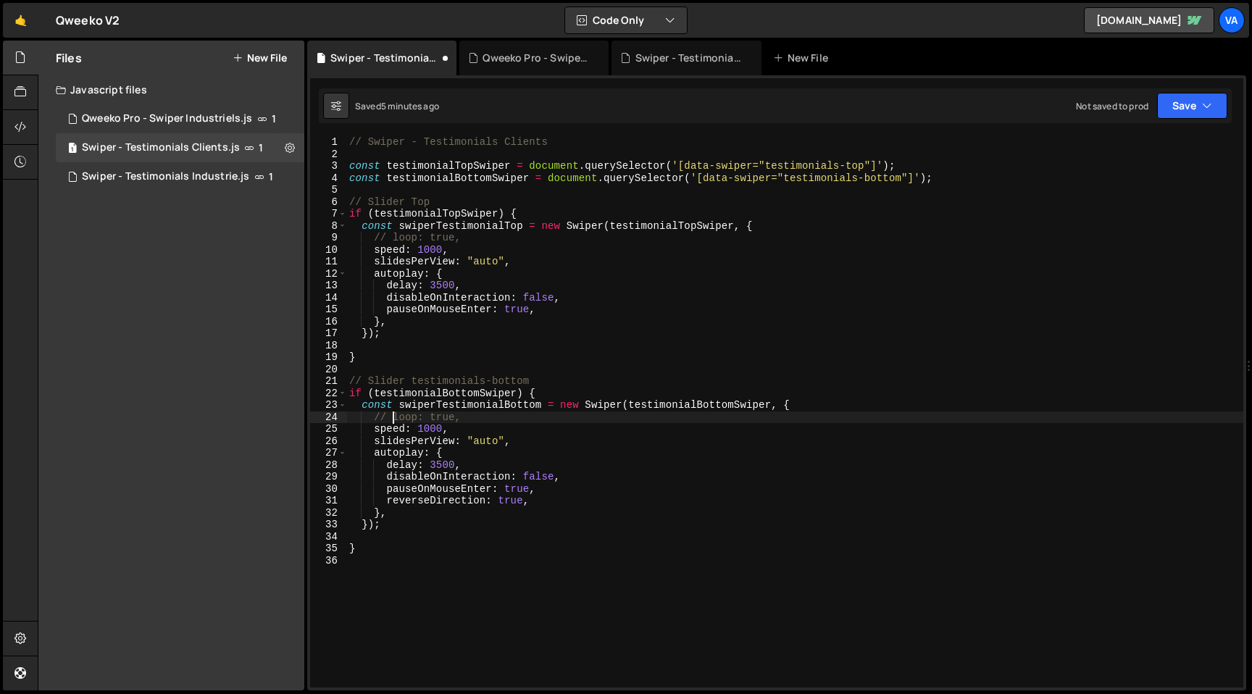
type textarea "autoplay: {"
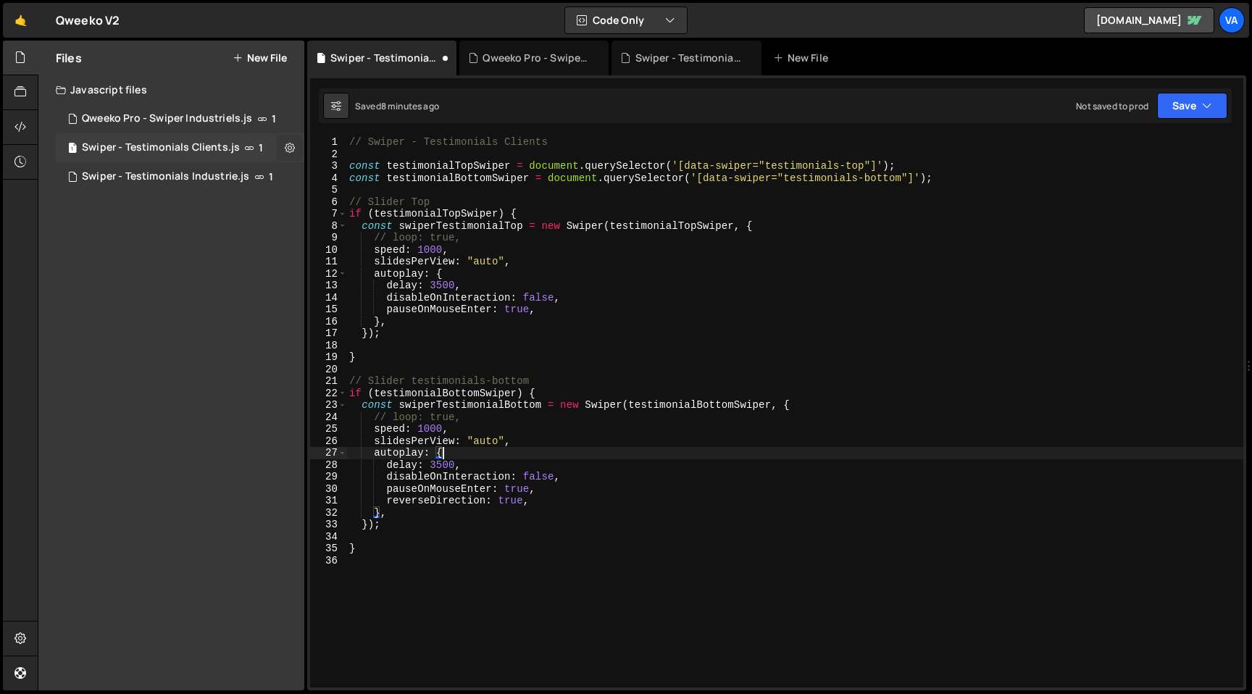
click at [286, 147] on icon at bounding box center [290, 148] width 10 height 14
type input "Swiper - Testimonials Clients"
radio input "true"
checkbox input "true"
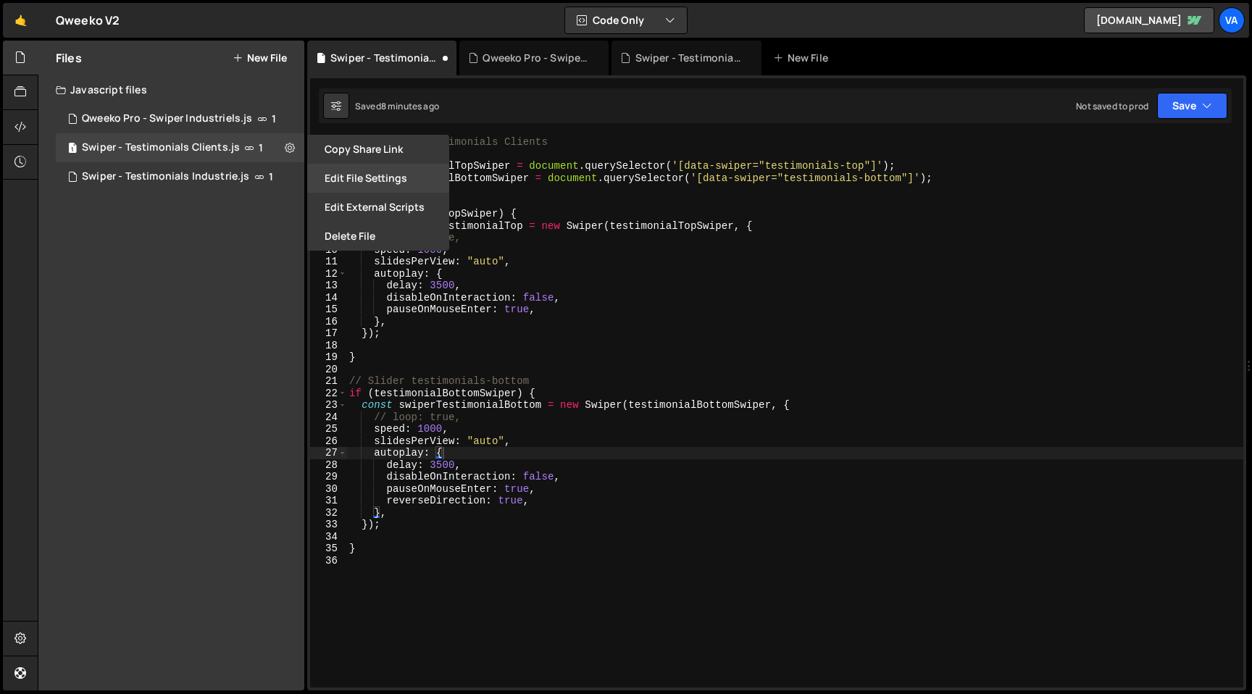
click at [365, 178] on button "Edit File Settings" at bounding box center [378, 178] width 142 height 29
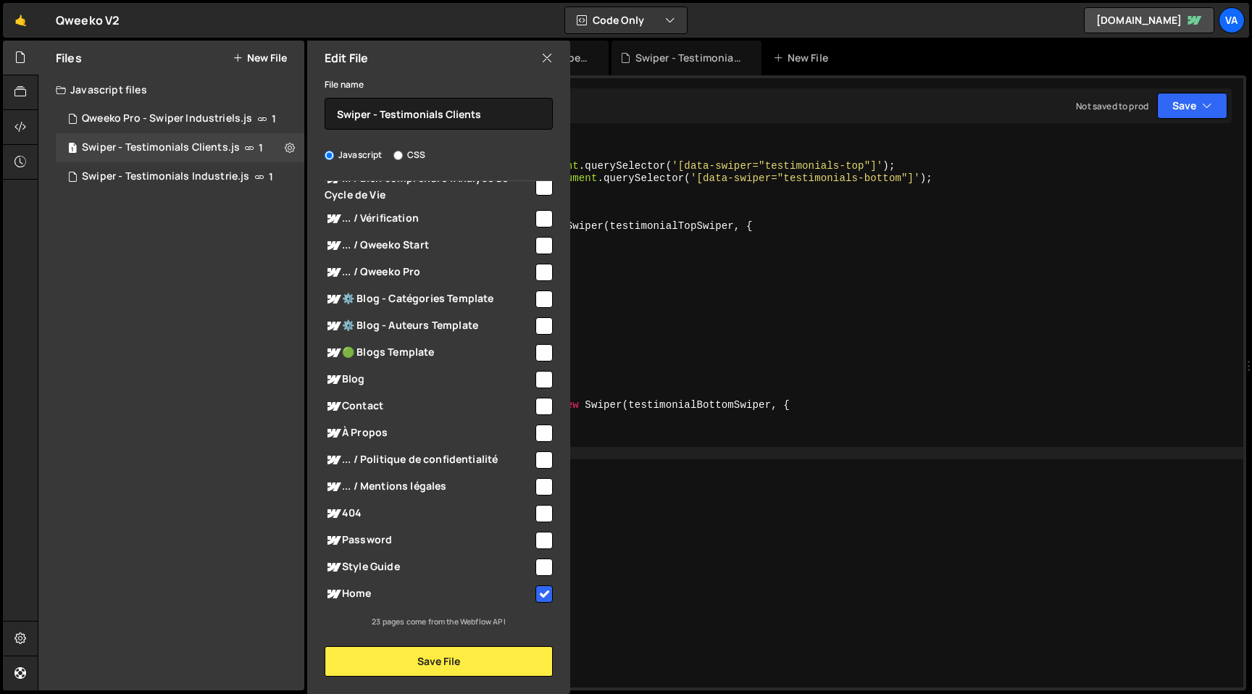
scroll to position [0, 0]
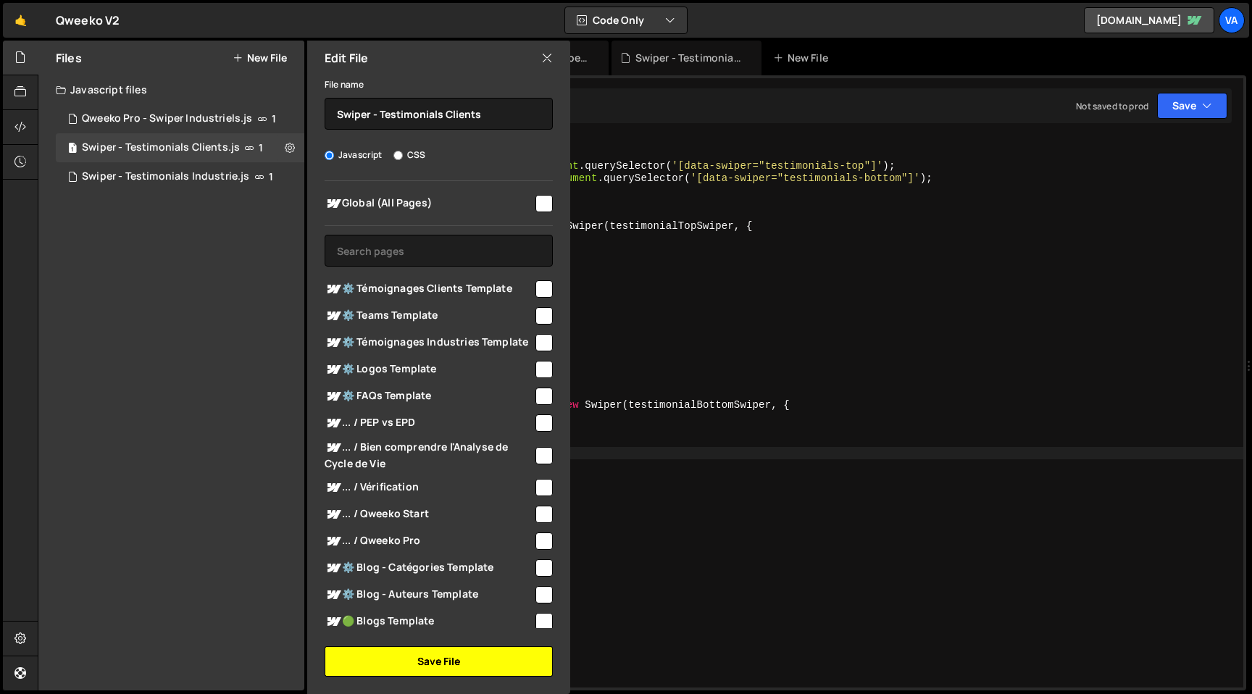
click at [443, 667] on button "Save File" at bounding box center [439, 661] width 228 height 30
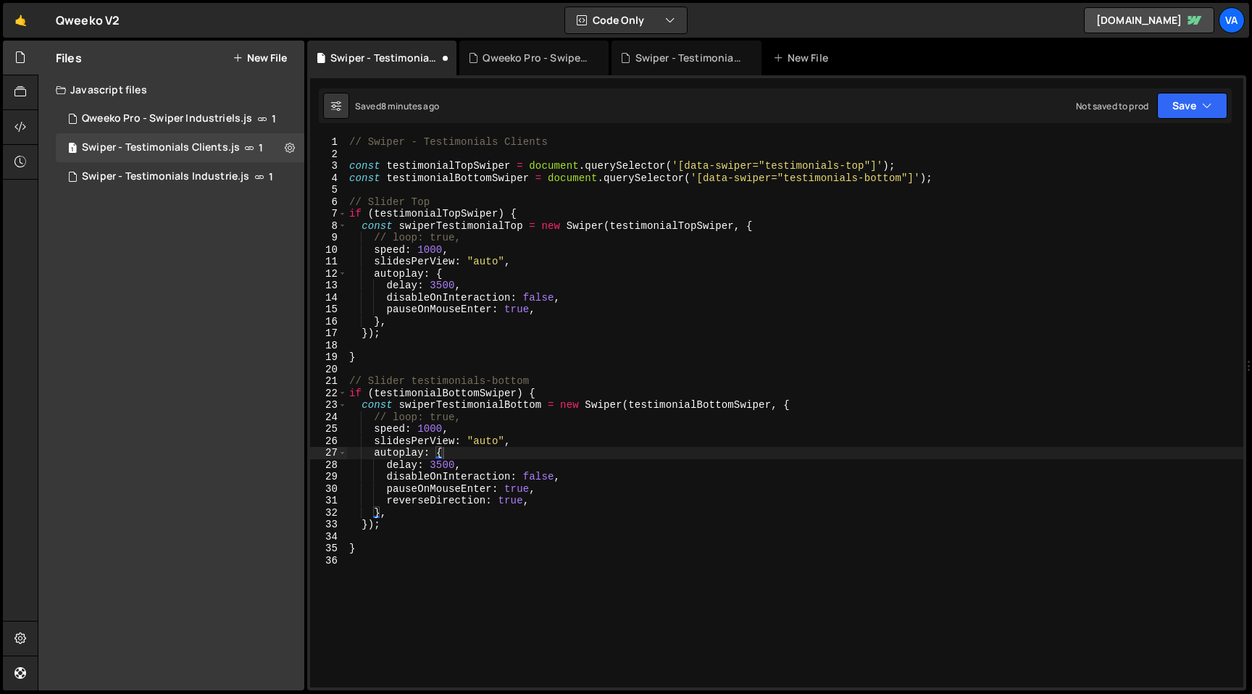
click at [659, 267] on div "// Swiper - Testimonials Clients const testimonialTopSwiper = document . queryS…" at bounding box center [794, 423] width 897 height 575
click at [838, 165] on div "// Swiper - Testimonials Clients const testimonialTopSwiper = document . queryS…" at bounding box center [794, 423] width 897 height 575
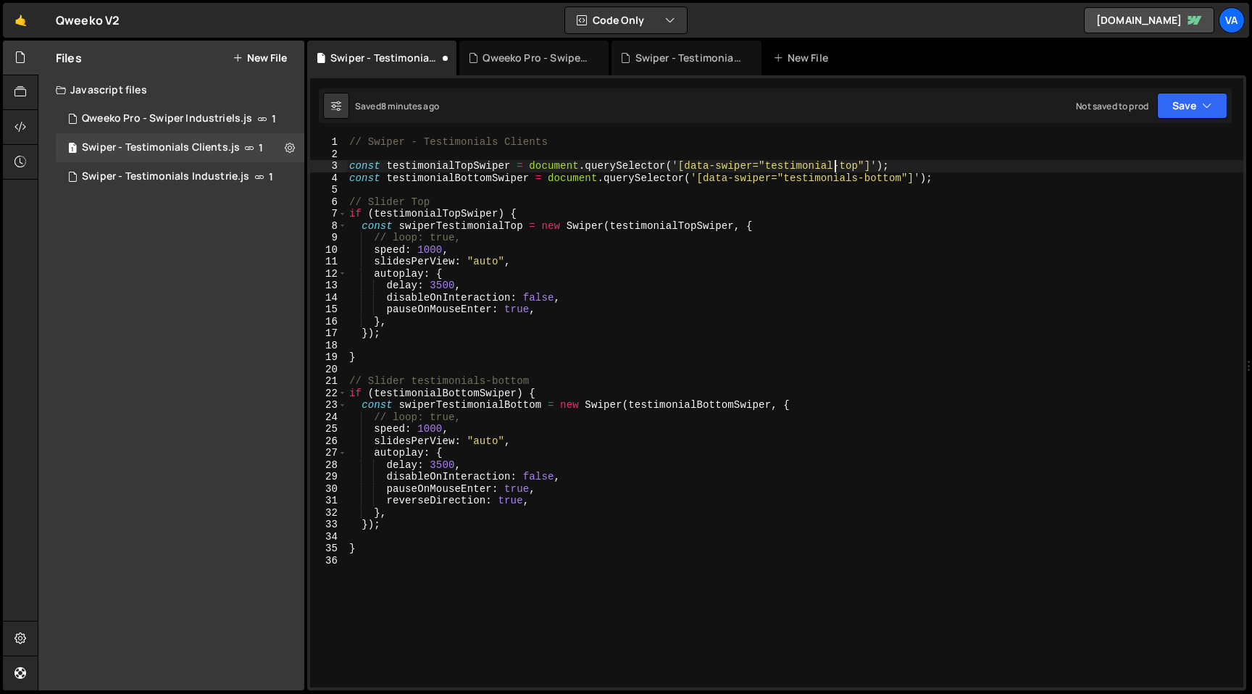
click at [856, 177] on div "// Swiper - Testimonials Clients const testimonialTopSwiper = document . queryS…" at bounding box center [794, 423] width 897 height 575
click at [394, 236] on div "// Swiper - Testimonials Clients const testimonialTopSwiper = document . queryS…" at bounding box center [794, 423] width 897 height 575
click at [393, 415] on div "// Swiper - Testimonials Clients const testimonialTopSwiper = document . queryS…" at bounding box center [794, 423] width 897 height 575
click at [427, 427] on div "// Swiper - Testimonials Clients const testimonialTopSwiper = document . queryS…" at bounding box center [794, 423] width 897 height 575
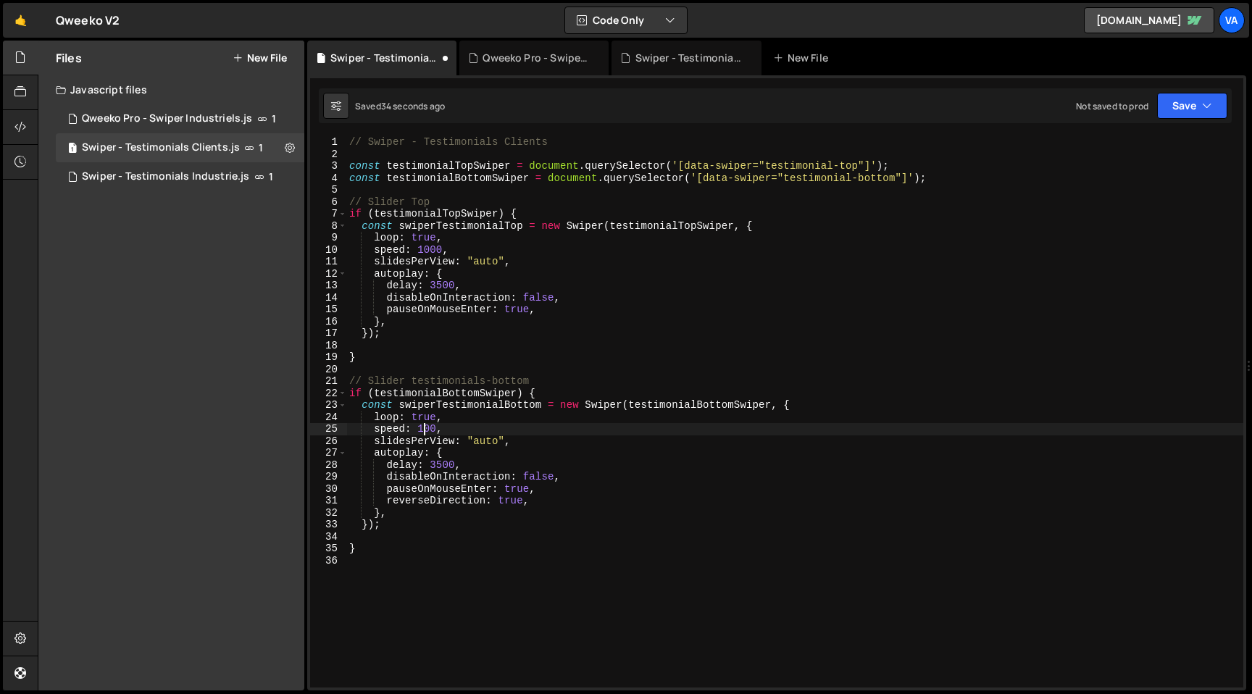
scroll to position [0, 5]
click at [428, 254] on div "// Swiper - Testimonials Clients const testimonialTopSwiper = document . queryS…" at bounding box center [794, 423] width 897 height 575
type textarea "speed: 1200,"
click at [612, 532] on div "// Swiper - Testimonials Clients const testimonialTopSwiper = document . queryS…" at bounding box center [794, 423] width 897 height 575
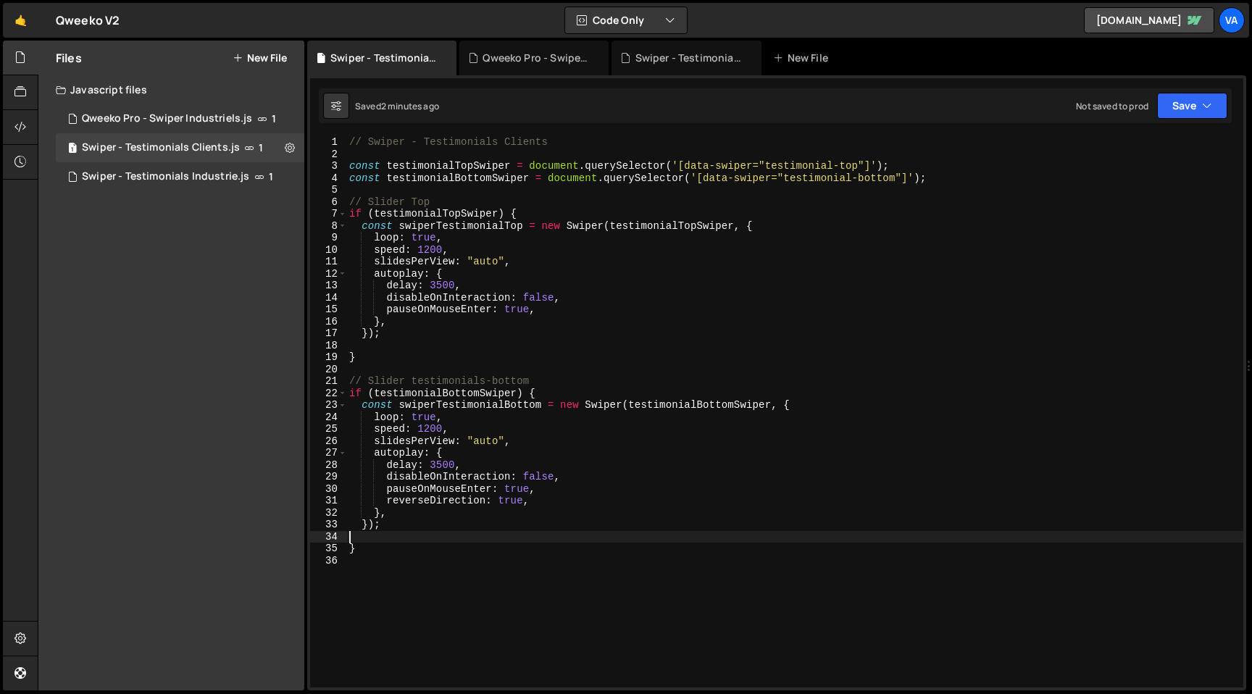
click at [429, 249] on div "// Swiper - Testimonials Clients const testimonialTopSwiper = document . queryS…" at bounding box center [794, 423] width 897 height 575
click at [428, 430] on div "// Swiper - Testimonials Clients const testimonialTopSwiper = document . queryS…" at bounding box center [794, 423] width 897 height 575
type textarea "speed: 1500,"
